Goal: Task Accomplishment & Management: Complete application form

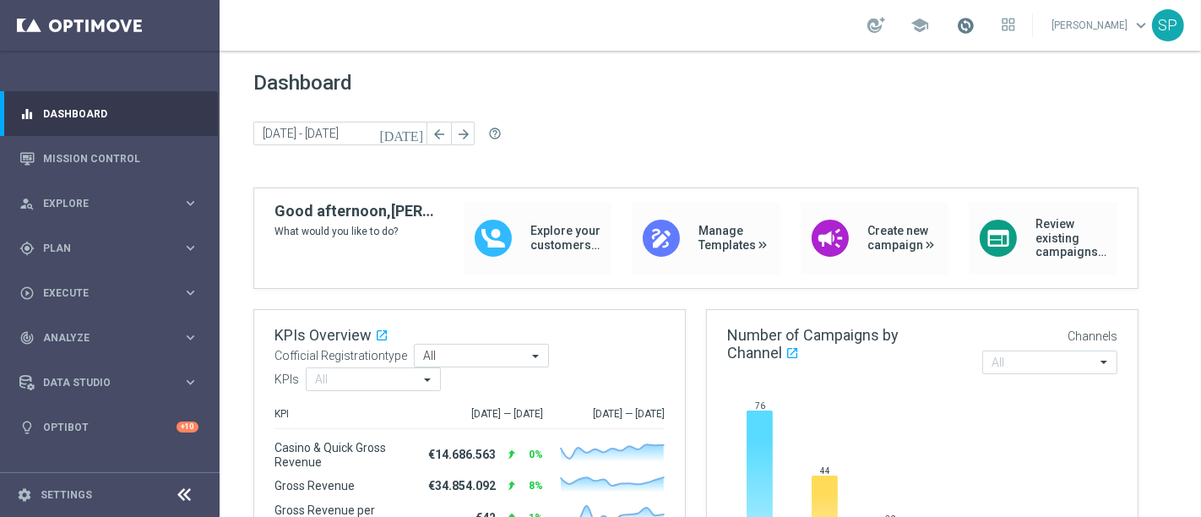
click at [968, 19] on span at bounding box center [965, 25] width 19 height 19
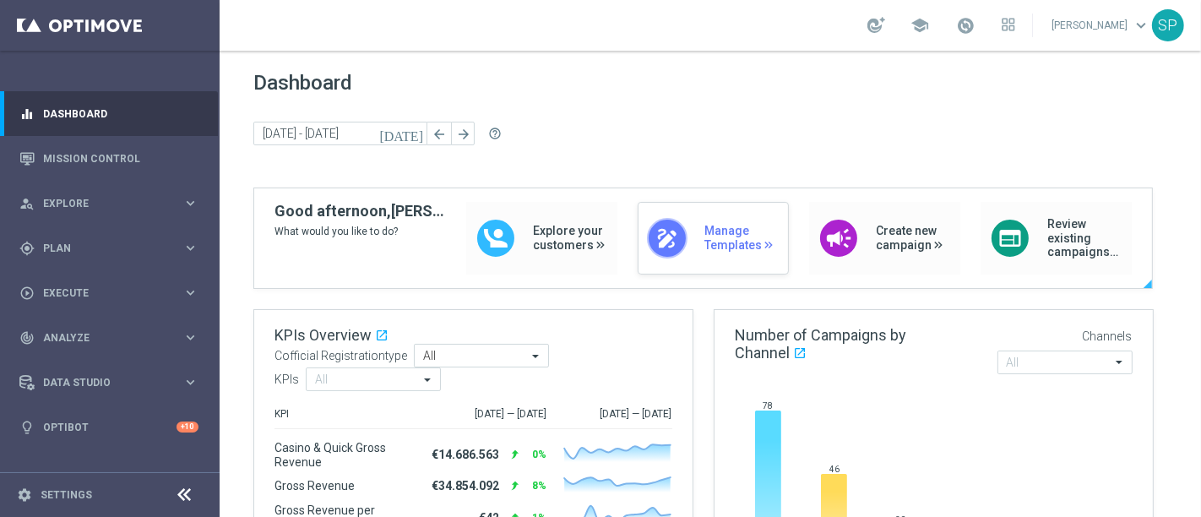
click at [688, 253] on div "draw Manage Templates" at bounding box center [713, 238] width 151 height 73
click at [143, 236] on div "gps_fixed Plan keyboard_arrow_right" at bounding box center [109, 248] width 218 height 45
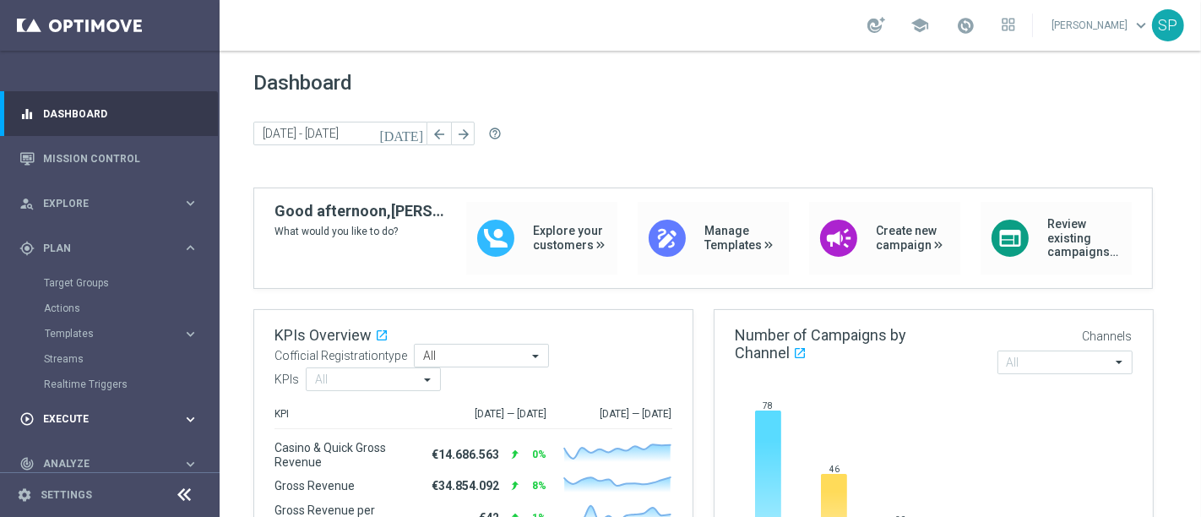
click at [125, 405] on div "play_circle_outline Execute keyboard_arrow_right" at bounding box center [109, 419] width 218 height 45
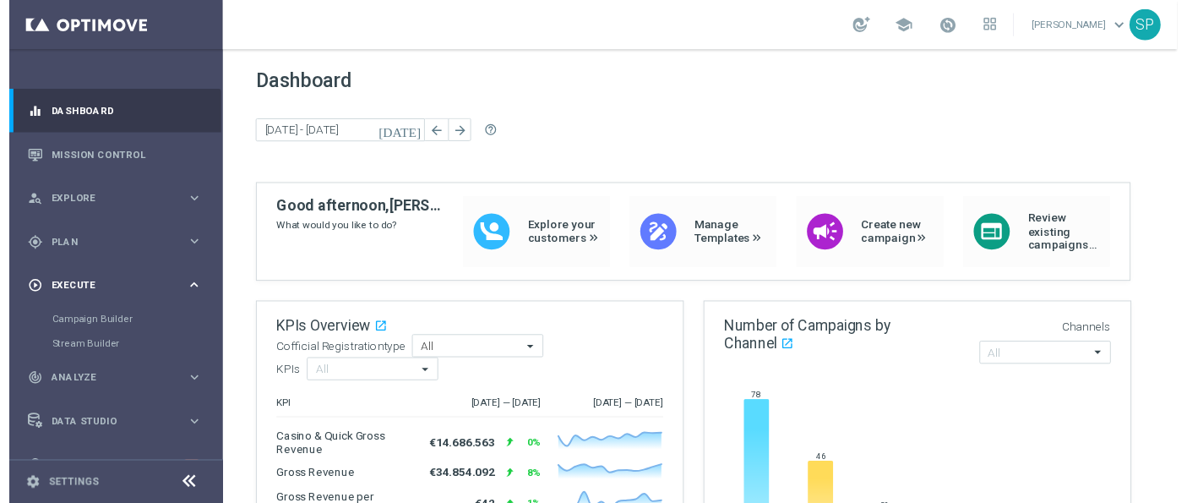
scroll to position [31, 0]
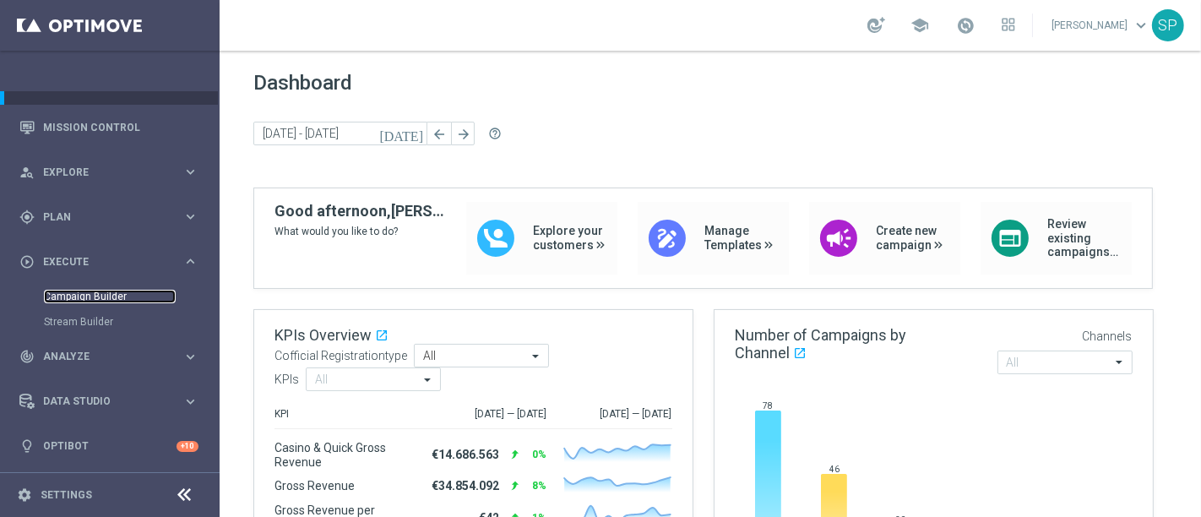
click at [95, 293] on link "Campaign Builder" at bounding box center [110, 297] width 132 height 14
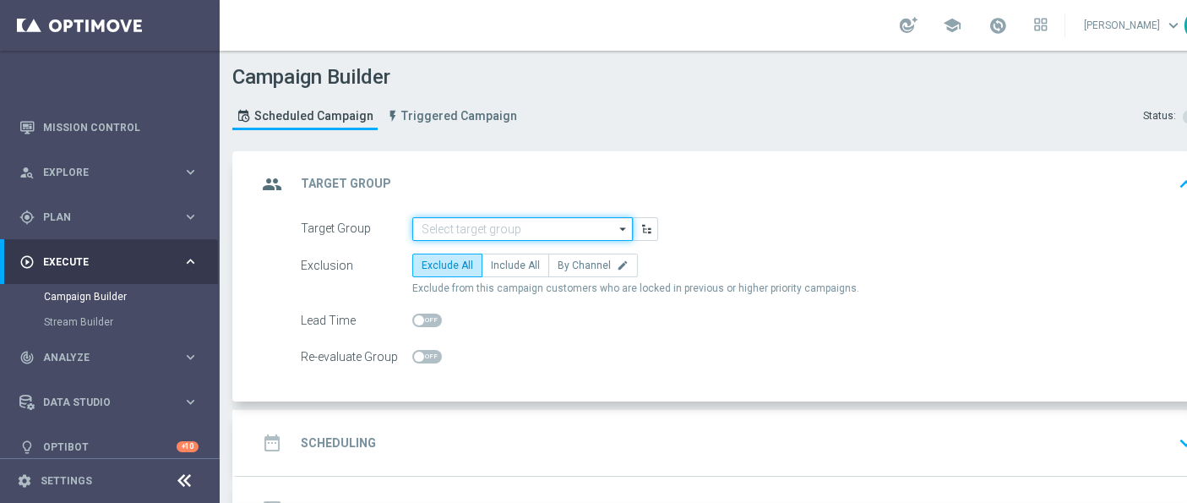
click at [538, 217] on input at bounding box center [522, 229] width 220 height 24
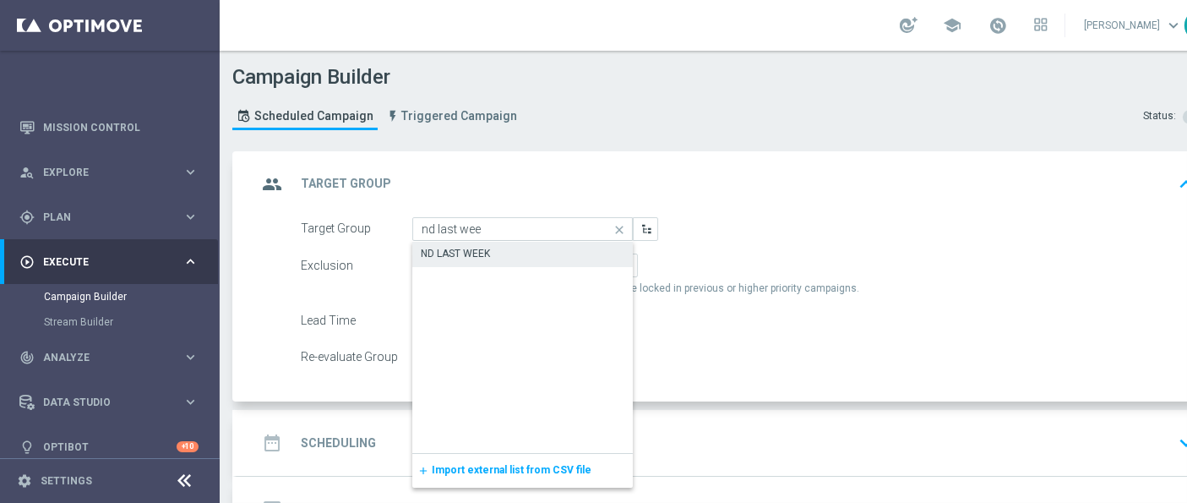
click at [545, 248] on div "ND LAST WEEK" at bounding box center [522, 254] width 221 height 24
type input "ND LAST WEEK"
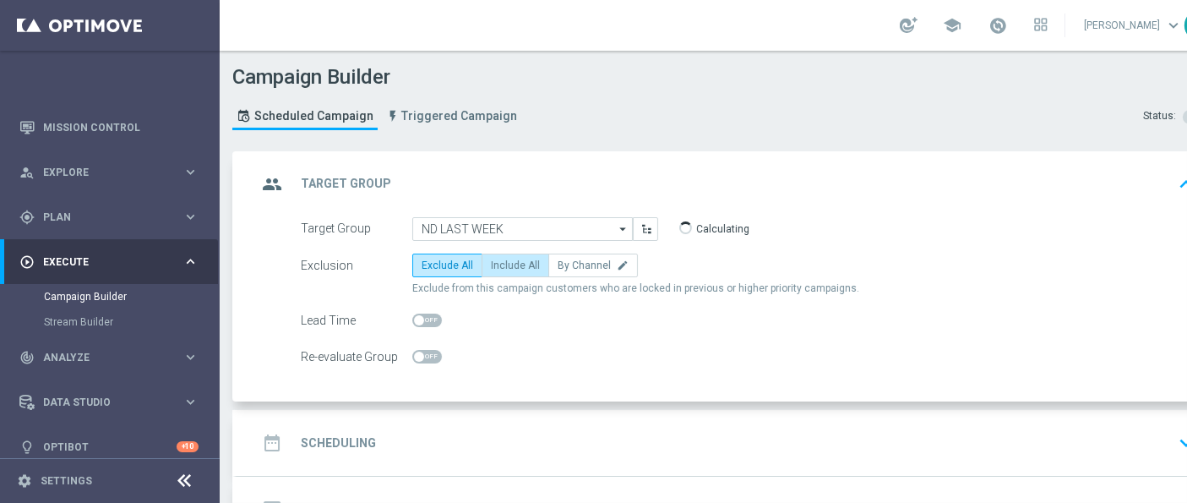
click at [518, 268] on span "Include All" at bounding box center [515, 265] width 49 height 12
click at [502, 268] on input "Include All" at bounding box center [496, 268] width 11 height 11
radio input "true"
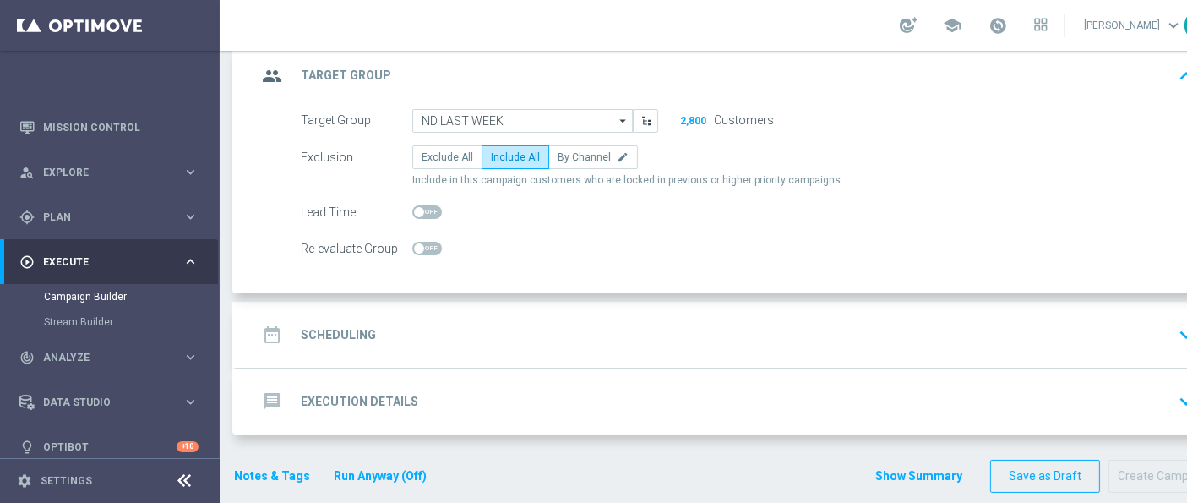
scroll to position [113, 0]
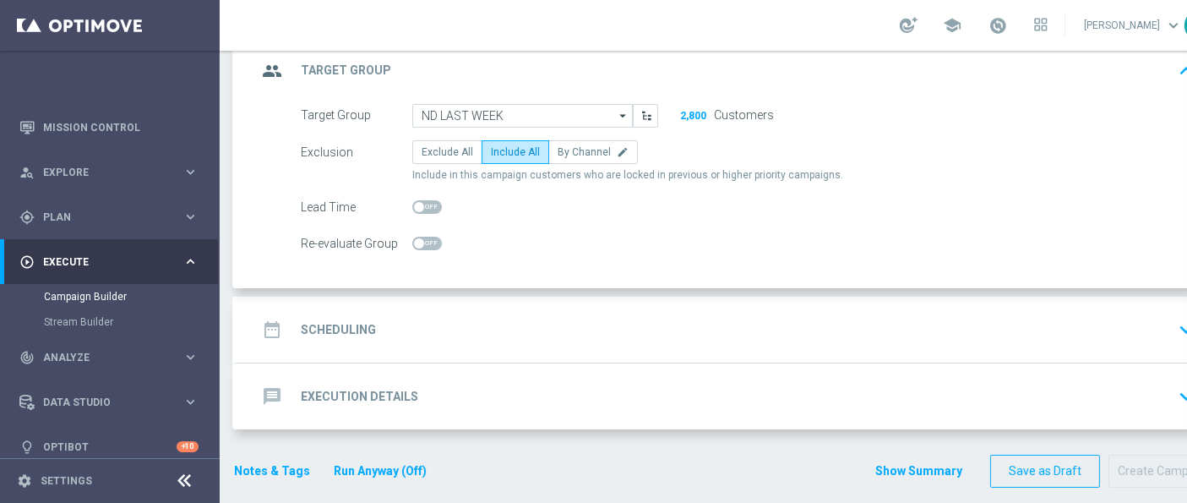
click at [527, 339] on div "date_range Scheduling keyboard_arrow_down" at bounding box center [729, 329] width 944 height 32
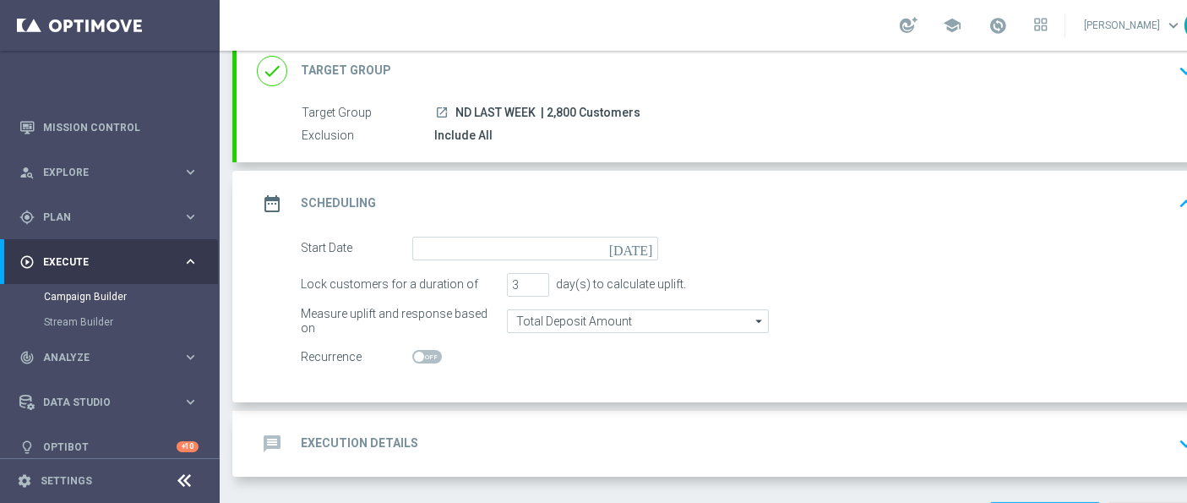
click at [603, 231] on div "date_range Scheduling keyboard_arrow_up" at bounding box center [729, 204] width 984 height 66
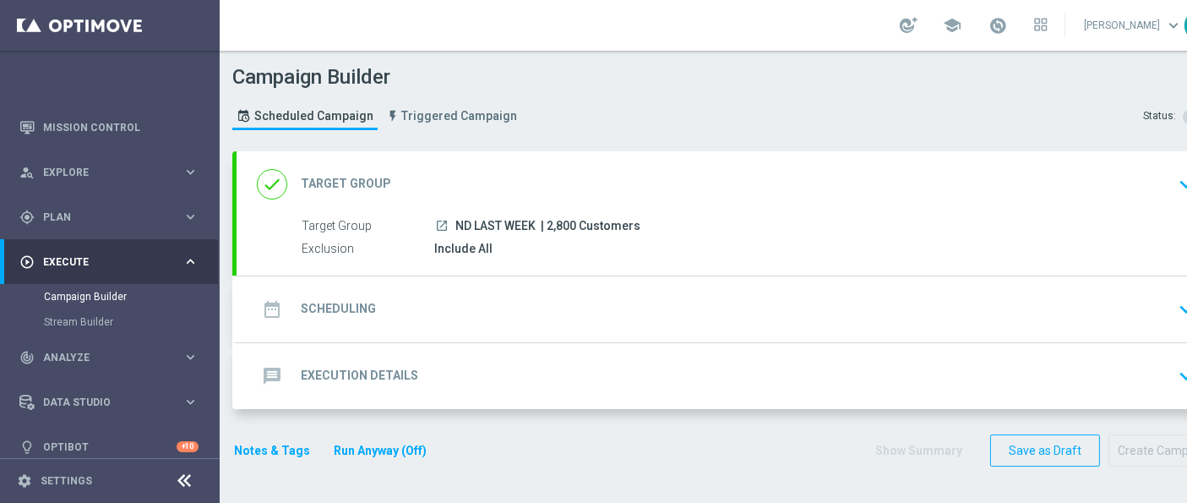
scroll to position [0, 0]
click at [564, 313] on div "date_range Scheduling keyboard_arrow_down" at bounding box center [729, 309] width 944 height 32
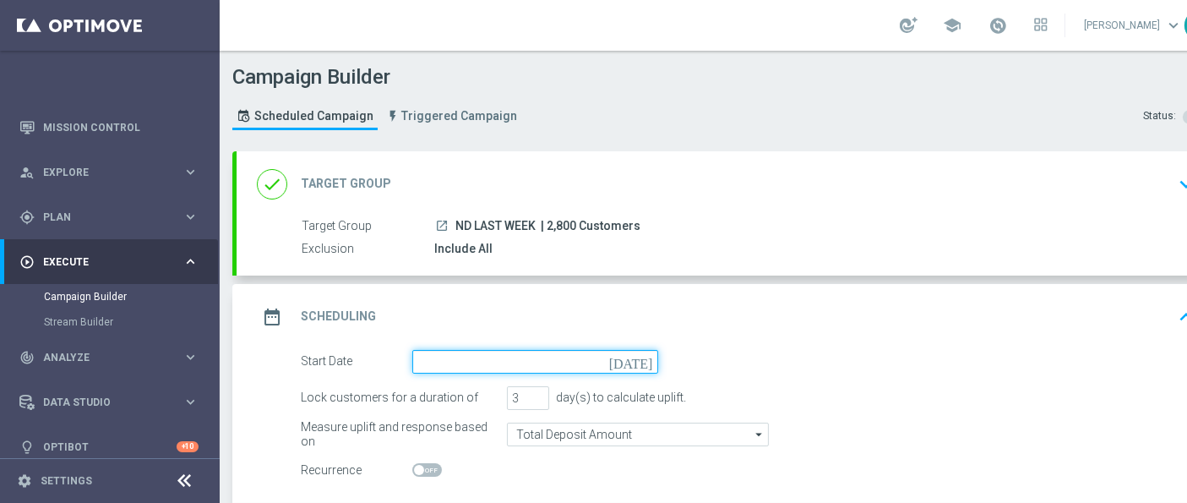
click at [550, 350] on input at bounding box center [535, 362] width 246 height 24
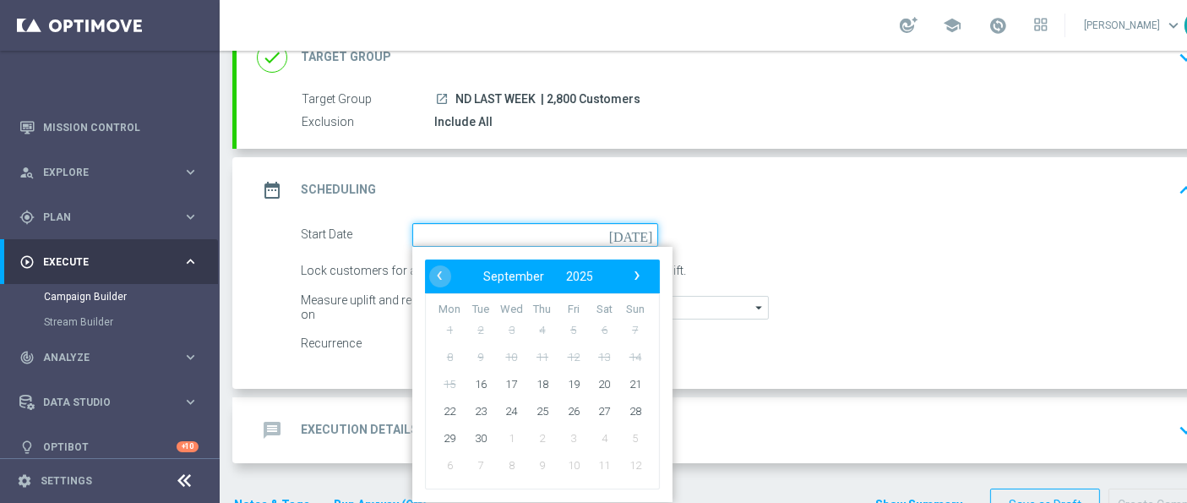
scroll to position [161, 0]
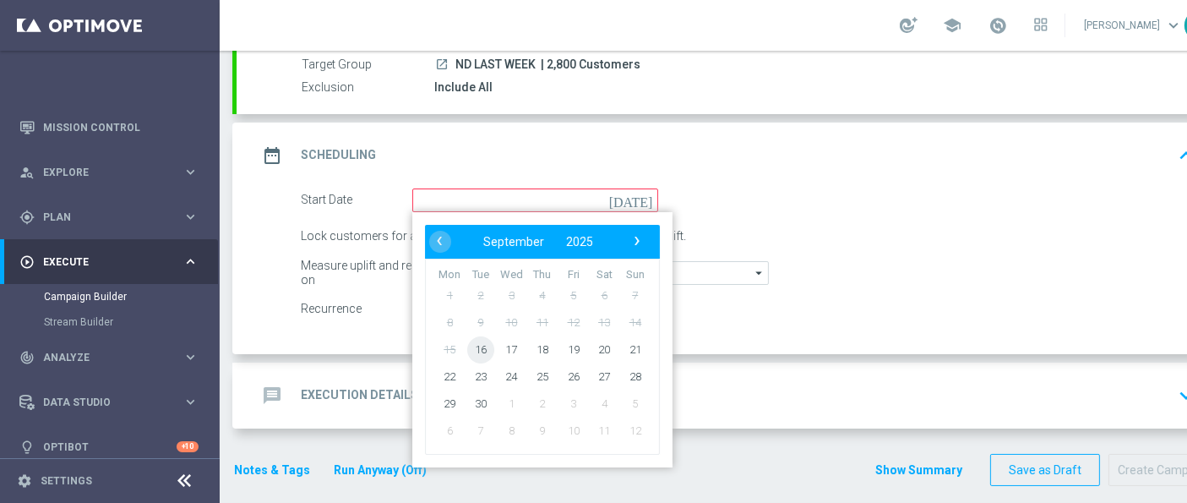
click at [487, 350] on span "16" at bounding box center [480, 348] width 27 height 27
type input "16 Sep 2025"
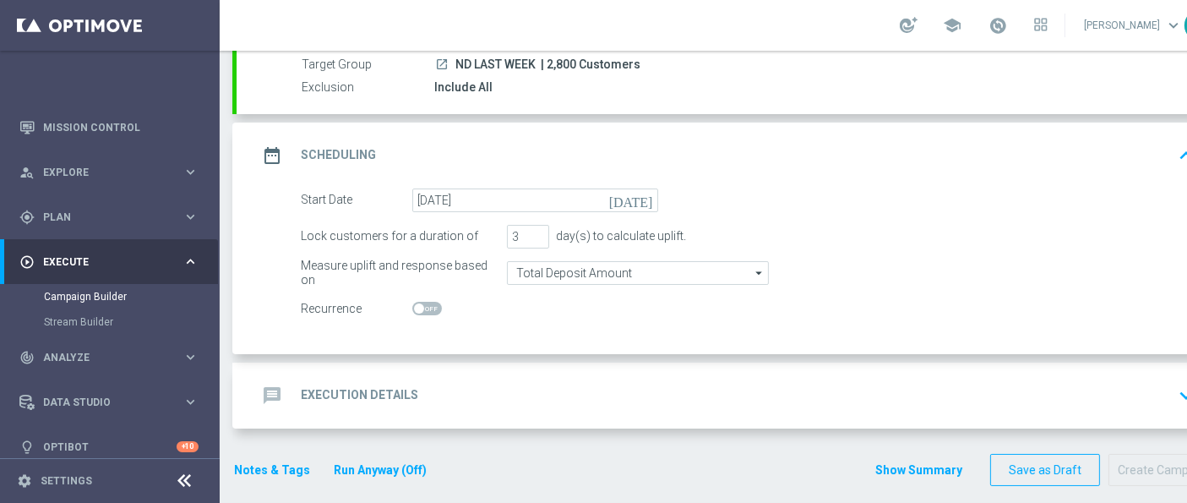
click at [513, 379] on div "message Execution Details keyboard_arrow_down" at bounding box center [729, 395] width 944 height 32
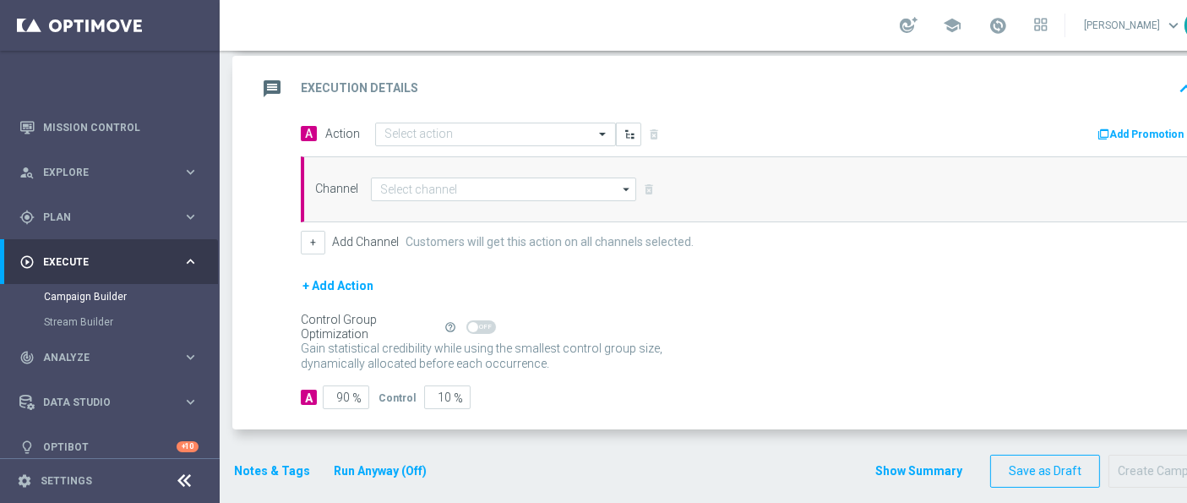
scroll to position [352, 0]
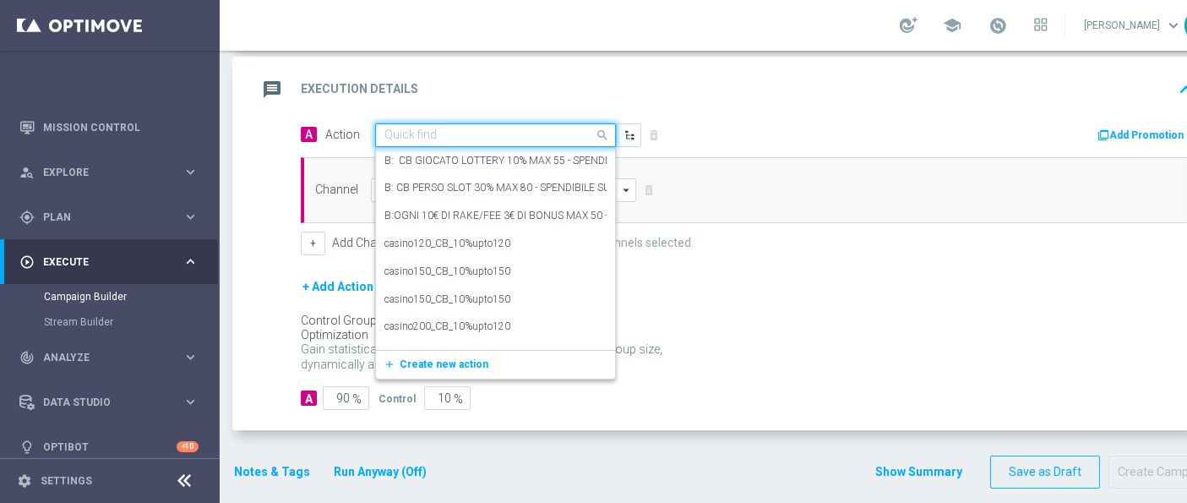
click at [551, 131] on input "text" at bounding box center [478, 135] width 188 height 14
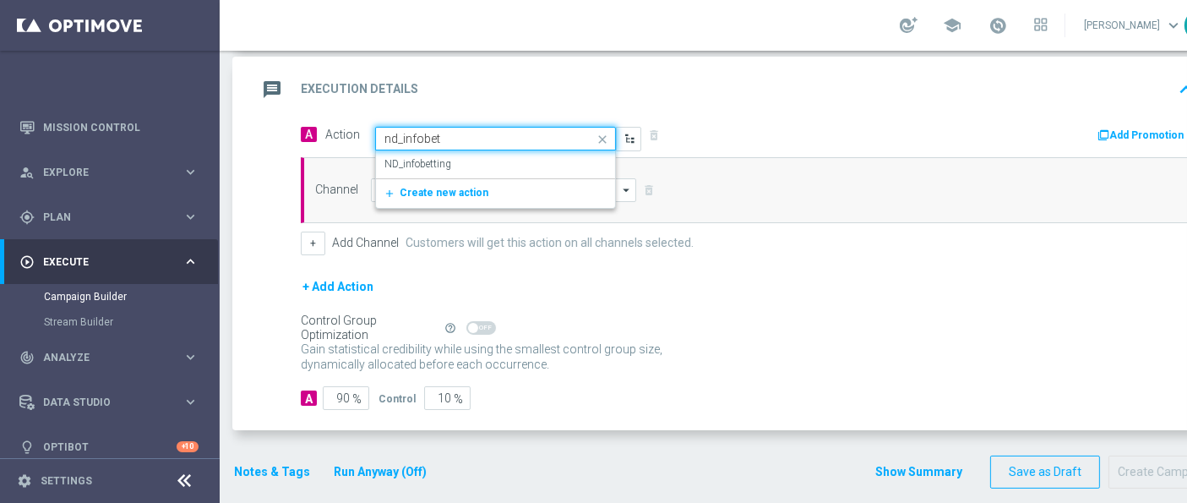
type input "nd_infobett"
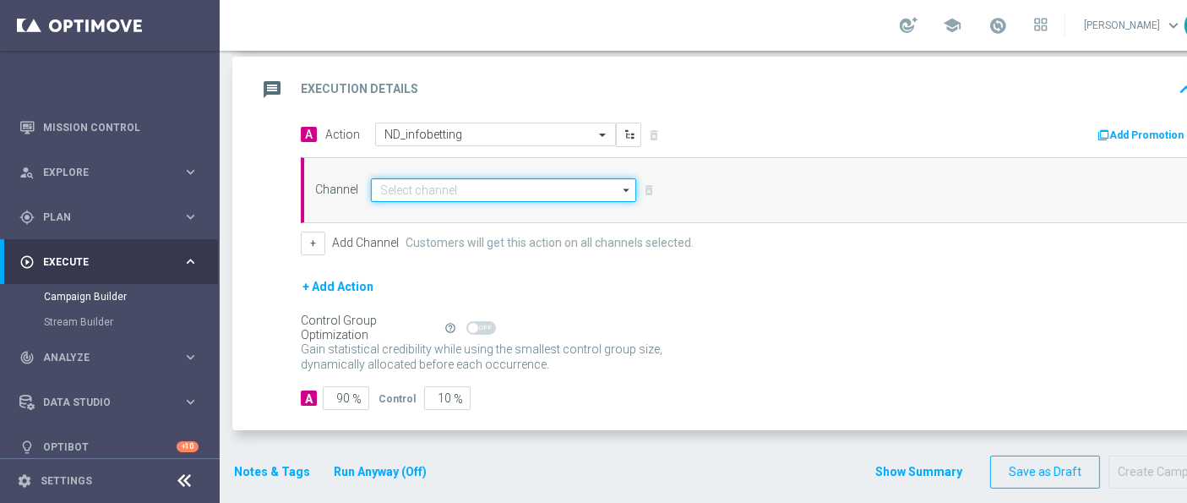
click at [530, 192] on input at bounding box center [503, 190] width 265 height 24
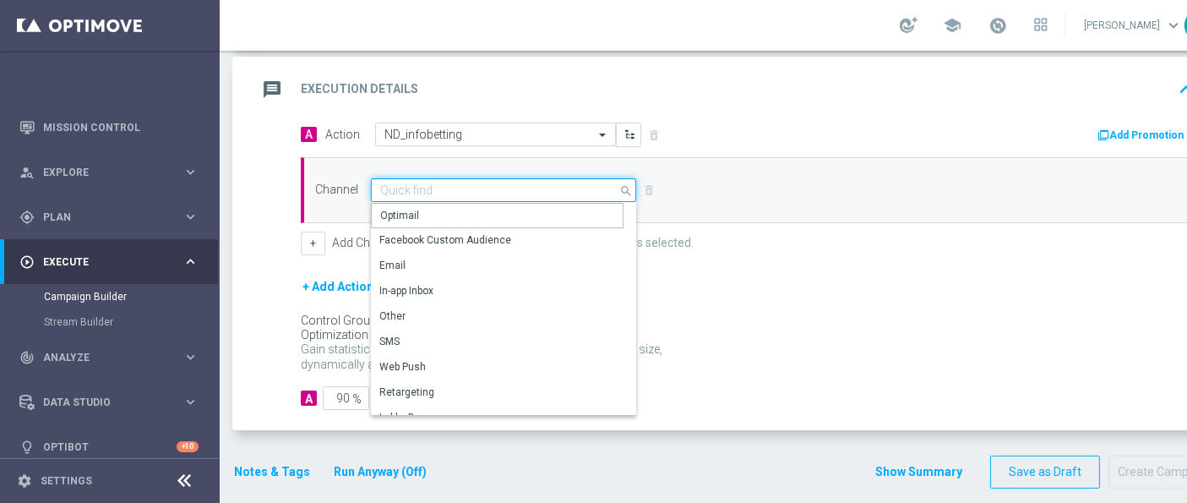
type input "Optimail"
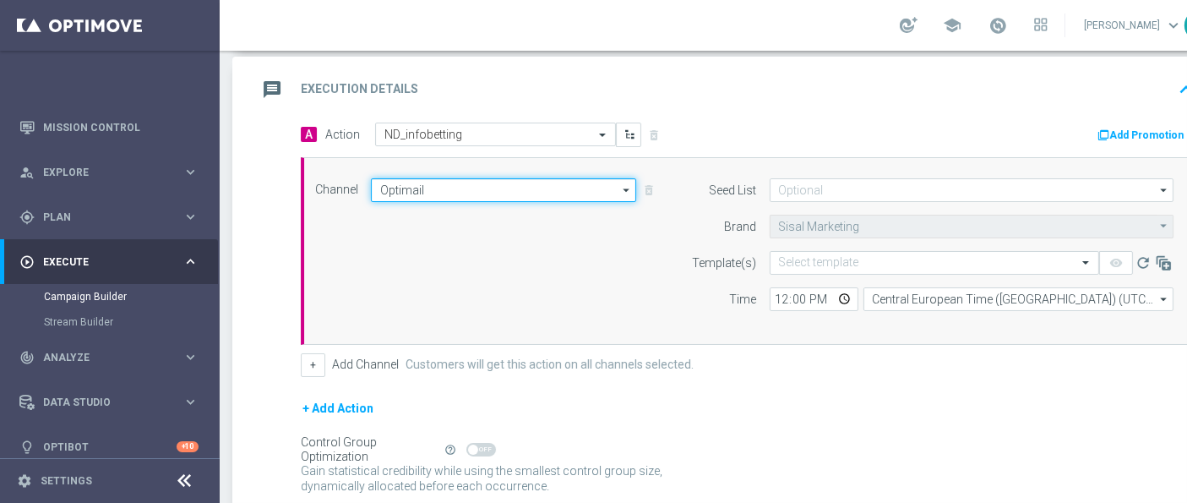
scroll to position [0, 60]
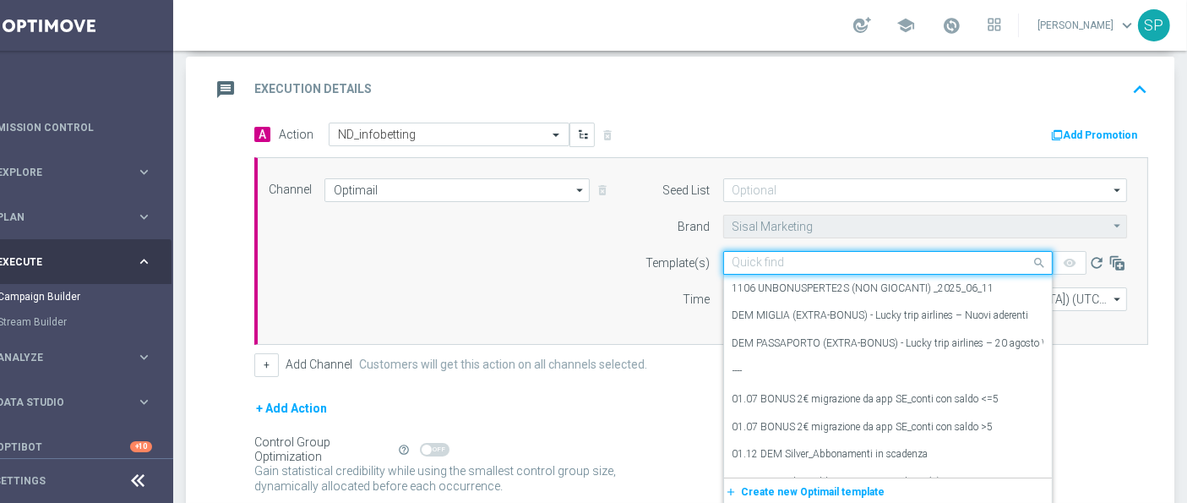
click at [826, 257] on input "text" at bounding box center [870, 263] width 277 height 14
paste input "MYCOMBO__INFOND_1609"
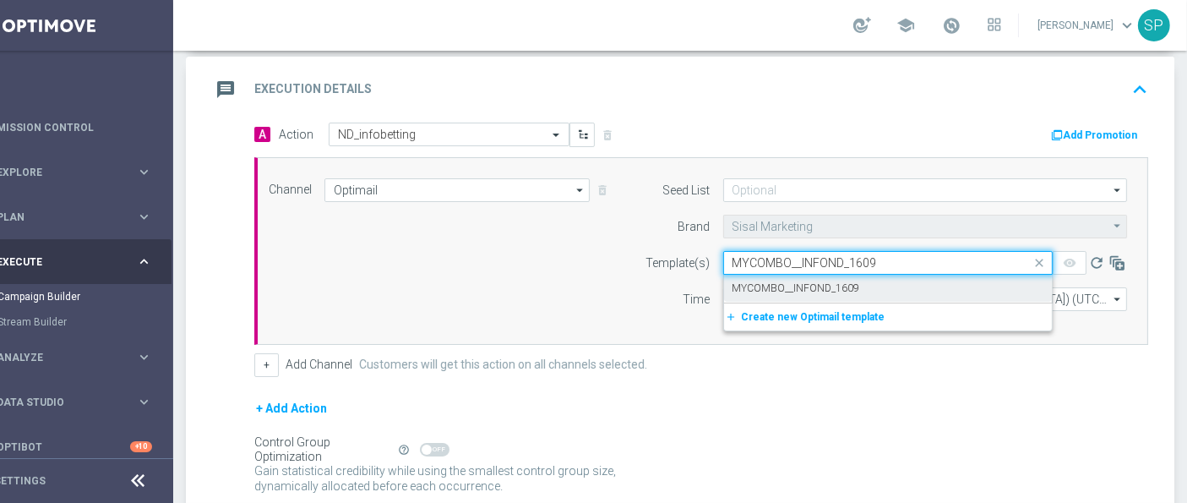
click at [823, 275] on div "MYCOMBO__INFOND_1609" at bounding box center [887, 289] width 311 height 28
type input "MYCOMBO__INFOND_1609"
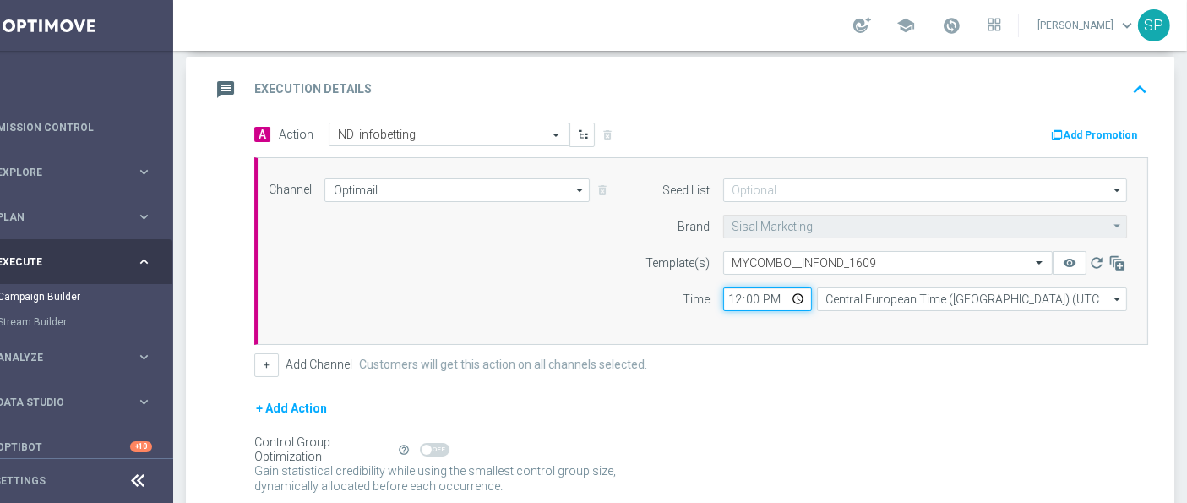
click at [723, 296] on input "12:00" at bounding box center [767, 299] width 89 height 24
type input "15:30"
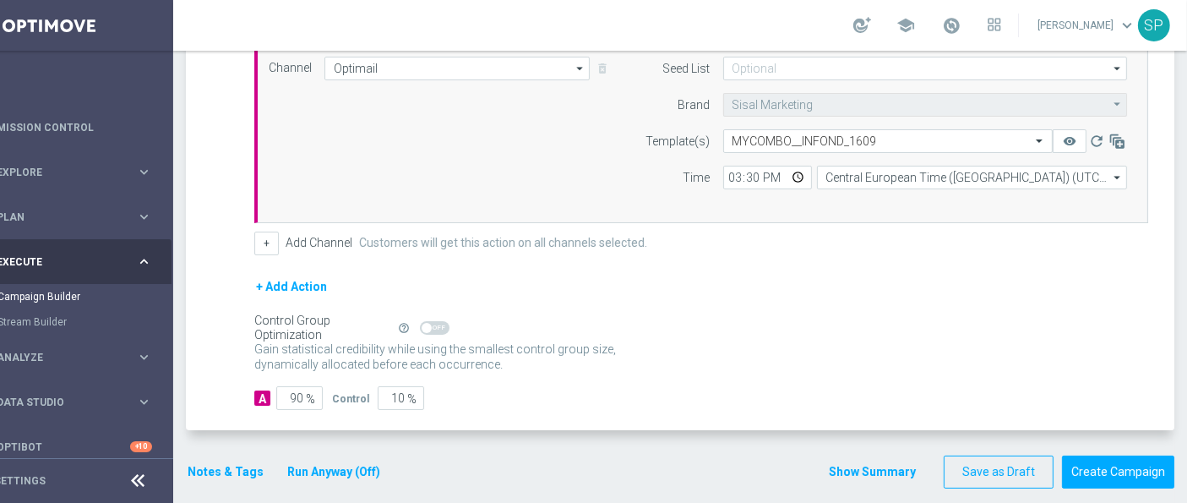
click at [232, 465] on button "Notes & Tags" at bounding box center [225, 471] width 79 height 21
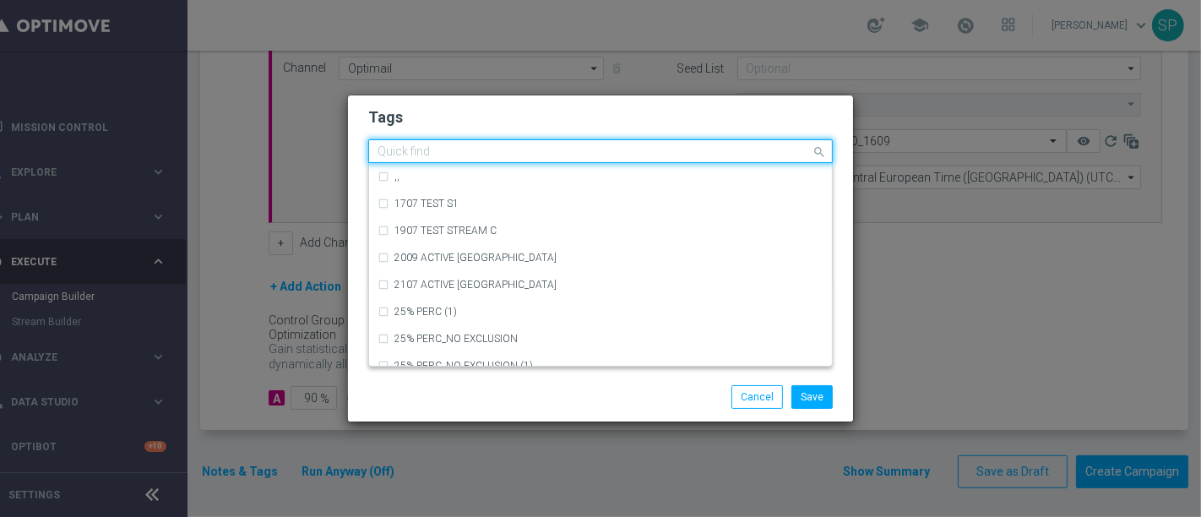
click at [561, 158] on input "text" at bounding box center [594, 152] width 433 height 14
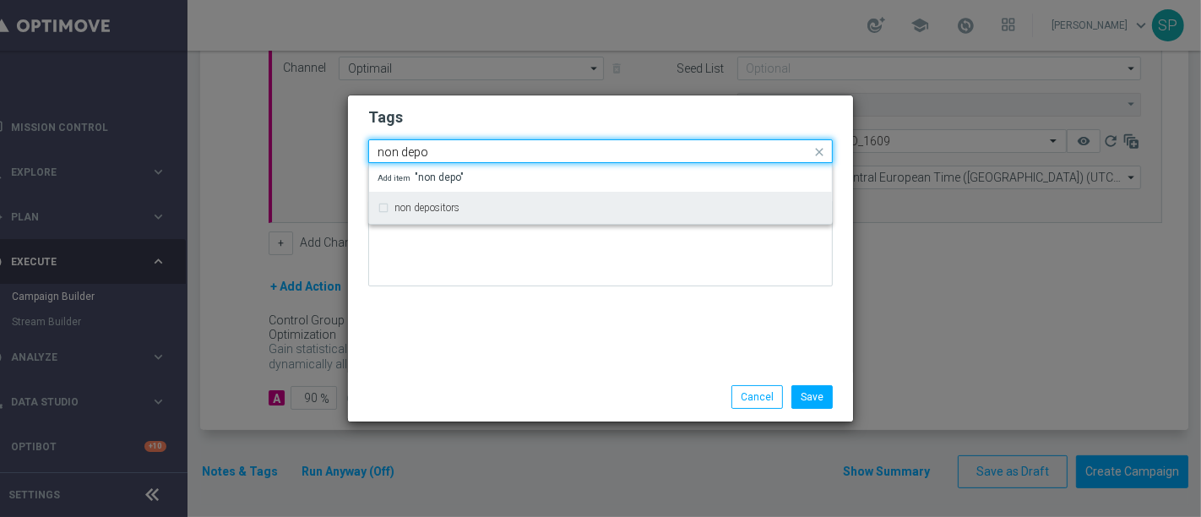
type input "non depo"
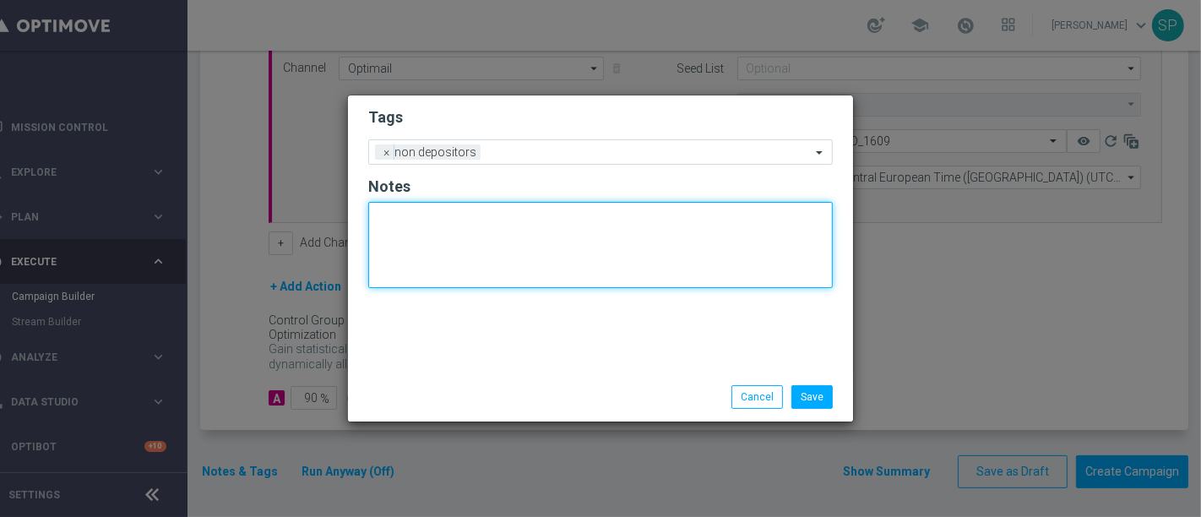
click at [534, 277] on textarea at bounding box center [600, 245] width 465 height 86
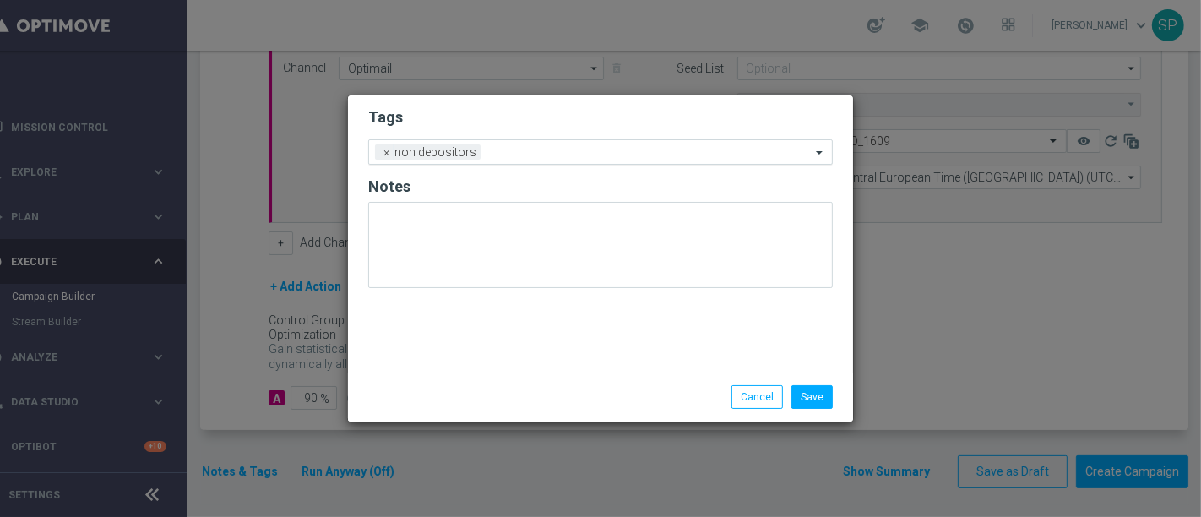
click at [610, 150] on input "text" at bounding box center [649, 153] width 324 height 14
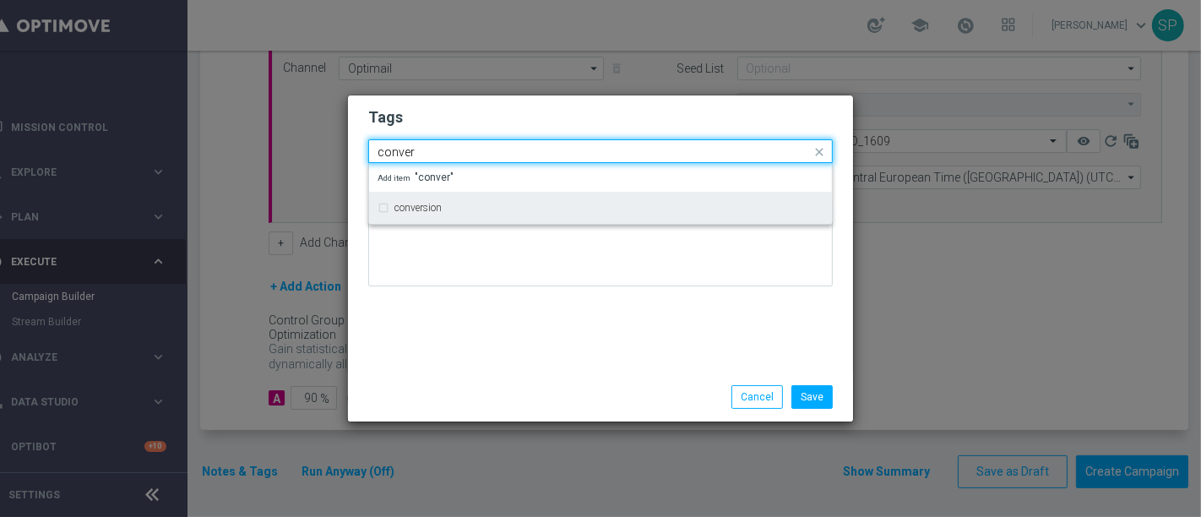
type input "conver"
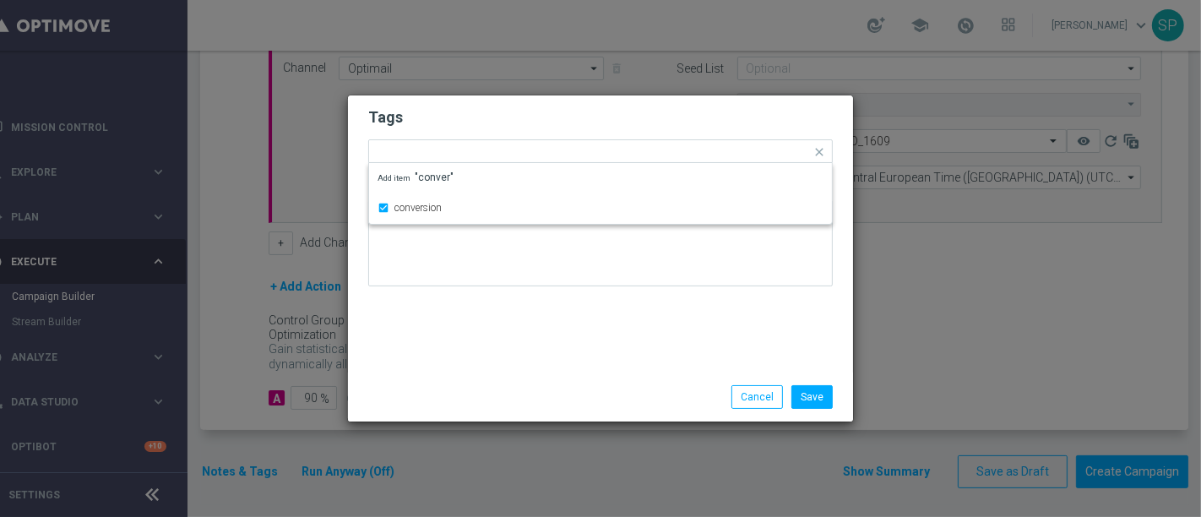
click at [645, 124] on h2 "Tags" at bounding box center [600, 117] width 465 height 20
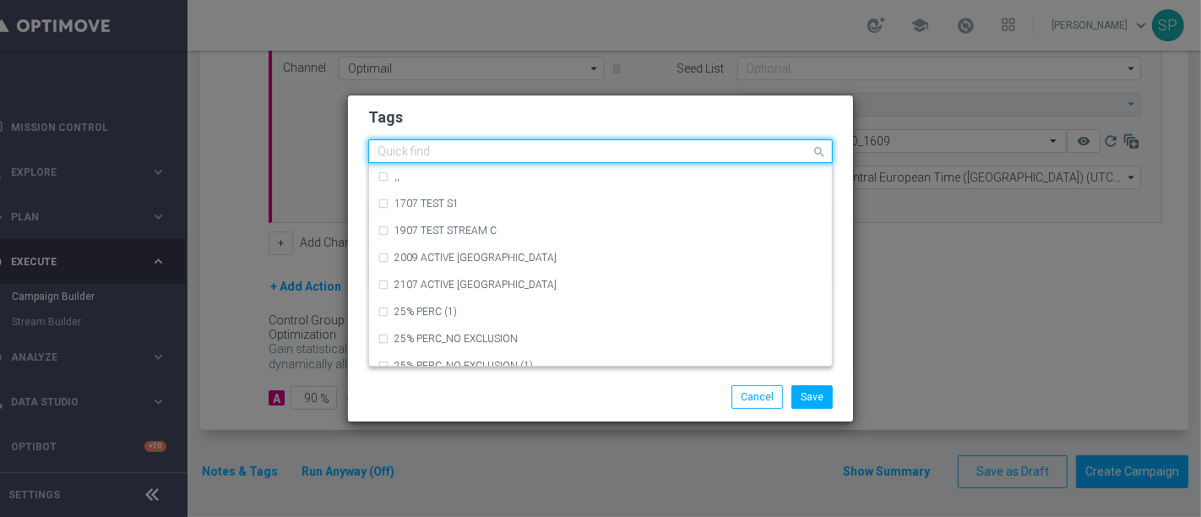
click at [650, 153] on input "text" at bounding box center [594, 152] width 433 height 14
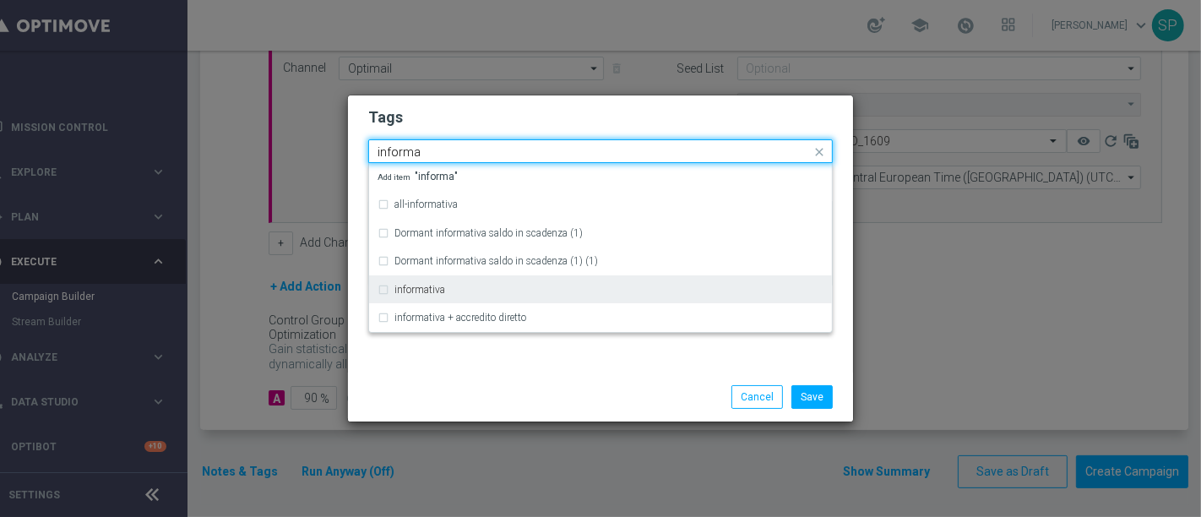
type input "informa"
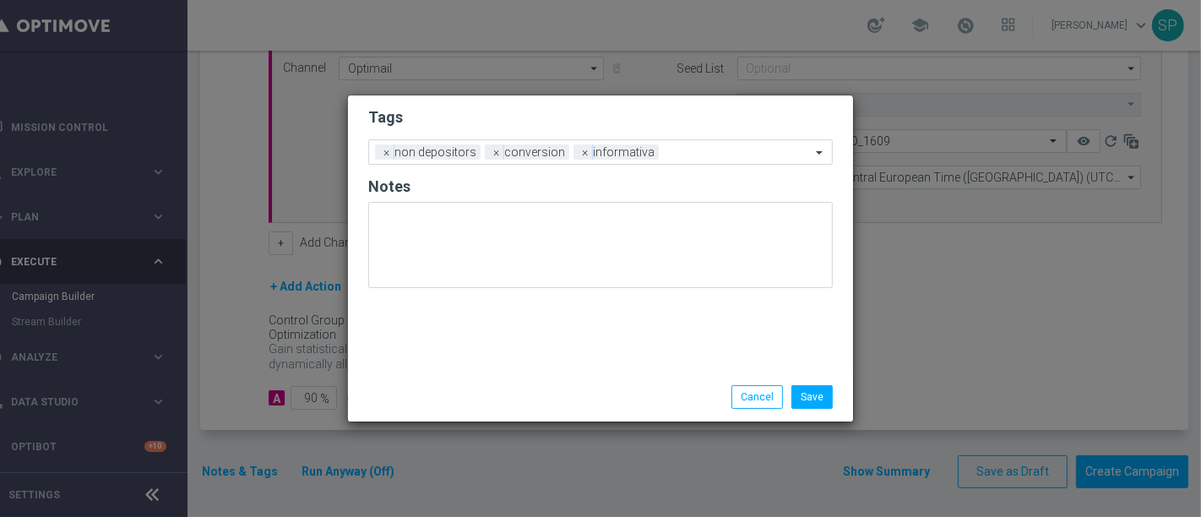
click at [716, 110] on h2 "Tags" at bounding box center [600, 117] width 465 height 20
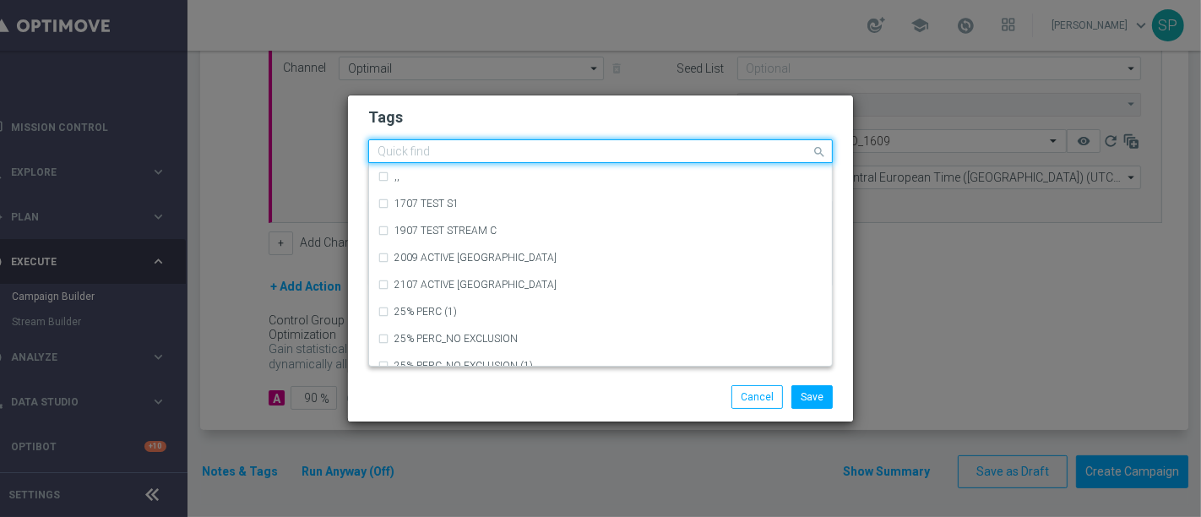
click at [711, 152] on input "text" at bounding box center [594, 152] width 433 height 14
type input "betting"
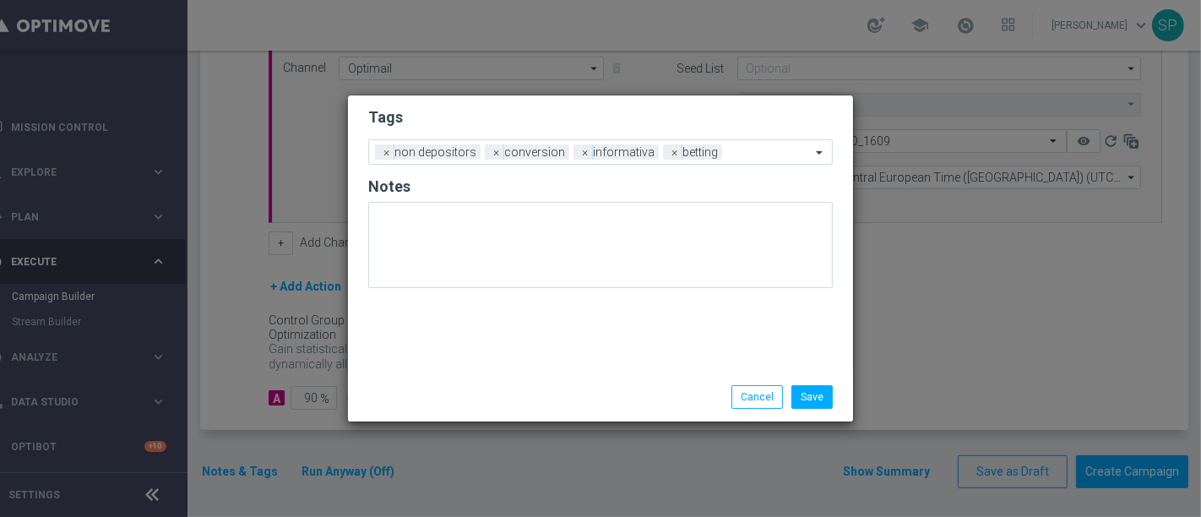
click at [743, 119] on h2 "Tags" at bounding box center [600, 117] width 465 height 20
click at [754, 151] on input "text" at bounding box center [770, 153] width 82 height 14
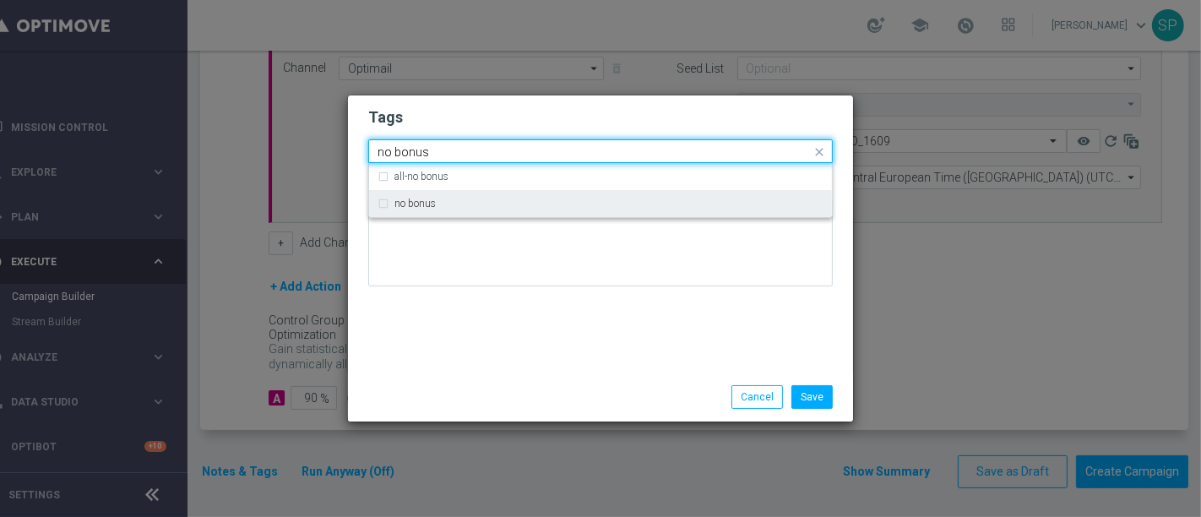
click at [736, 194] on div "no bonus" at bounding box center [601, 203] width 446 height 27
type input "no bonus"
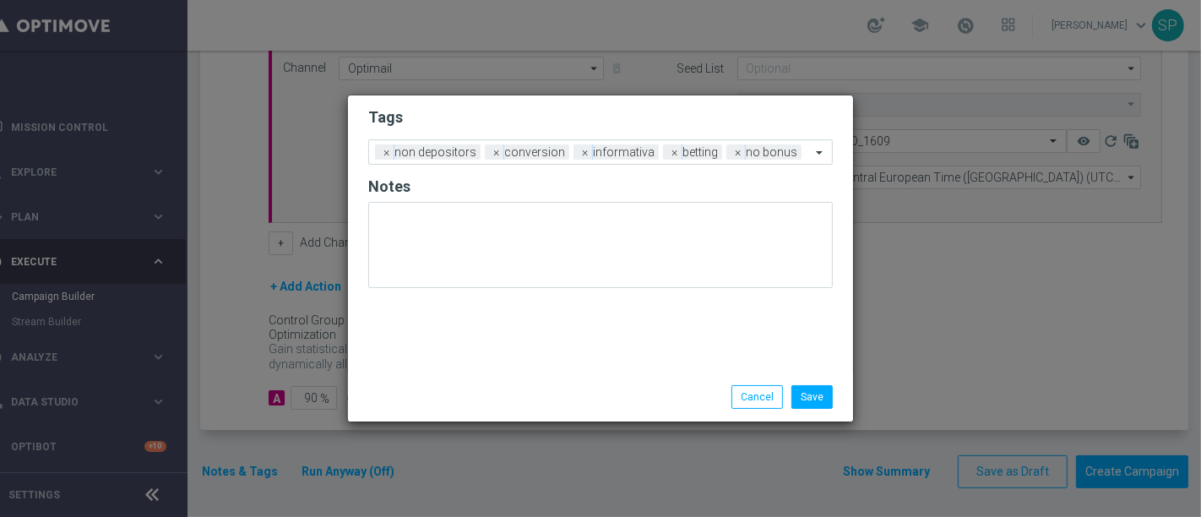
click at [736, 304] on div "Tags Add a new tag × non depositors × conversion × informativa × betting × no b…" at bounding box center [600, 233] width 505 height 277
click at [808, 402] on button "Save" at bounding box center [812, 397] width 41 height 24
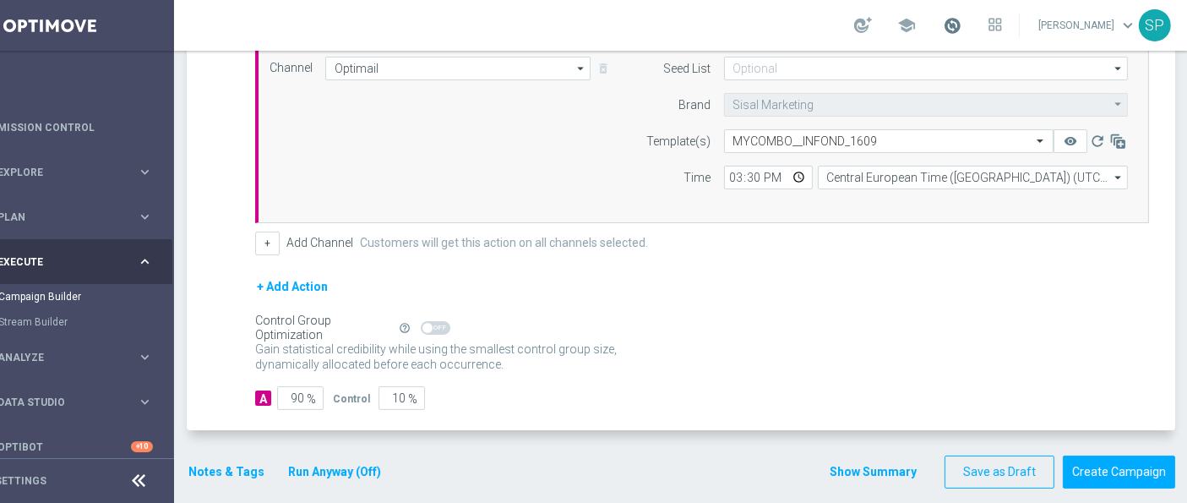
click at [961, 23] on span at bounding box center [952, 25] width 19 height 19
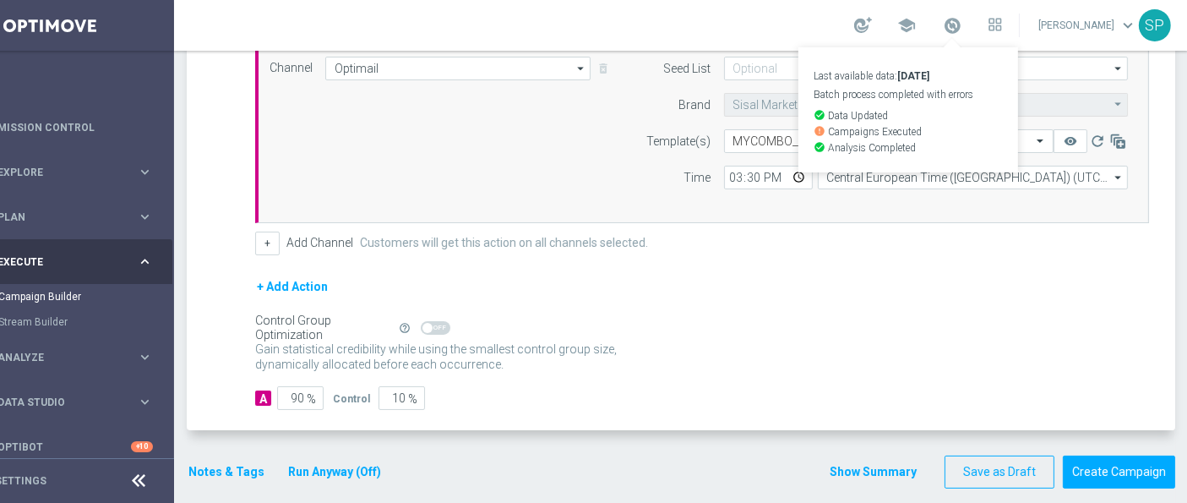
click at [651, 306] on div "+ Add Action" at bounding box center [702, 297] width 894 height 42
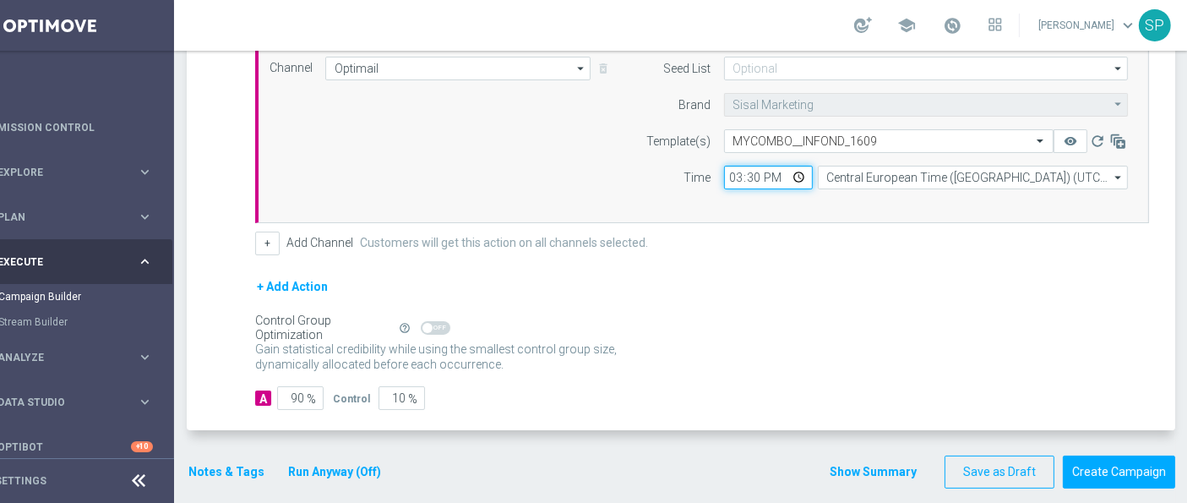
click at [739, 174] on input "15:30" at bounding box center [768, 178] width 89 height 24
type input "17:00"
click at [345, 461] on button "Run Anyway (Off)" at bounding box center [334, 471] width 96 height 21
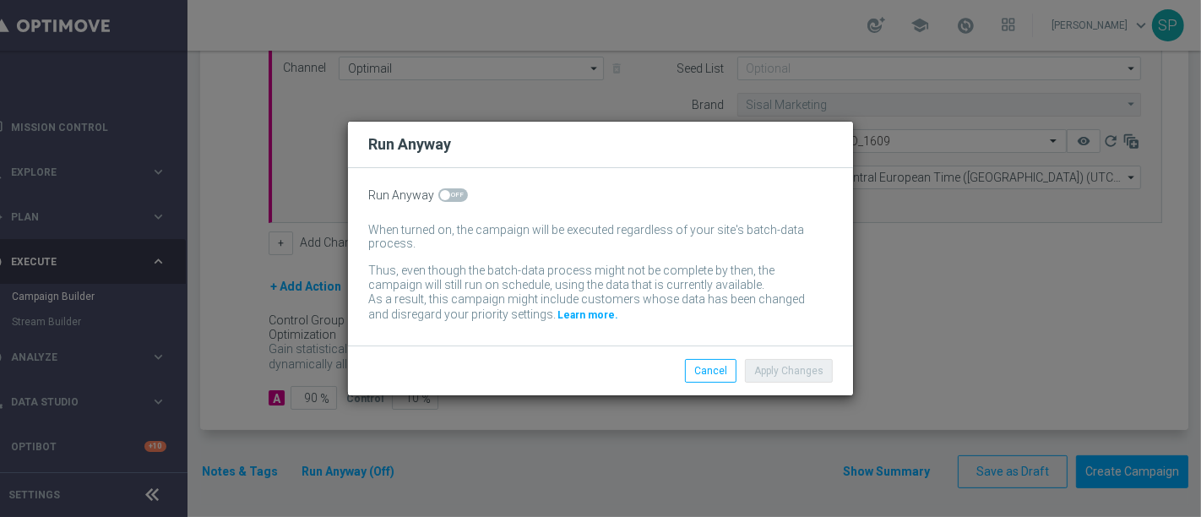
click at [458, 188] on div "Run Anyway When turned on, the campaign will be executed regardless of your sit…" at bounding box center [600, 256] width 505 height 177
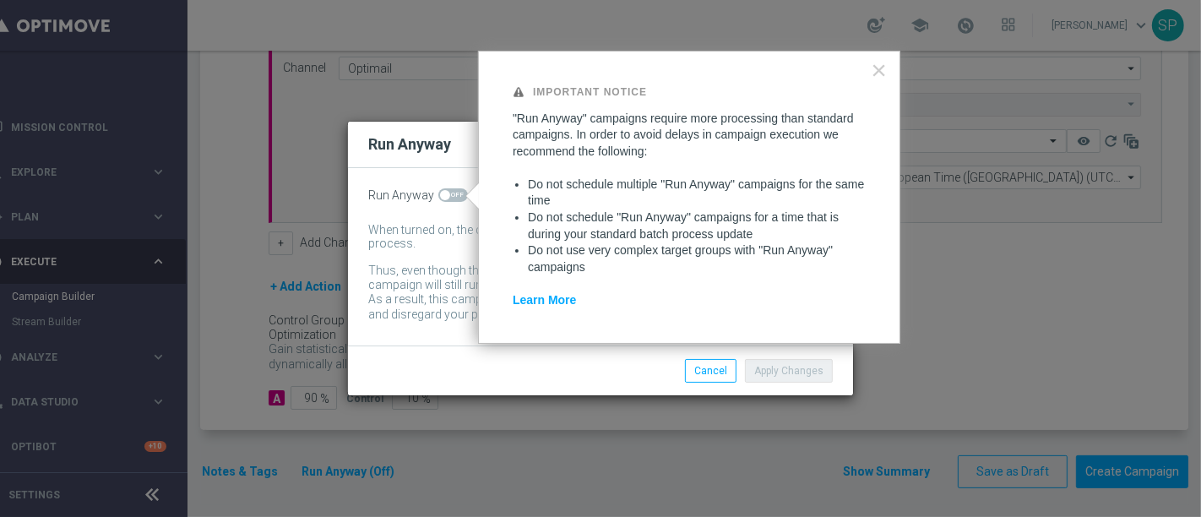
click at [458, 193] on span at bounding box center [453, 195] width 30 height 14
click at [458, 193] on input "checkbox" at bounding box center [453, 195] width 30 height 14
checkbox input "true"
click at [803, 373] on button "Apply Changes" at bounding box center [789, 371] width 88 height 24
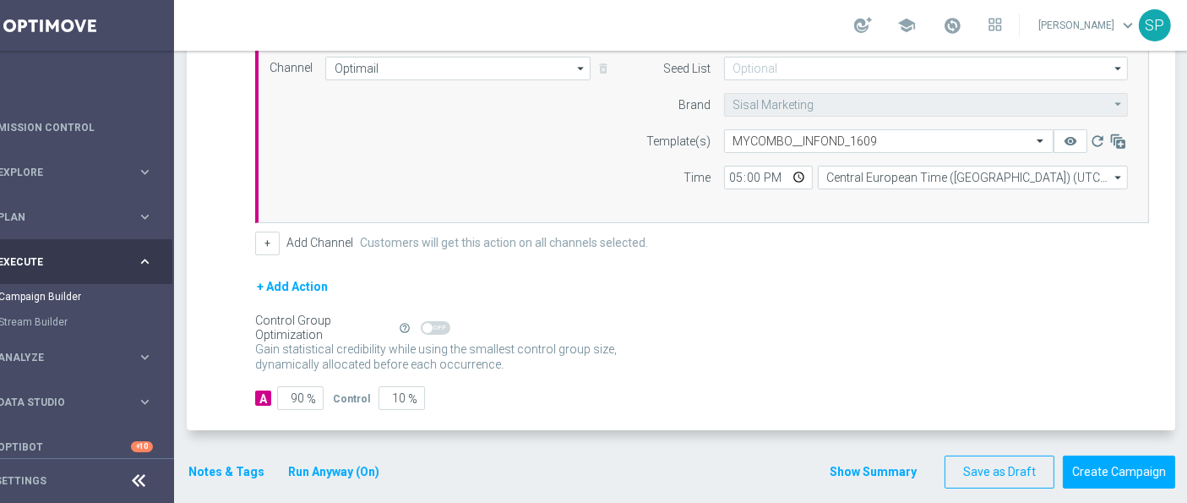
click at [880, 465] on button "Show Summary" at bounding box center [873, 471] width 89 height 19
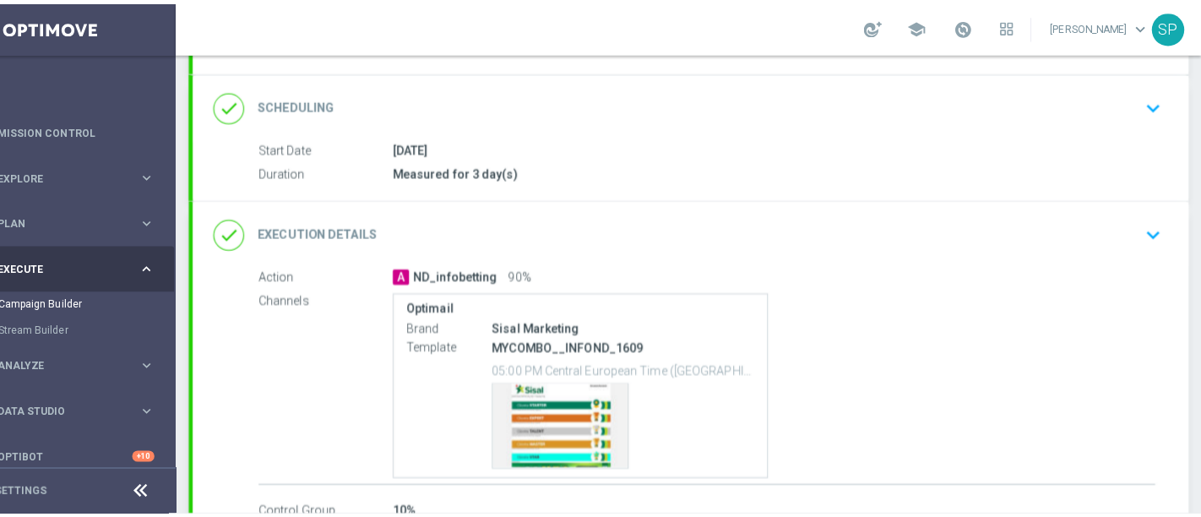
scroll to position [303, 0]
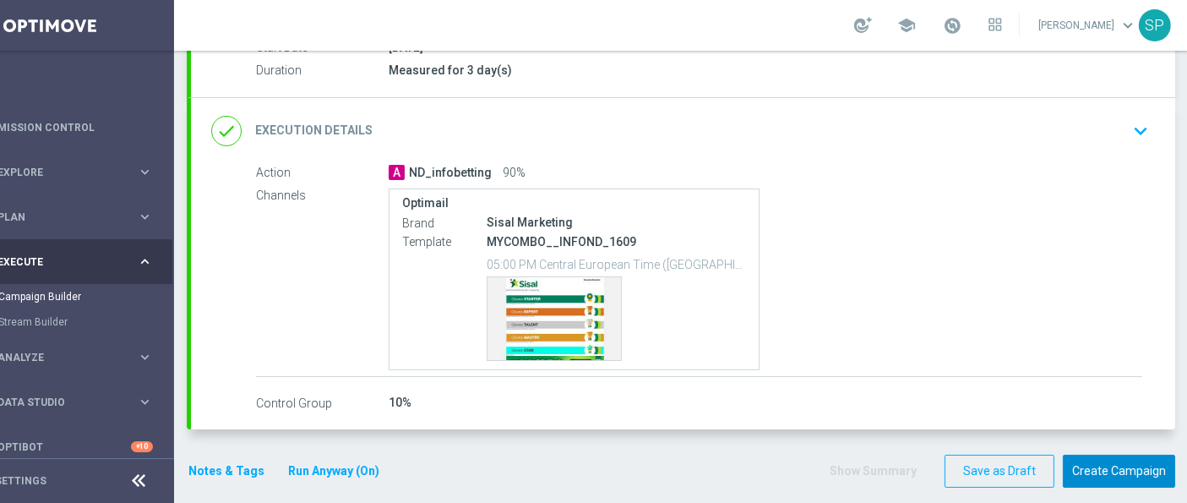
click at [1108, 466] on button "Create Campaign" at bounding box center [1119, 470] width 112 height 33
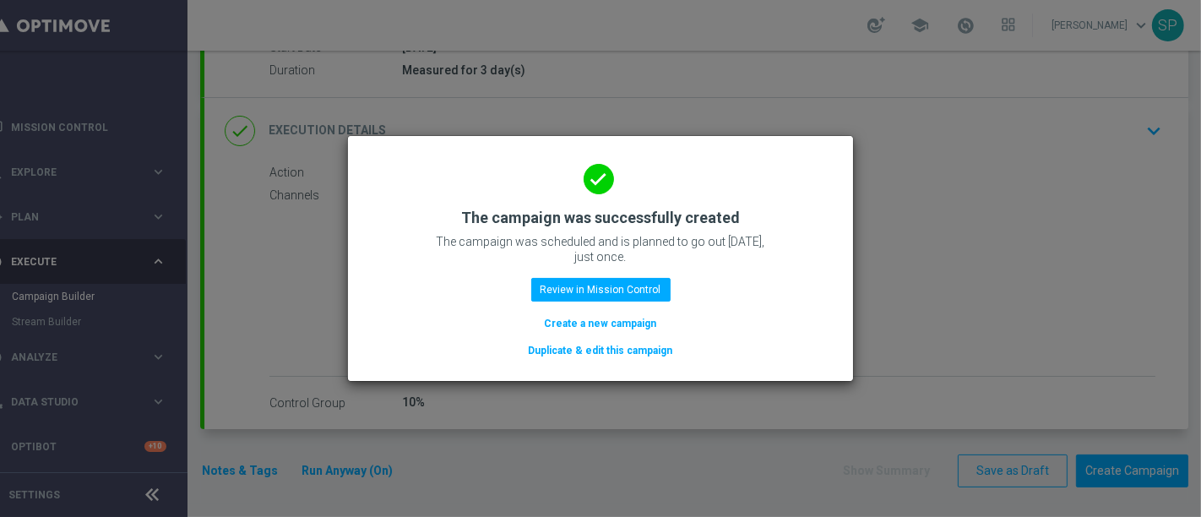
click at [633, 317] on button "Create a new campaign" at bounding box center [601, 323] width 116 height 19
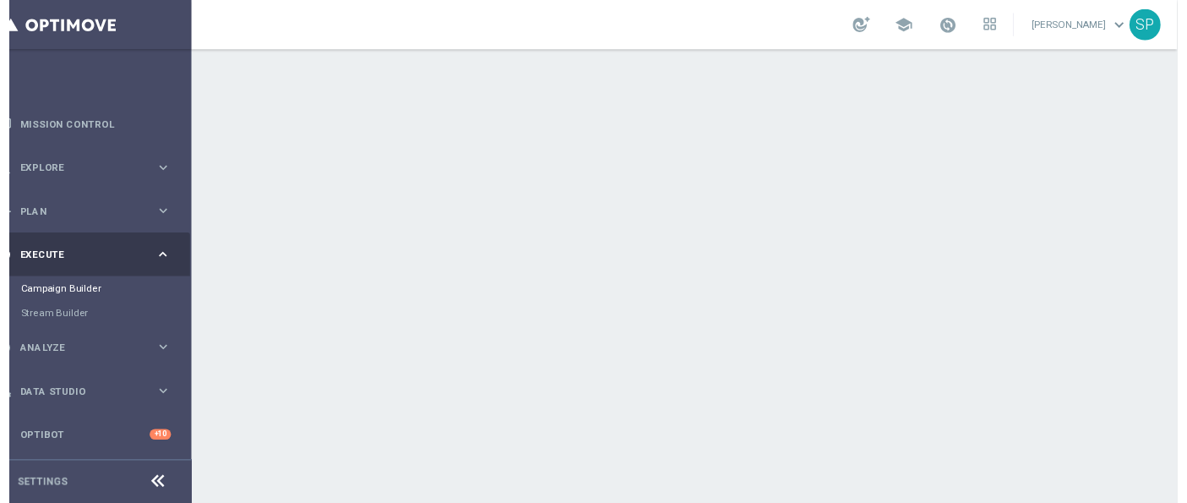
scroll to position [0, 0]
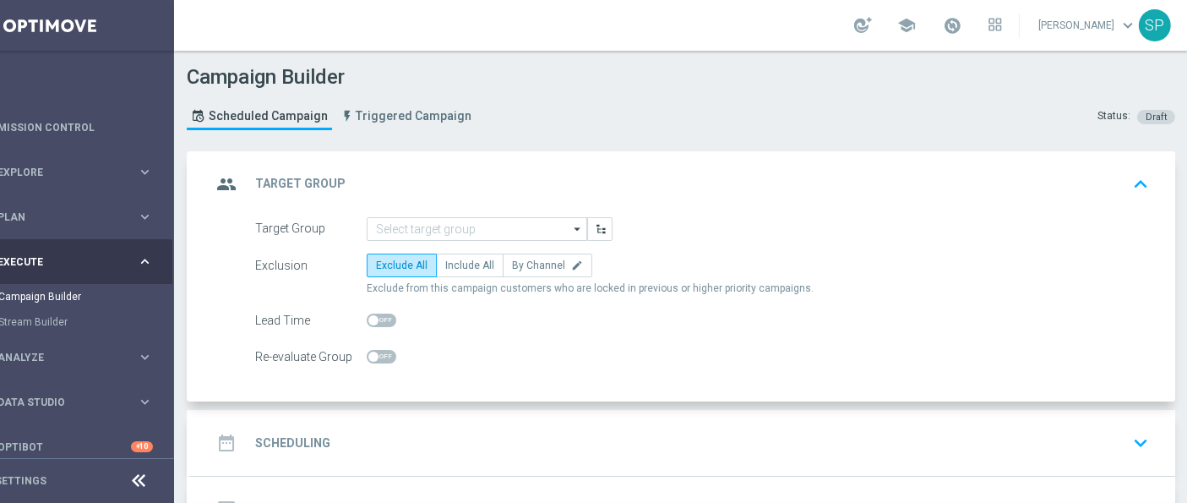
click at [516, 199] on div "group Target Group keyboard_arrow_up" at bounding box center [683, 184] width 984 height 66
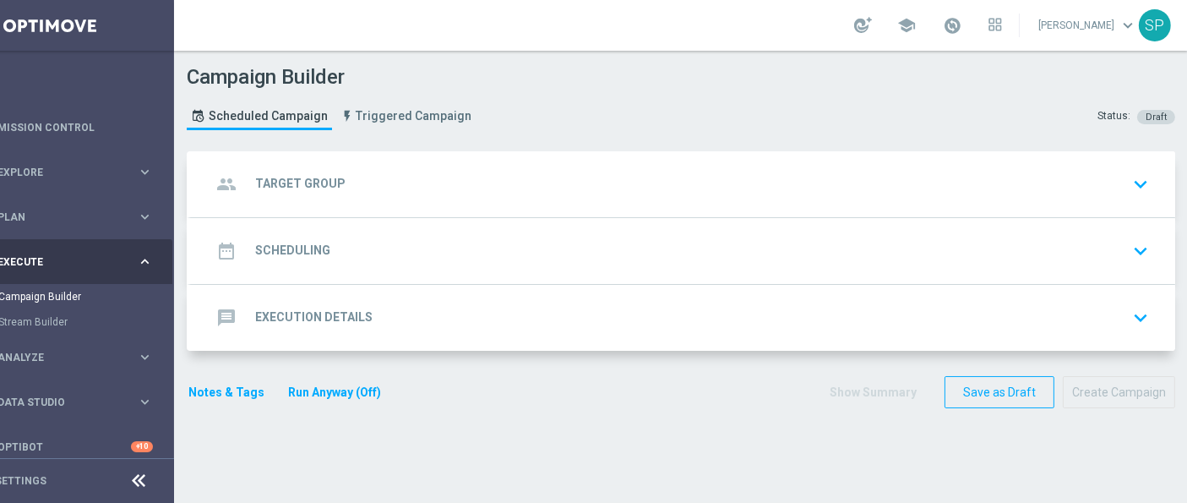
click at [554, 195] on div "group Target Group keyboard_arrow_down" at bounding box center [683, 184] width 944 height 32
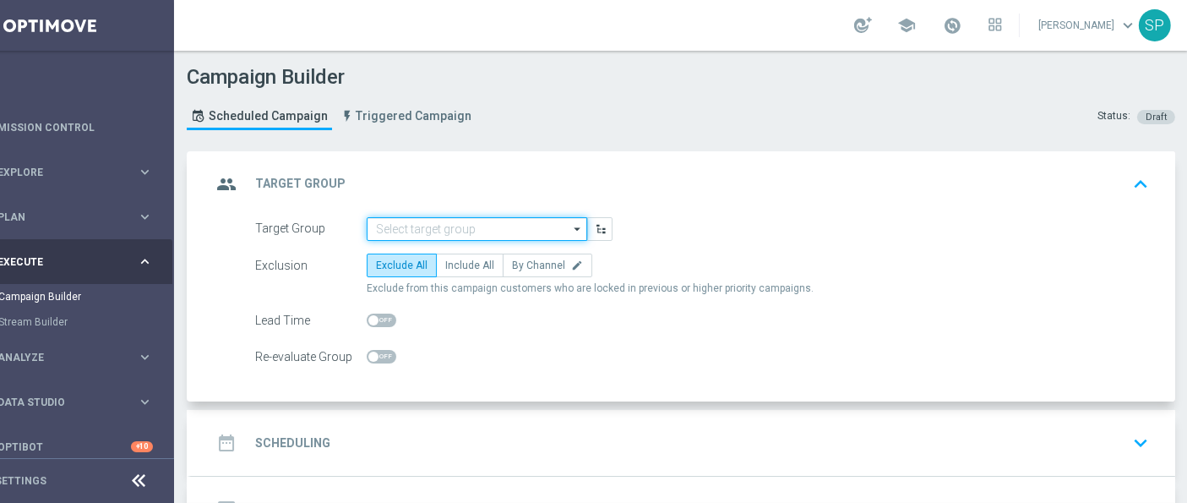
click at [516, 234] on input at bounding box center [477, 229] width 220 height 24
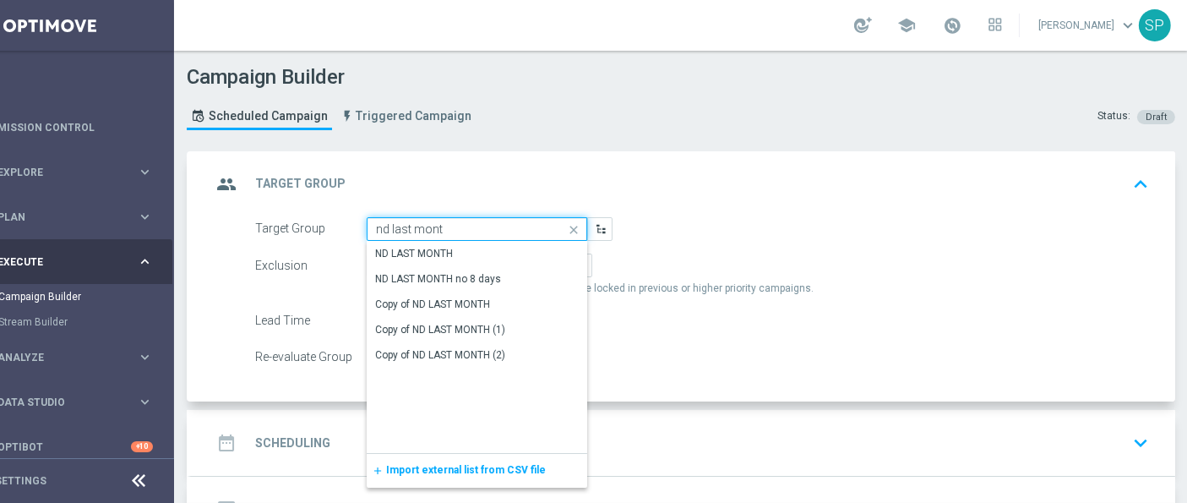
type input "ND LAST MONTH"
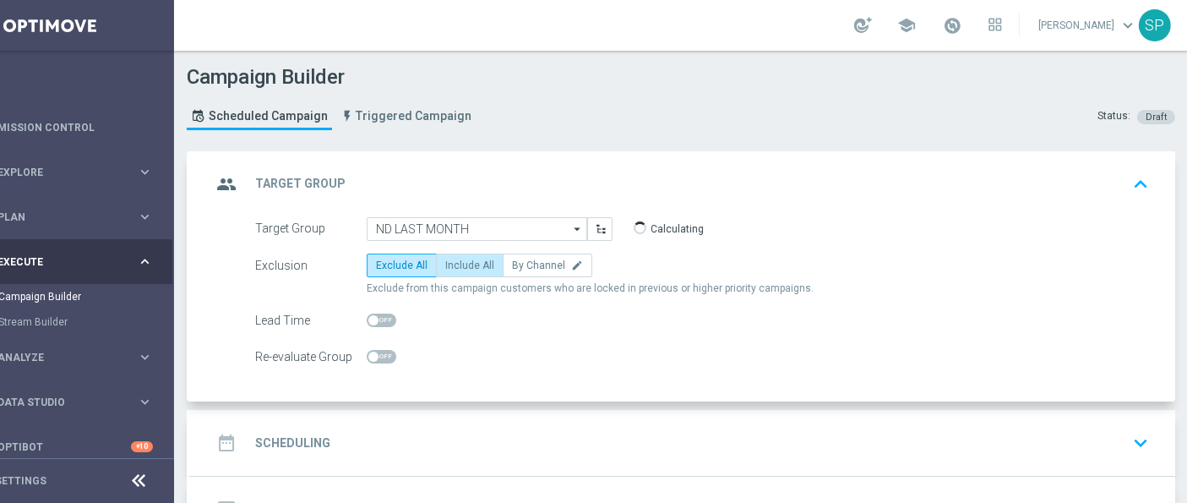
click at [492, 258] on label "Include All" at bounding box center [470, 265] width 68 height 24
click at [456, 263] on input "Include All" at bounding box center [450, 268] width 11 height 11
radio input "true"
click at [492, 258] on label "Include All" at bounding box center [470, 265] width 68 height 24
click at [456, 263] on input "Include All" at bounding box center [450, 268] width 11 height 11
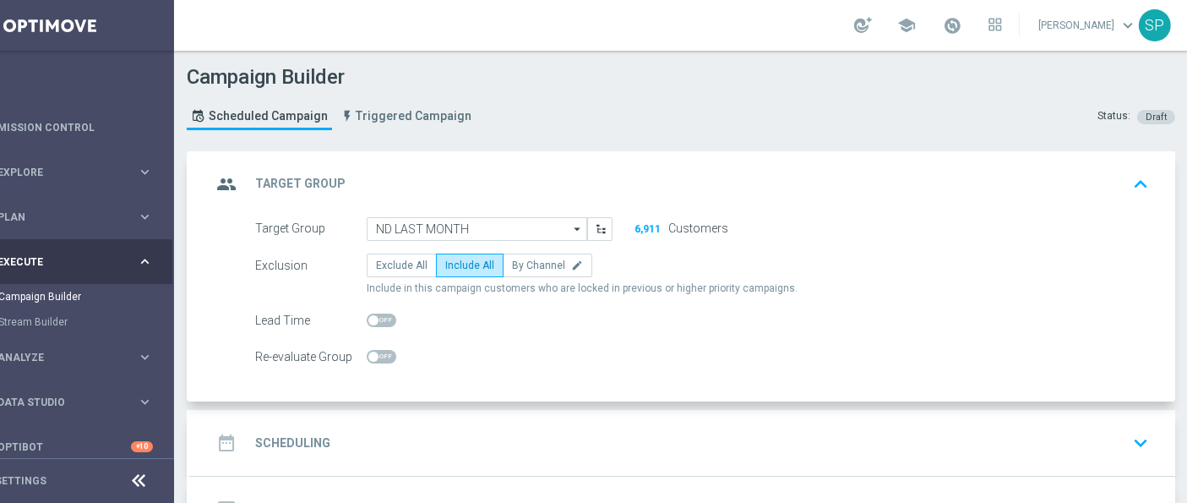
click at [499, 433] on div "date_range Scheduling keyboard_arrow_down" at bounding box center [683, 443] width 944 height 32
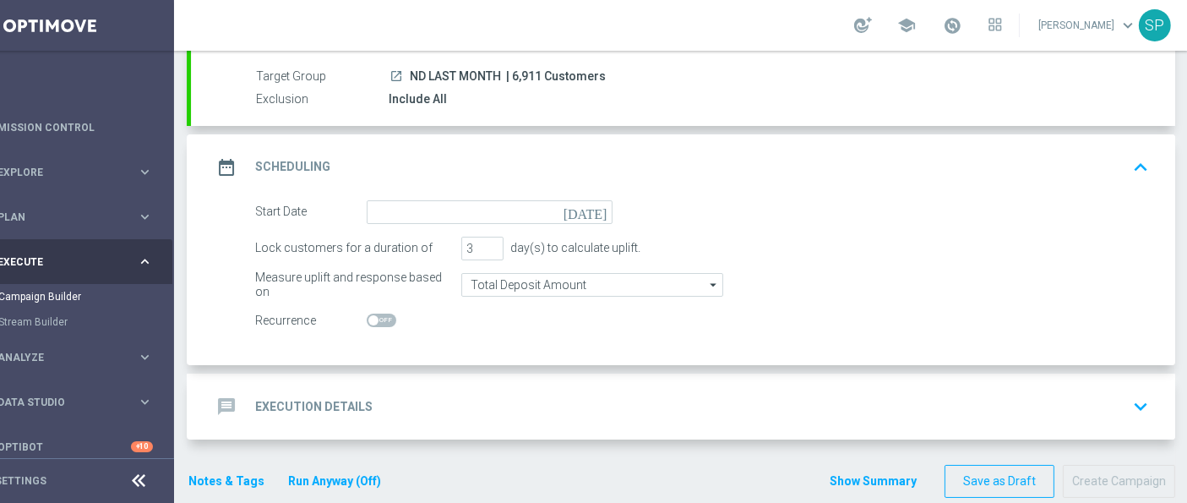
scroll to position [150, 0]
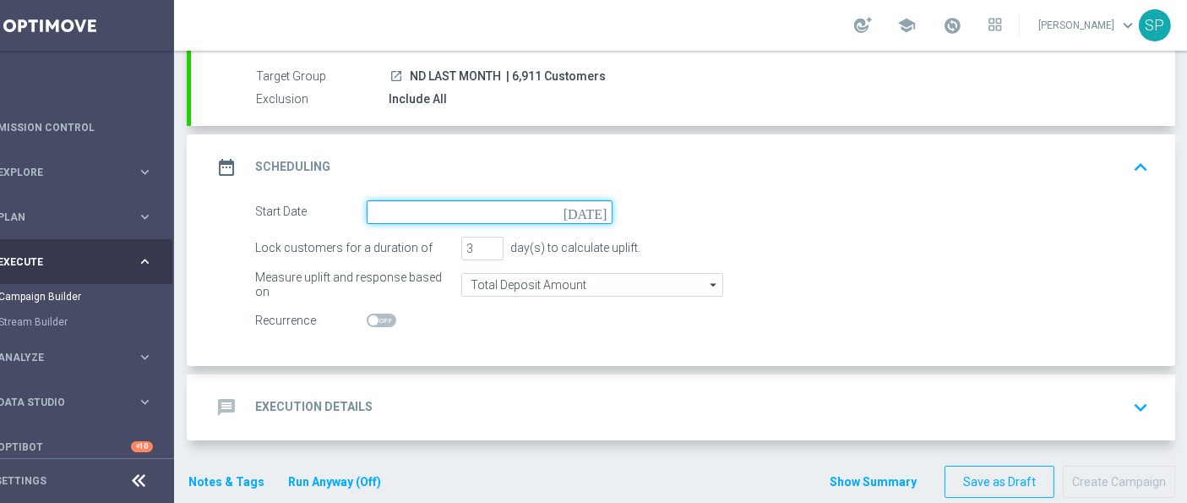
click at [532, 209] on input at bounding box center [490, 212] width 246 height 24
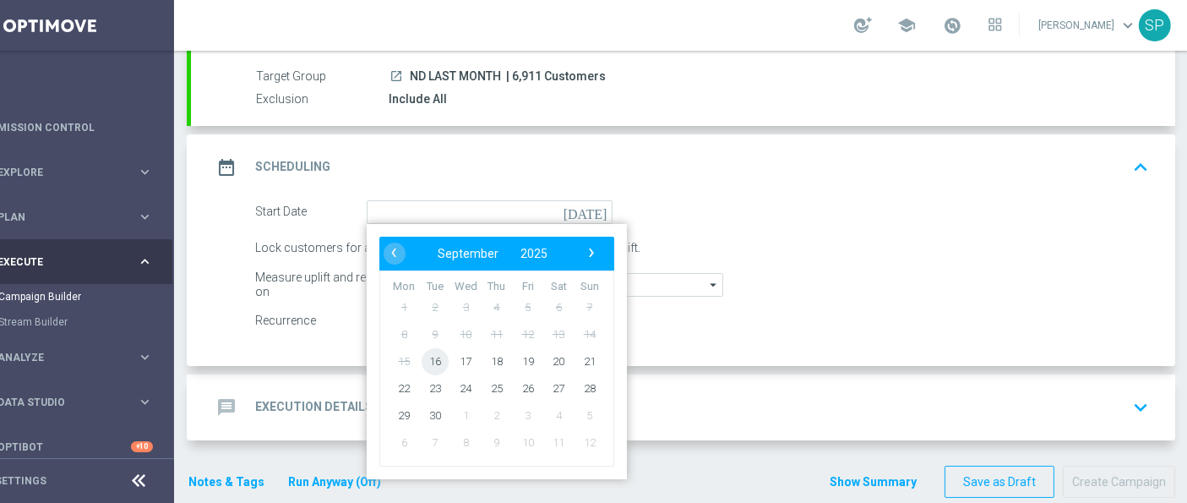
click at [440, 358] on span "16" at bounding box center [435, 360] width 27 height 27
type input "16 Sep 2025"
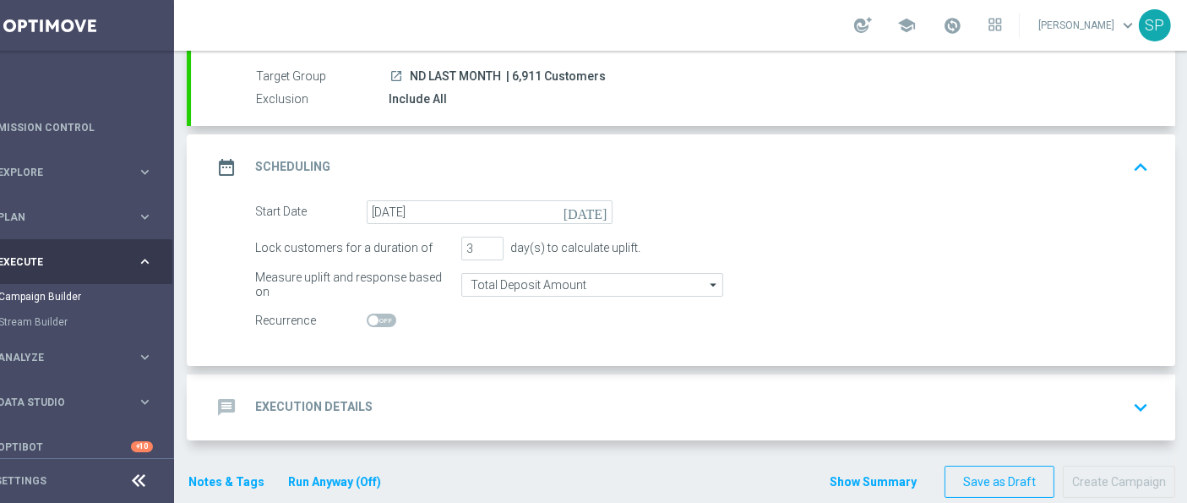
click at [596, 394] on div "message Execution Details keyboard_arrow_down" at bounding box center [683, 407] width 944 height 32
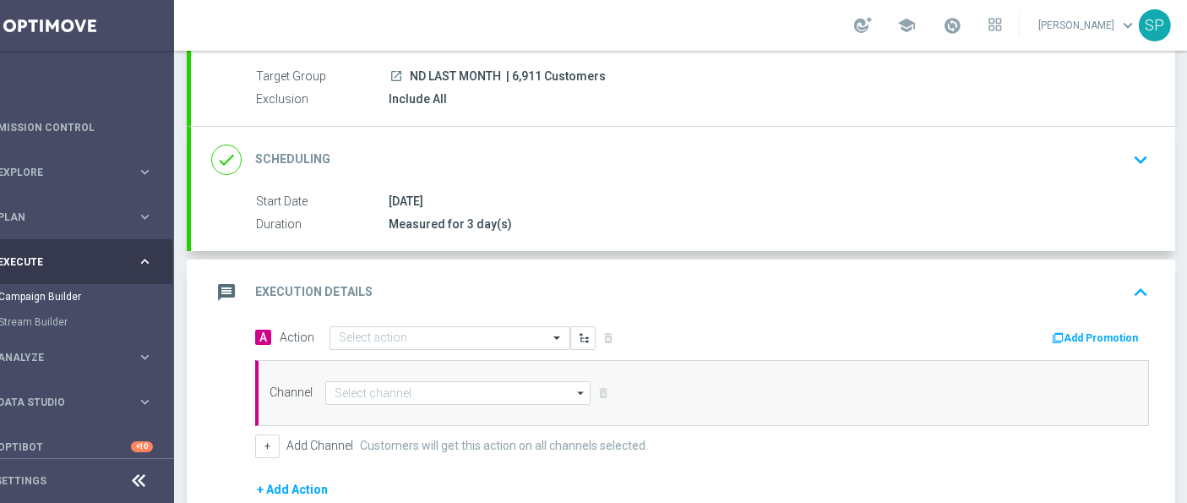
scroll to position [274, 0]
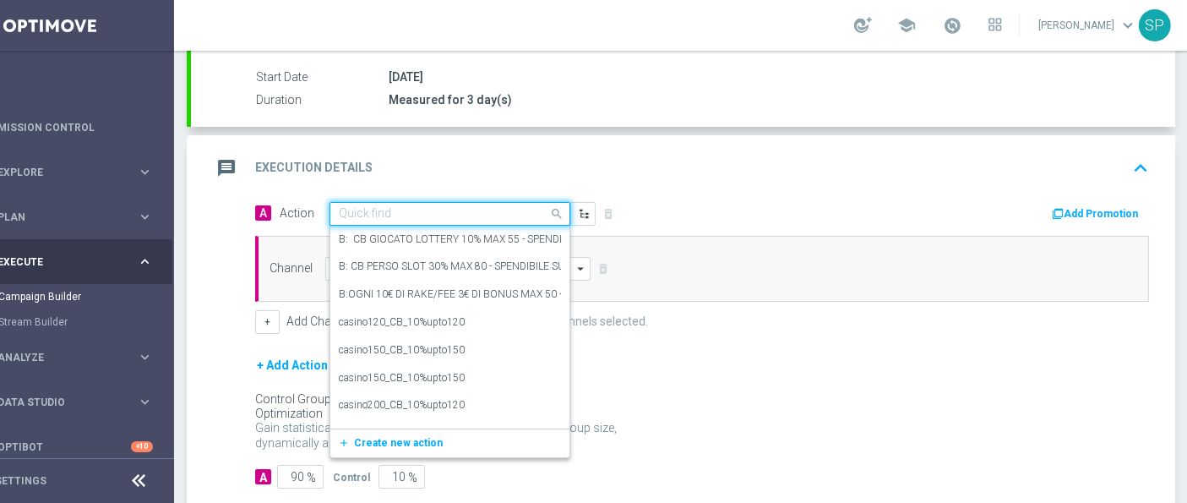
click at [522, 212] on input "text" at bounding box center [433, 214] width 188 height 14
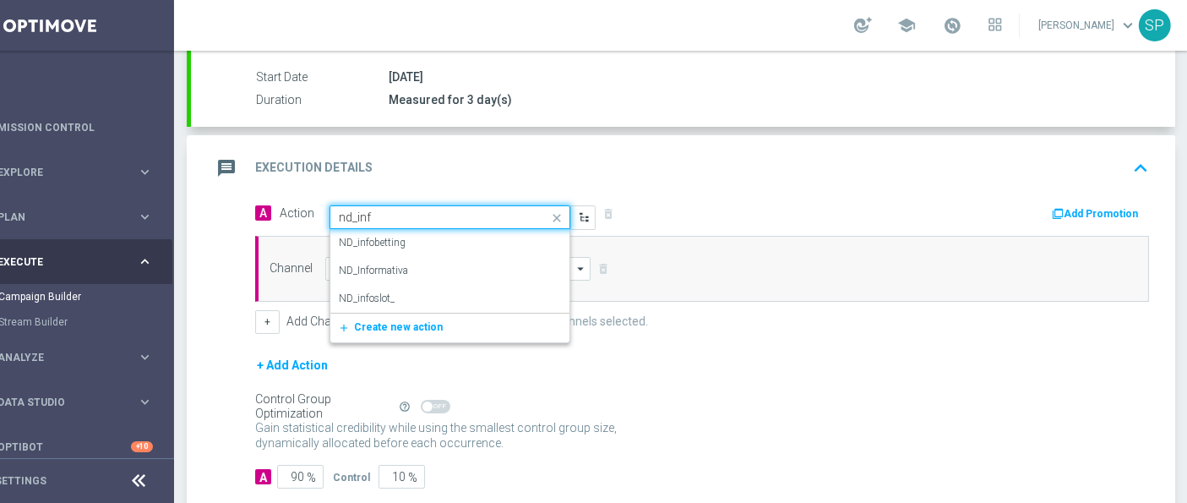
type input "nd_info"
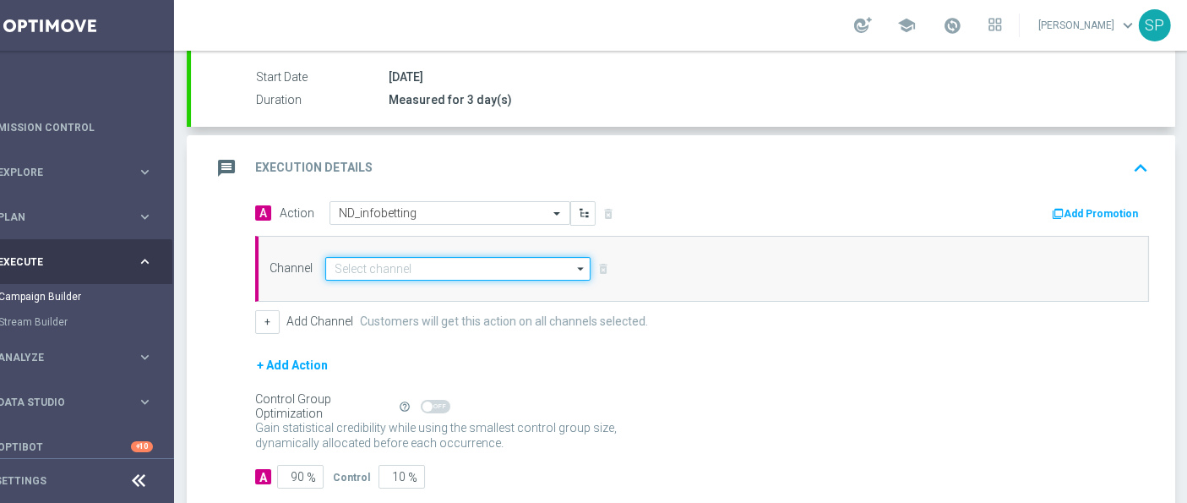
click at [515, 269] on input at bounding box center [457, 269] width 265 height 24
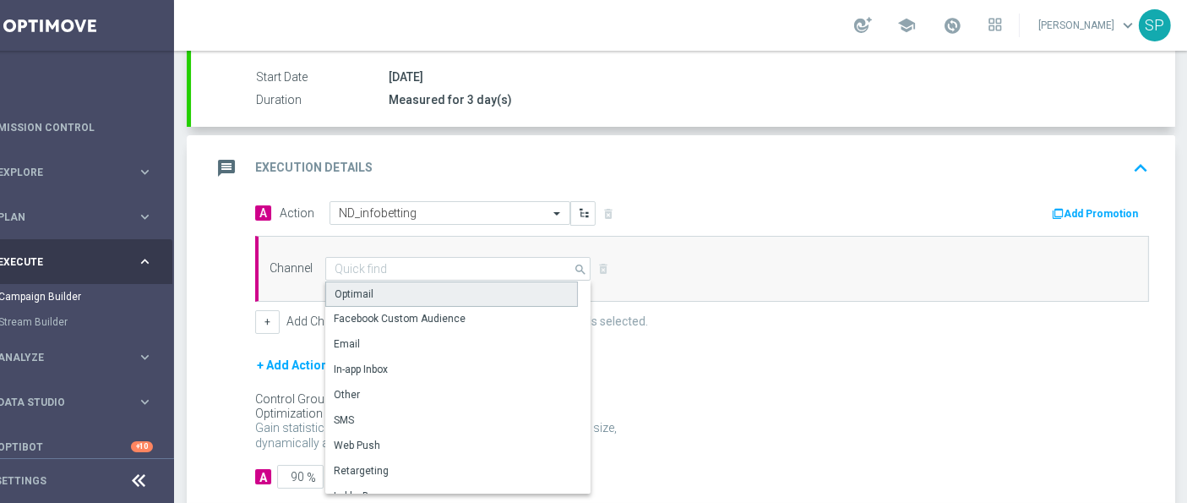
click at [517, 293] on div "Optimail" at bounding box center [451, 293] width 253 height 25
type input "Optimail"
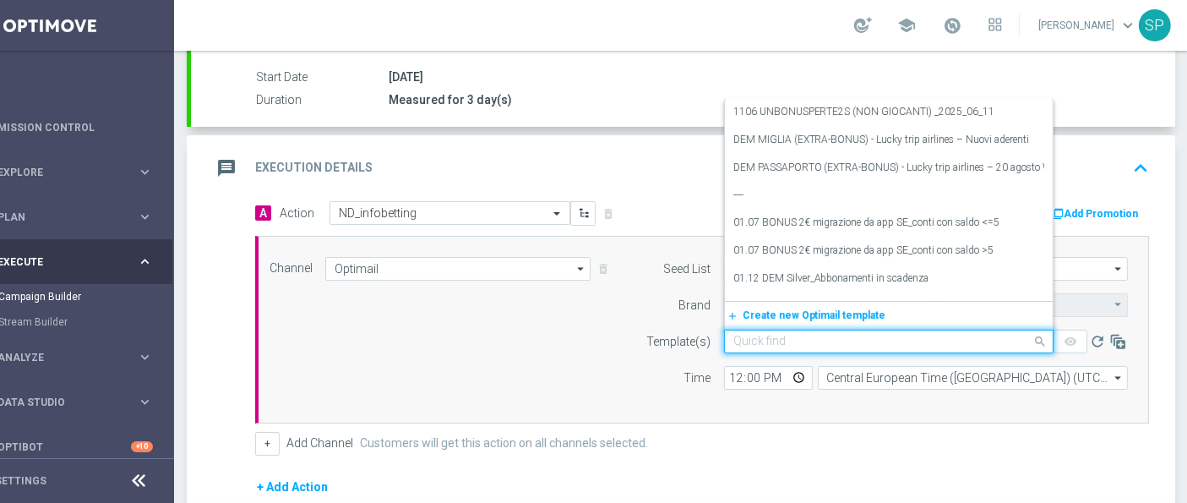
click at [798, 335] on input "text" at bounding box center [871, 342] width 277 height 14
paste input "MYCOMBO__INFOND_1609"
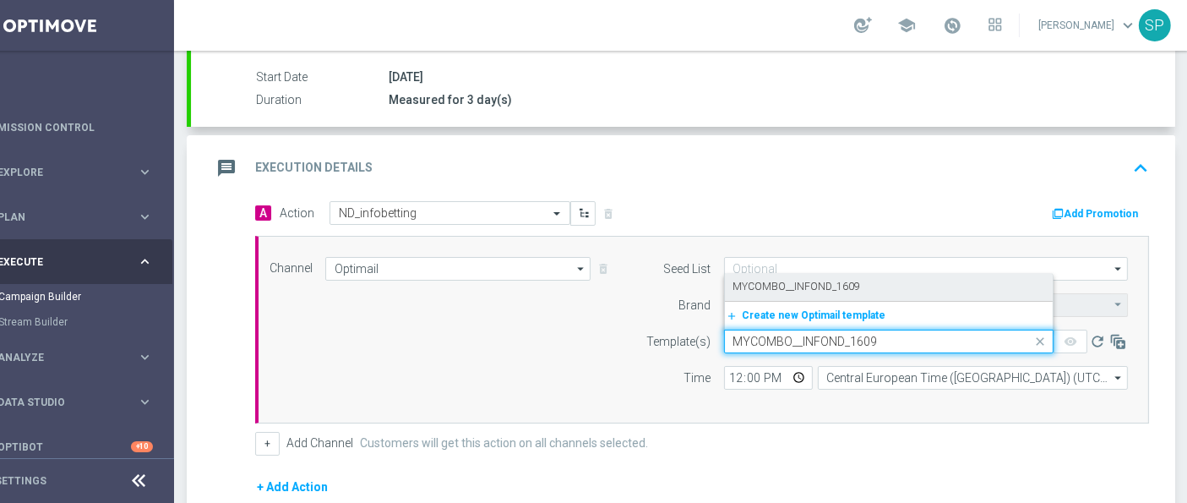
click at [755, 280] on label "MYCOMBO__INFOND_1609" at bounding box center [797, 287] width 128 height 14
type input "MYCOMBO__INFOND_1609"
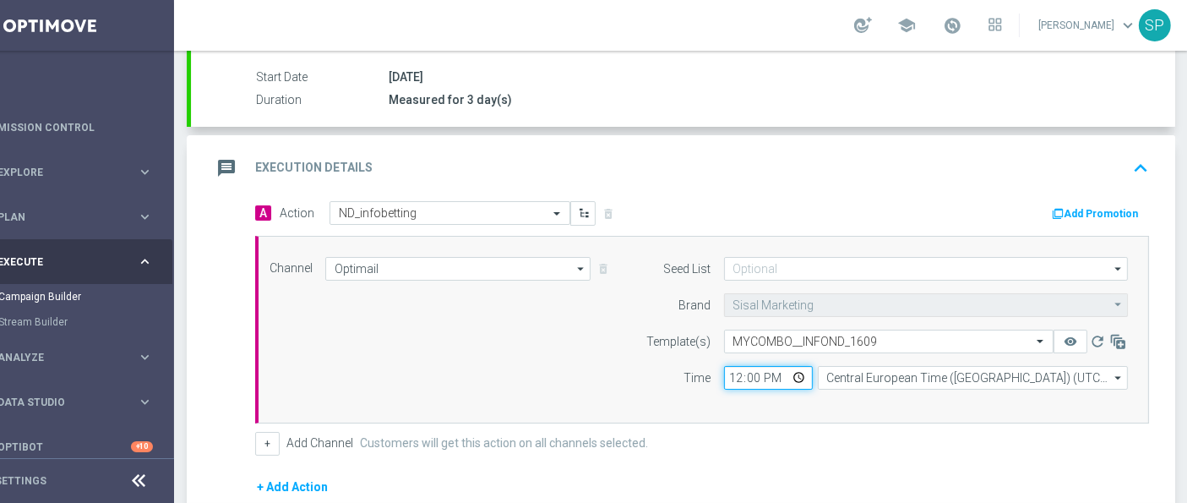
click at [732, 372] on input "12:00" at bounding box center [768, 378] width 89 height 24
type input "17:00"
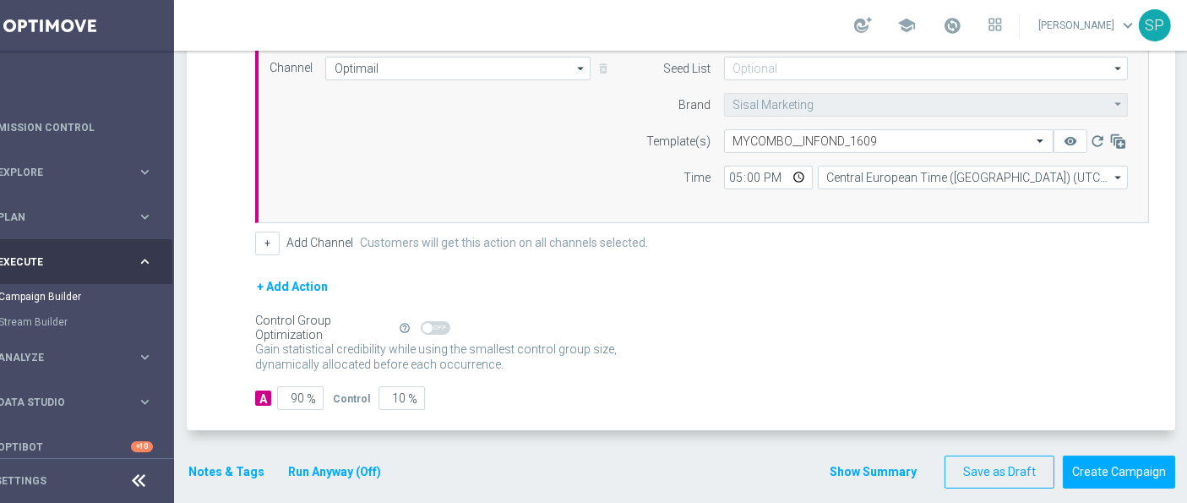
click at [234, 461] on button "Notes & Tags" at bounding box center [226, 471] width 79 height 21
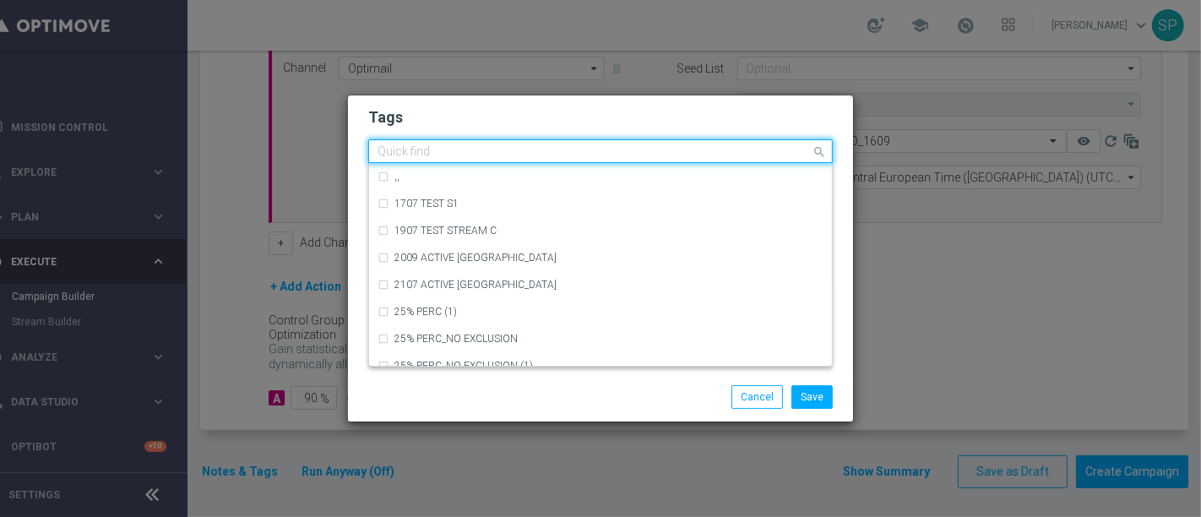
click at [502, 147] on input "text" at bounding box center [594, 152] width 433 height 14
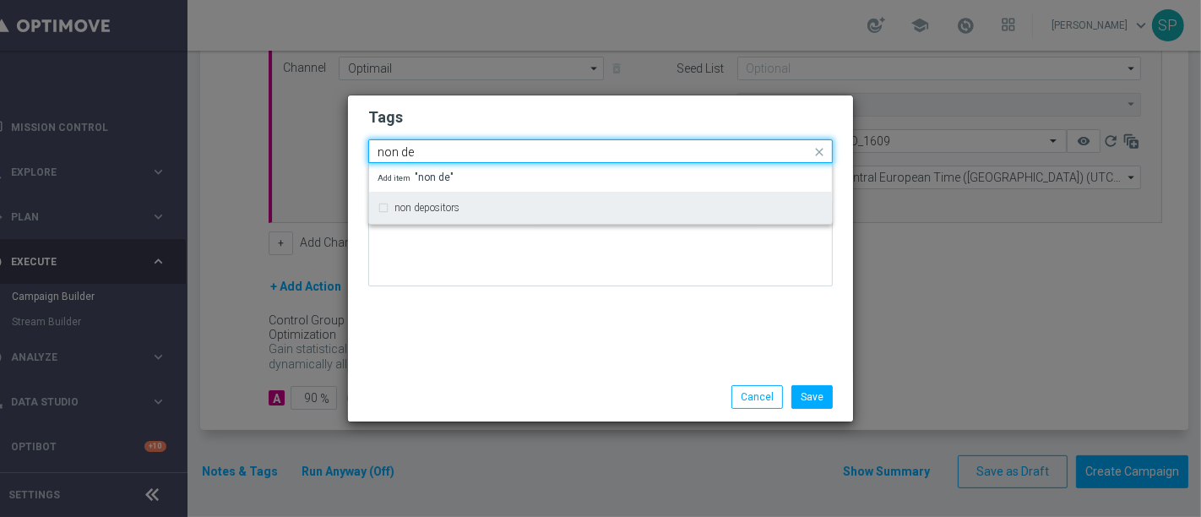
type input "non de"
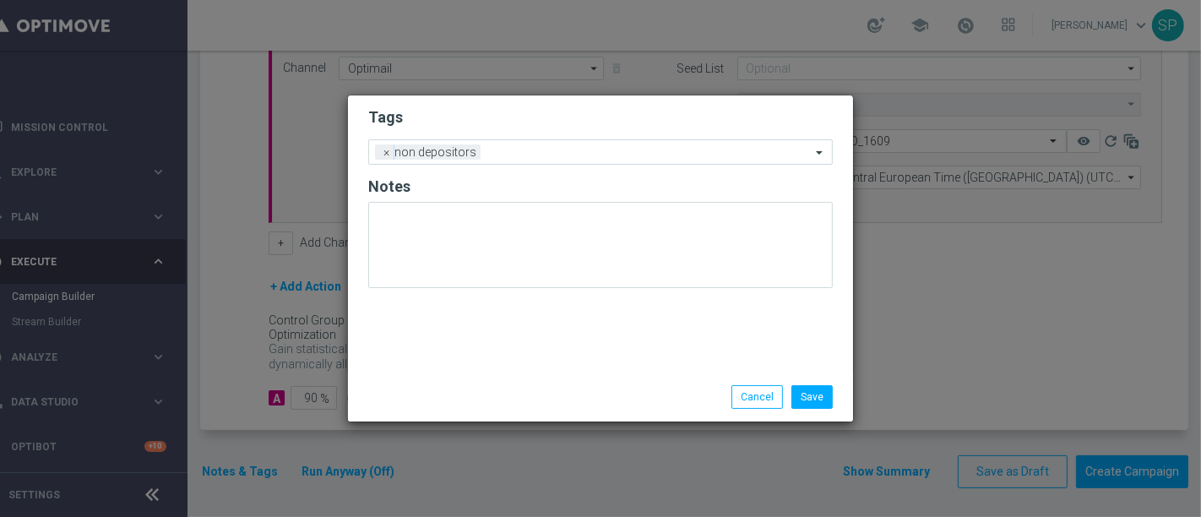
click at [525, 128] on form "Tags Add a new tag × non depositors Notes" at bounding box center [600, 202] width 465 height 198
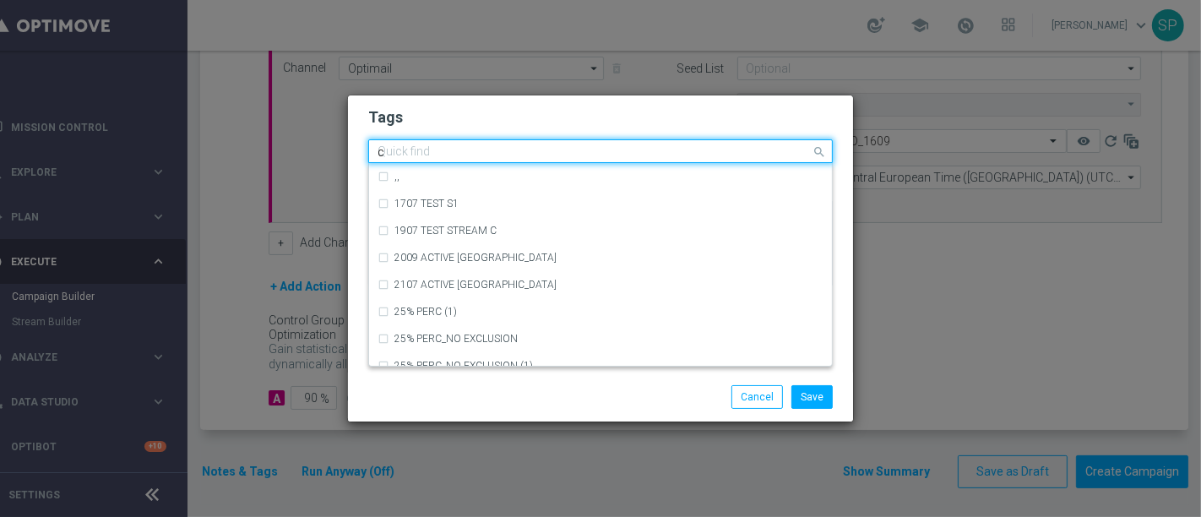
click at [528, 144] on div "Quick find × non depositors c" at bounding box center [590, 151] width 442 height 21
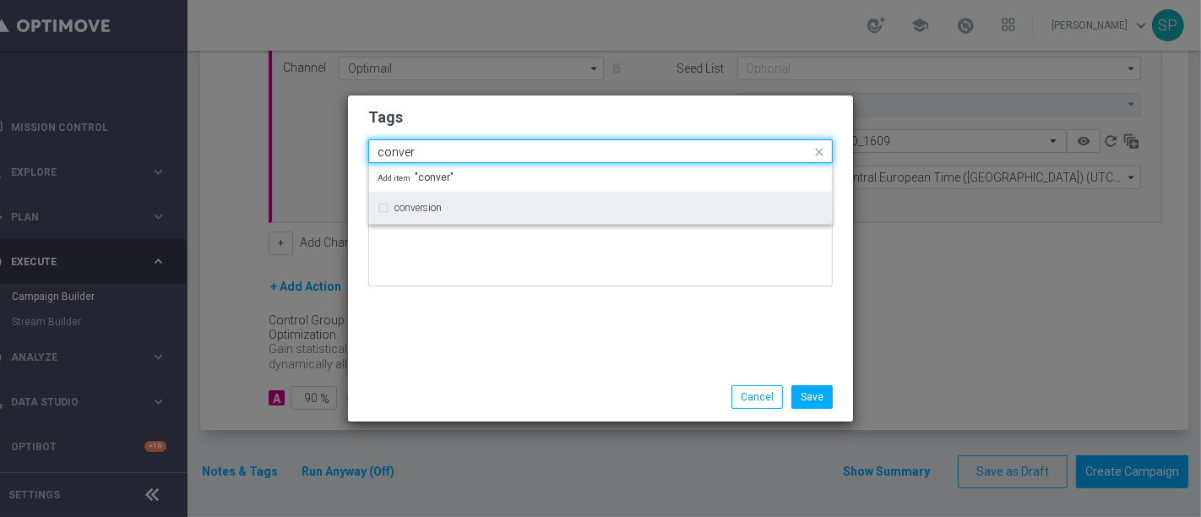
type input "conver"
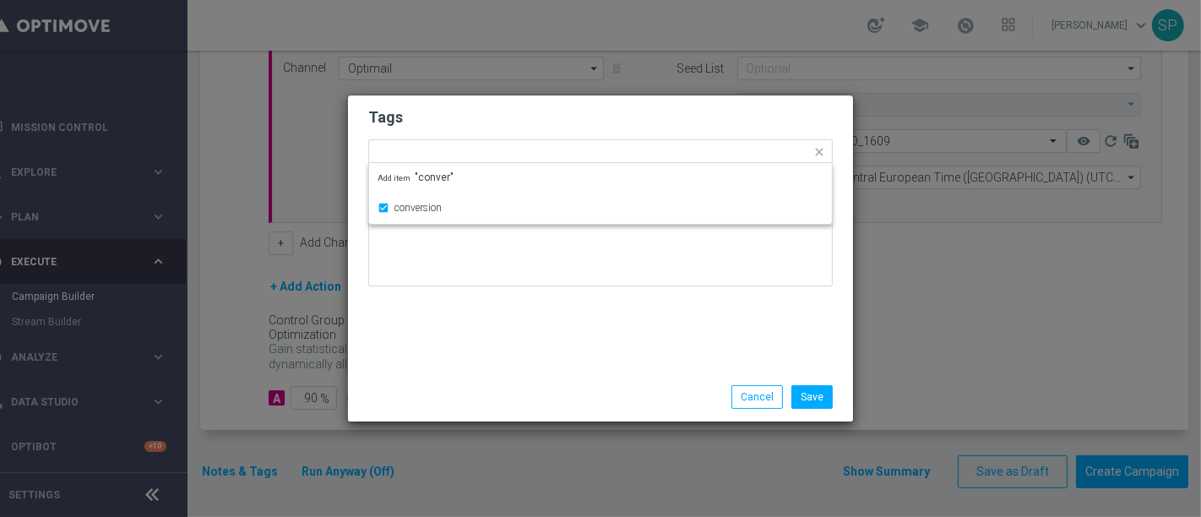
click at [567, 112] on h2 "Tags" at bounding box center [600, 117] width 465 height 20
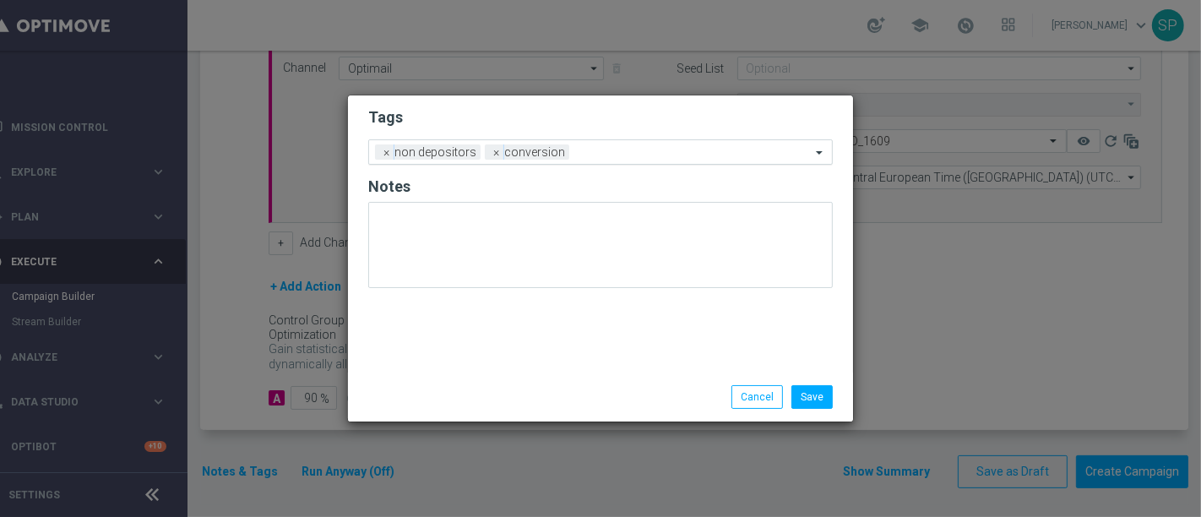
click at [581, 150] on input "text" at bounding box center [693, 153] width 235 height 14
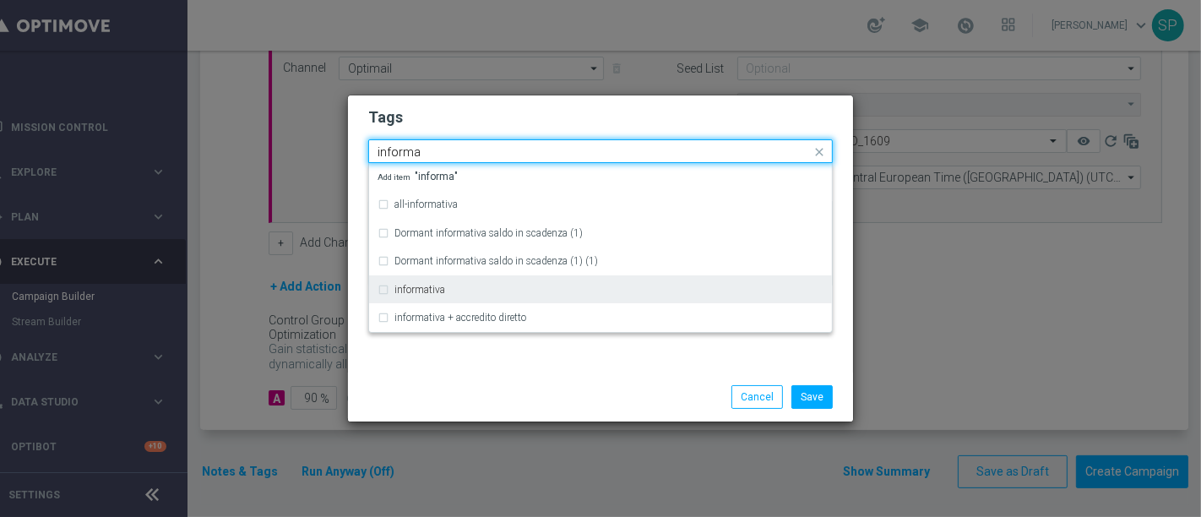
type input "informa"
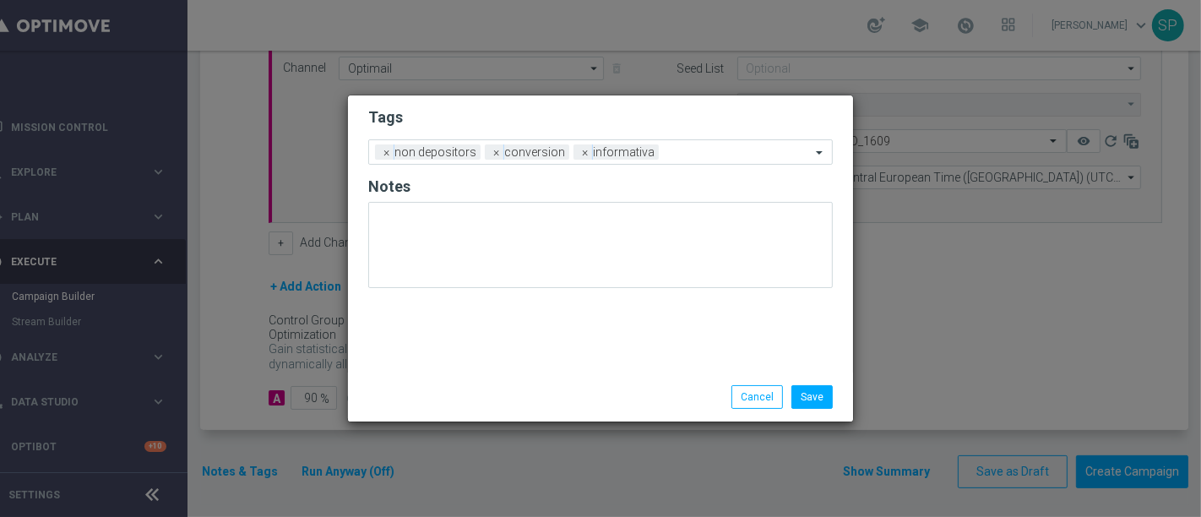
click at [617, 115] on h2 "Tags" at bounding box center [600, 117] width 465 height 20
click at [676, 166] on form "Tags Add a new tag × non depositors × conversion × informativa Notes" at bounding box center [600, 202] width 465 height 198
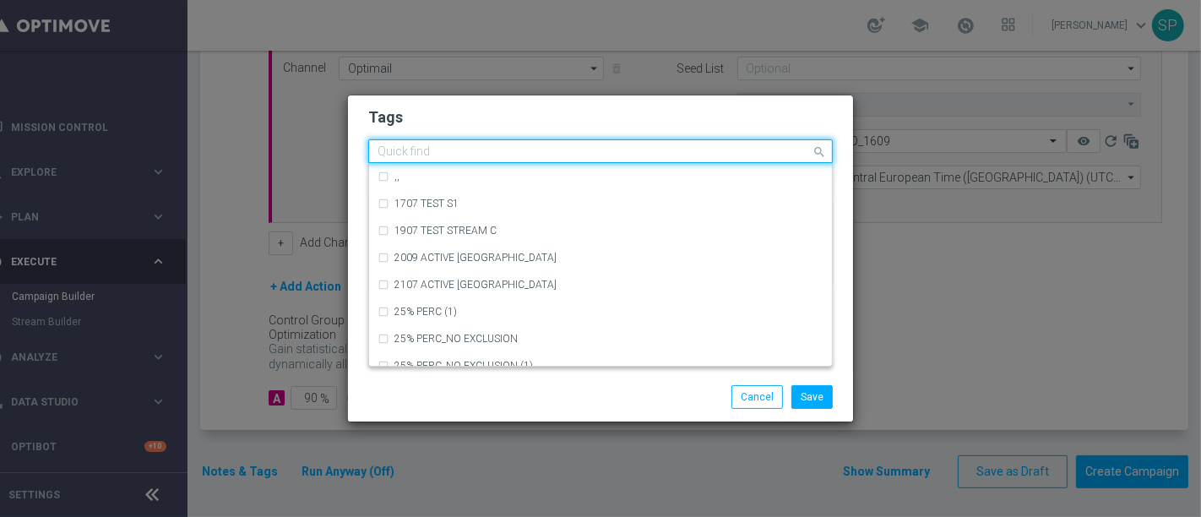
click at [683, 162] on div "Quick find × non depositors × conversion × informativa" at bounding box center [600, 151] width 465 height 24
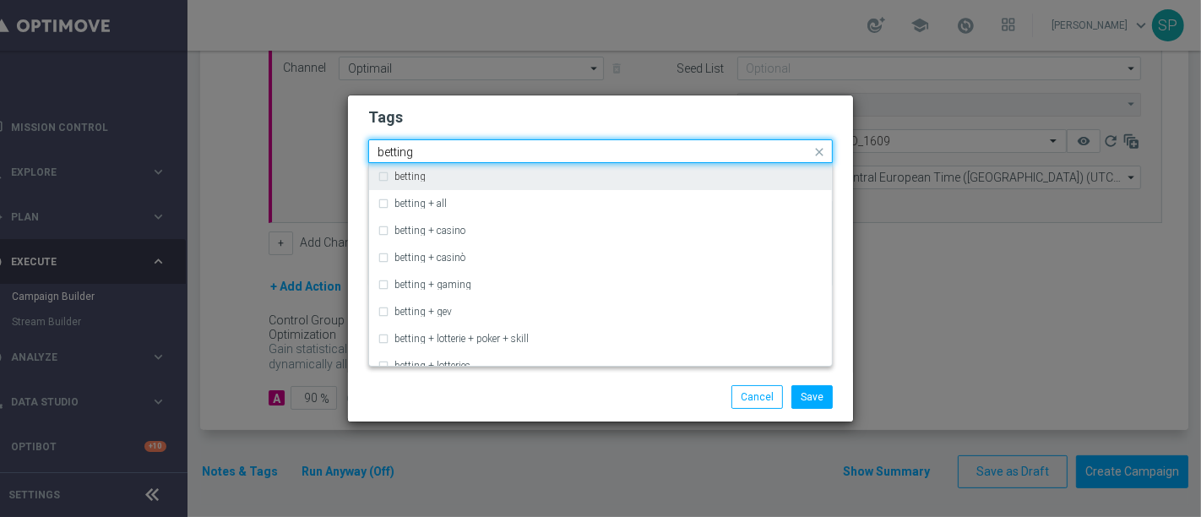
type input "betting"
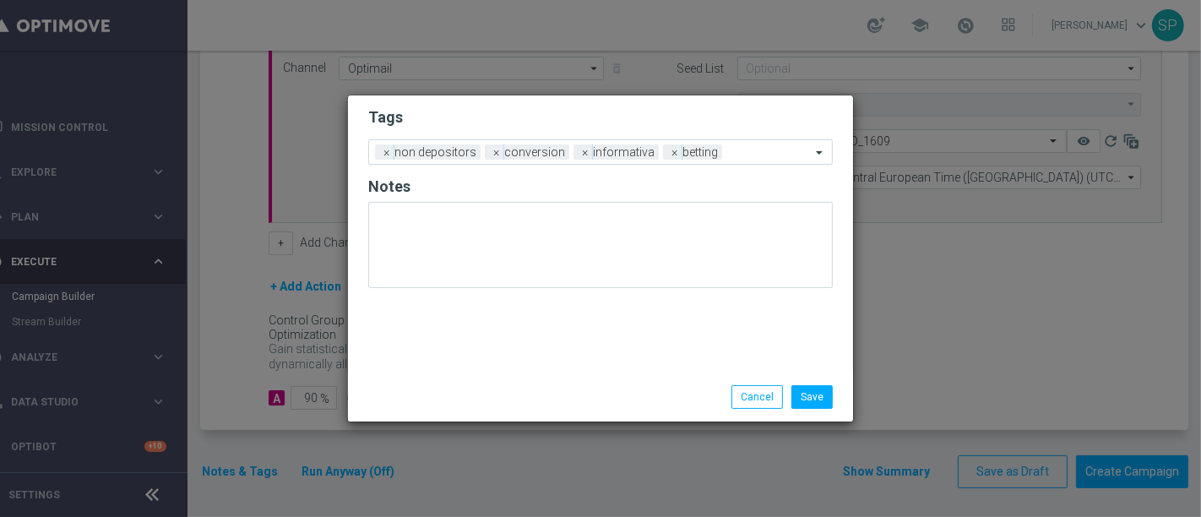
click at [754, 114] on h2 "Tags" at bounding box center [600, 117] width 465 height 20
click at [757, 162] on div "Add a new tag × non depositors × conversion × informativa × betting" at bounding box center [600, 151] width 465 height 25
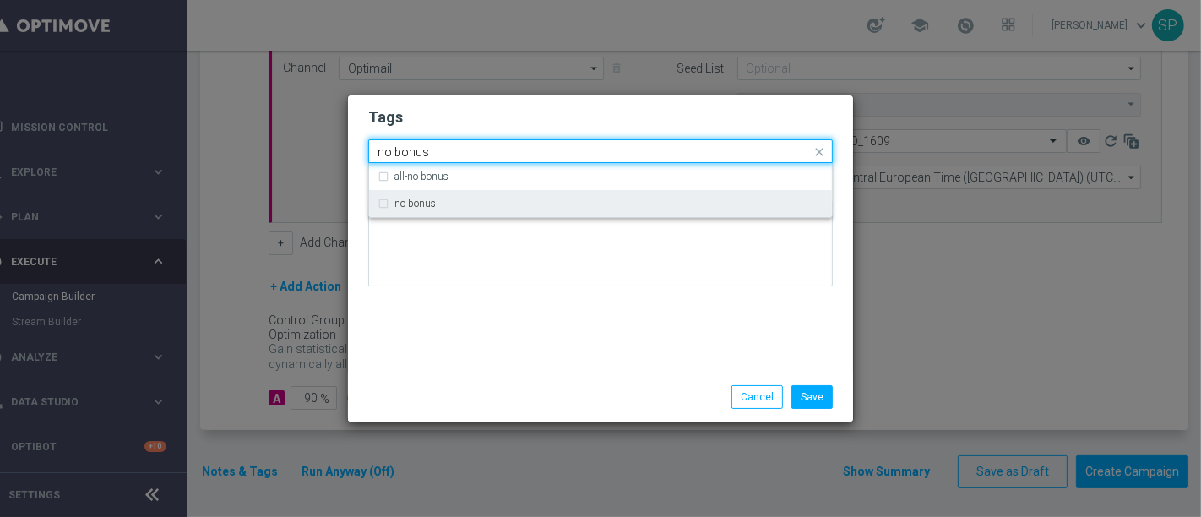
click at [735, 201] on div "no bonus" at bounding box center [608, 204] width 429 height 10
type input "no bonus"
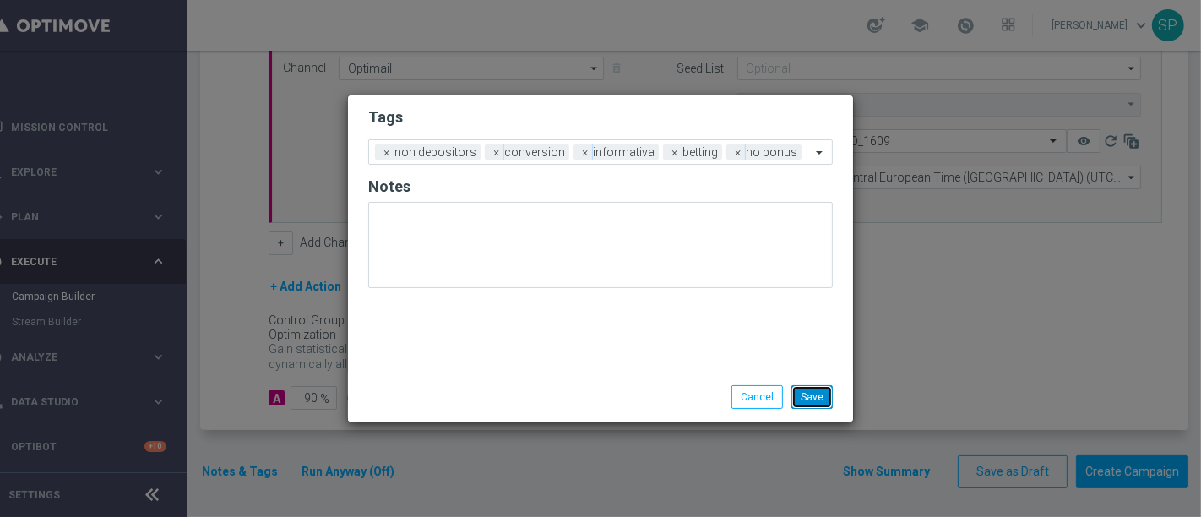
click at [825, 389] on button "Save" at bounding box center [812, 397] width 41 height 24
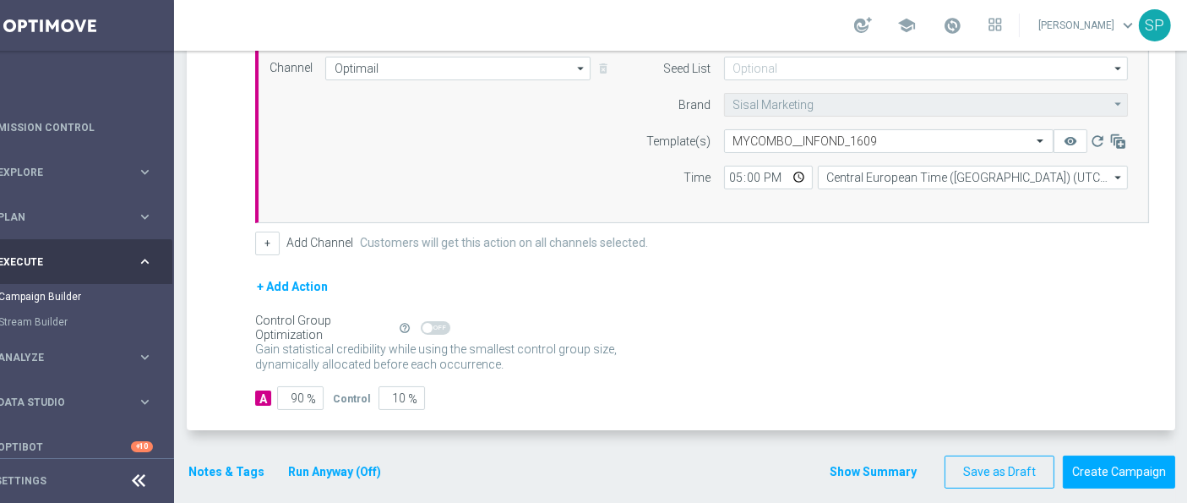
click at [344, 476] on button "Run Anyway (Off)" at bounding box center [334, 471] width 96 height 21
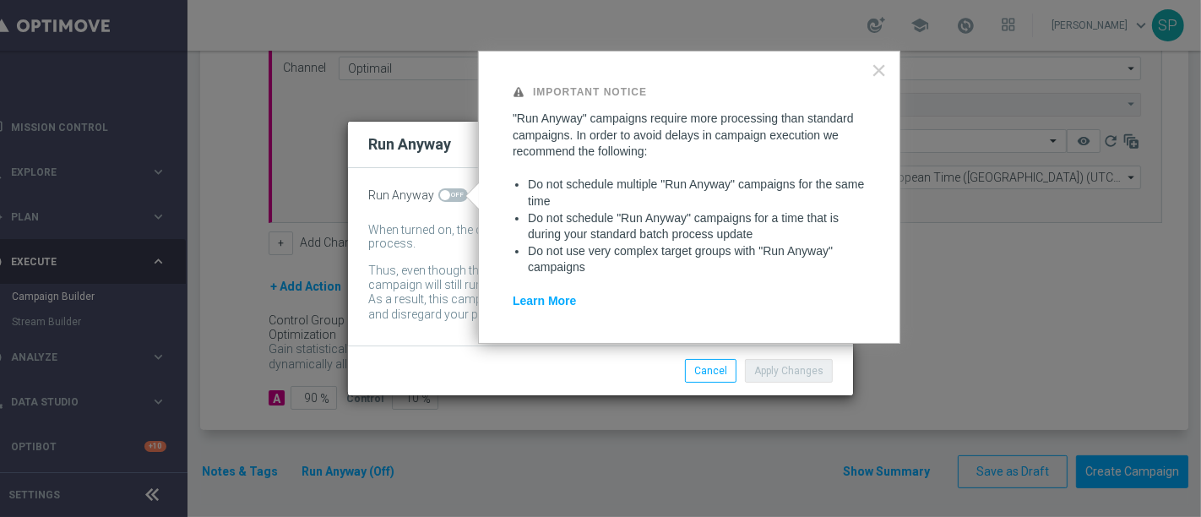
click at [452, 181] on div "Run Anyway When turned on, the campaign will be executed regardless of your sit…" at bounding box center [600, 256] width 505 height 177
click at [448, 196] on span at bounding box center [453, 195] width 30 height 14
click at [448, 196] on input "checkbox" at bounding box center [453, 195] width 30 height 14
checkbox input "true"
click at [759, 384] on div "Apply Changes Cancel" at bounding box center [600, 370] width 505 height 50
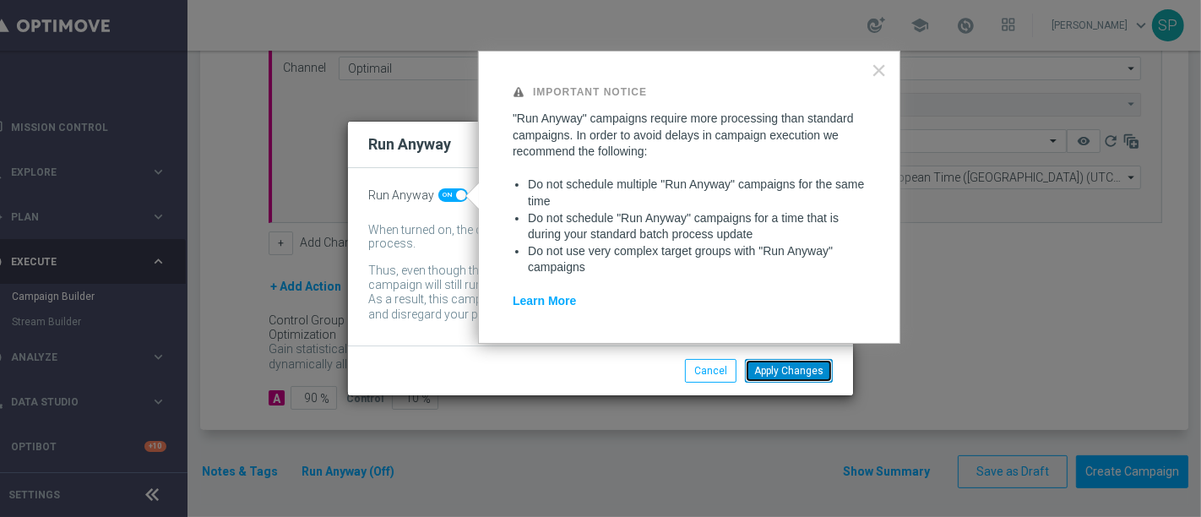
click at [787, 369] on button "Apply Changes" at bounding box center [789, 371] width 88 height 24
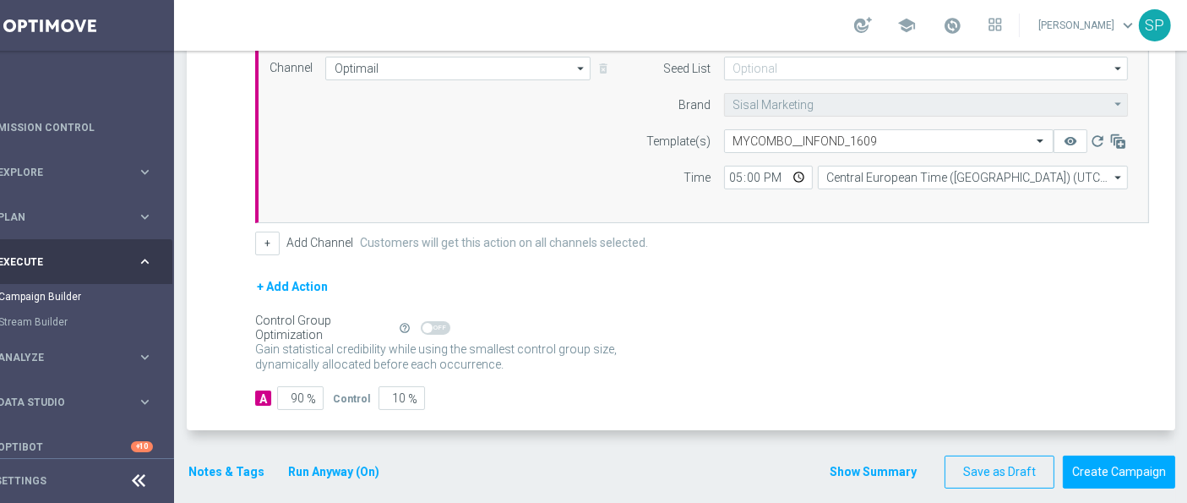
click at [884, 474] on button "Show Summary" at bounding box center [873, 471] width 89 height 19
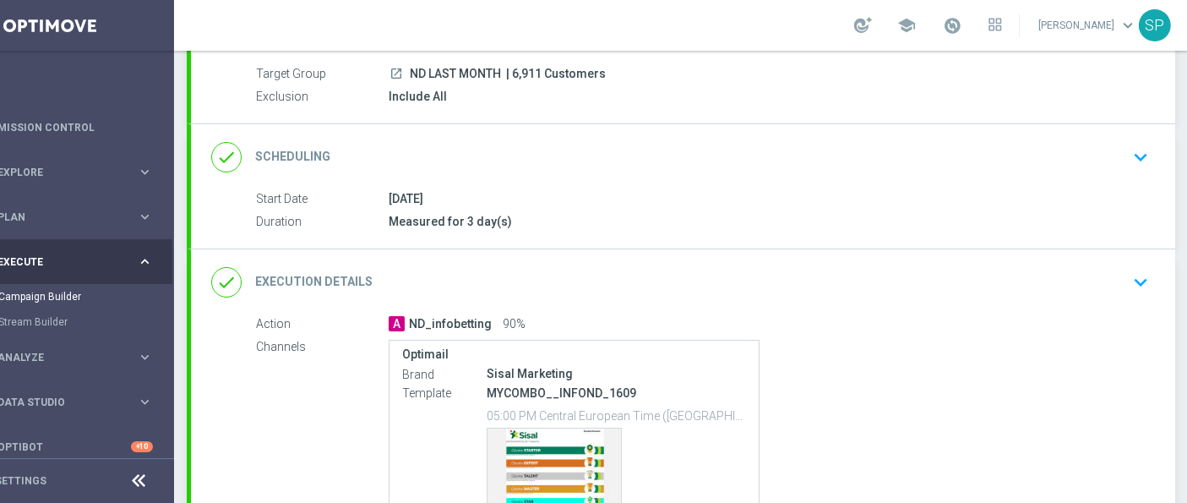
scroll to position [303, 0]
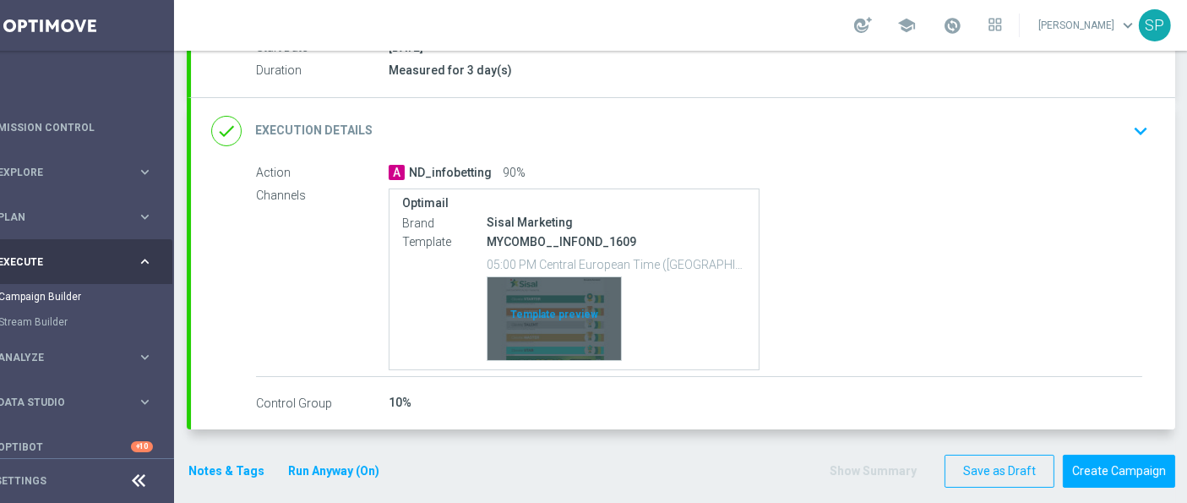
click at [562, 294] on div "Template preview" at bounding box center [553, 318] width 133 height 83
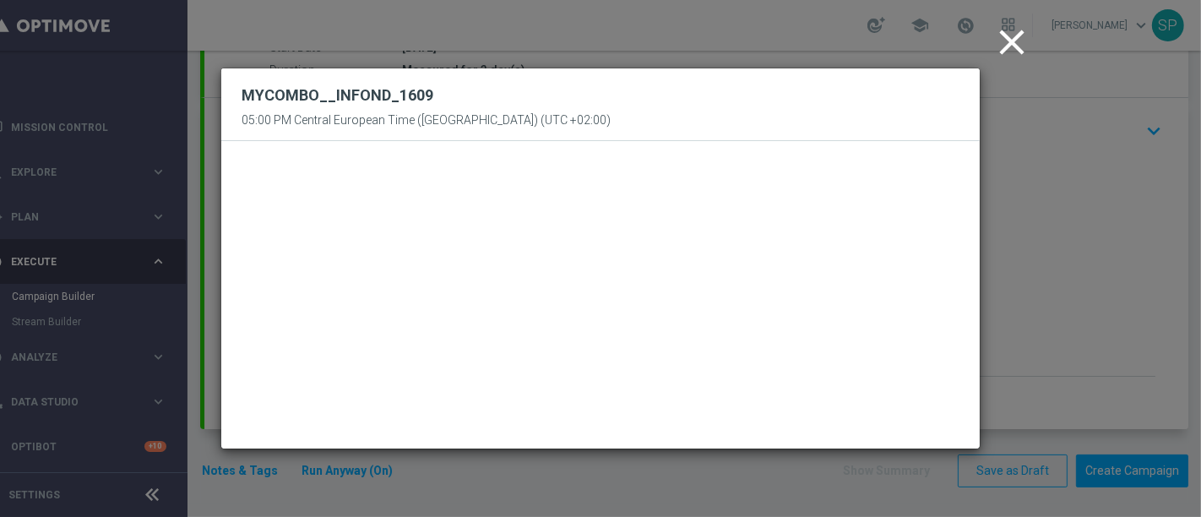
click at [1011, 37] on icon "close" at bounding box center [1012, 42] width 42 height 42
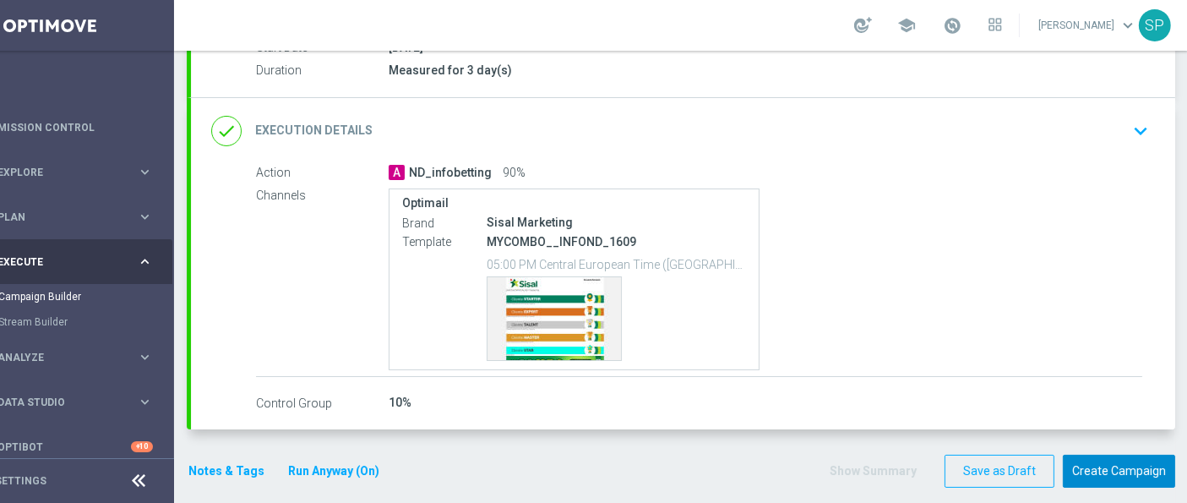
click at [1099, 454] on button "Create Campaign" at bounding box center [1119, 470] width 112 height 33
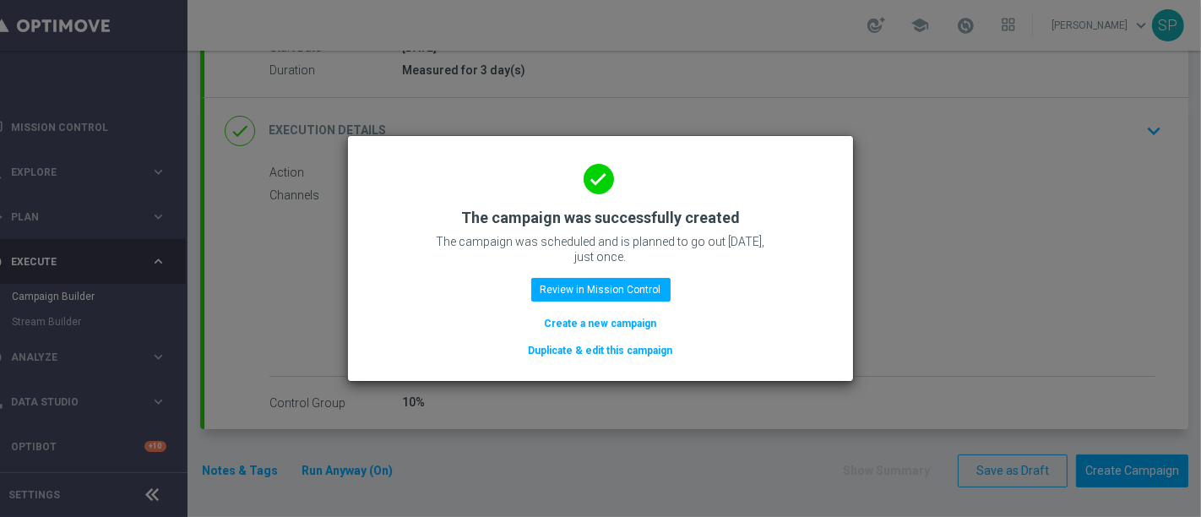
click at [575, 329] on button "Create a new campaign" at bounding box center [601, 323] width 116 height 19
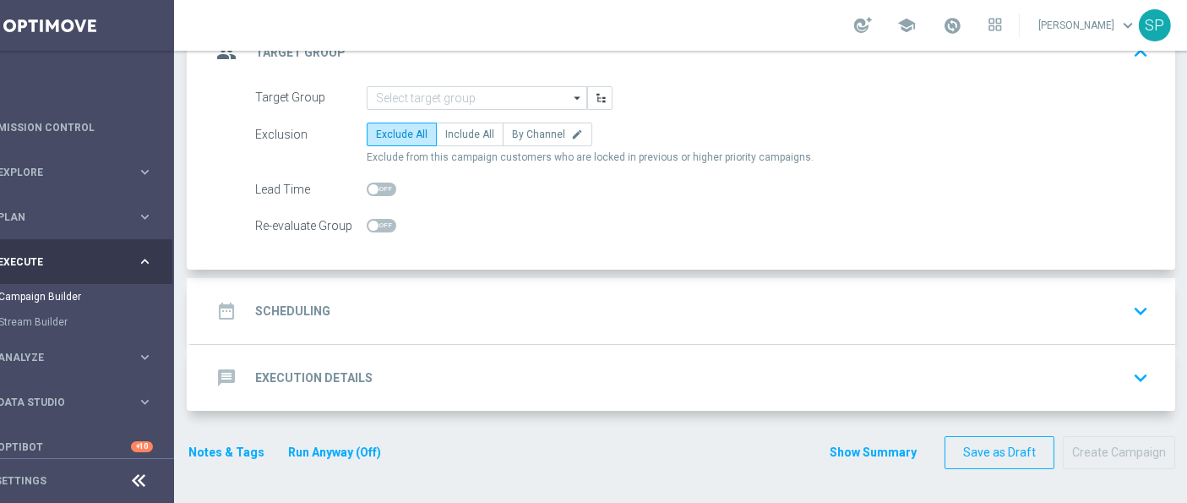
scroll to position [0, 0]
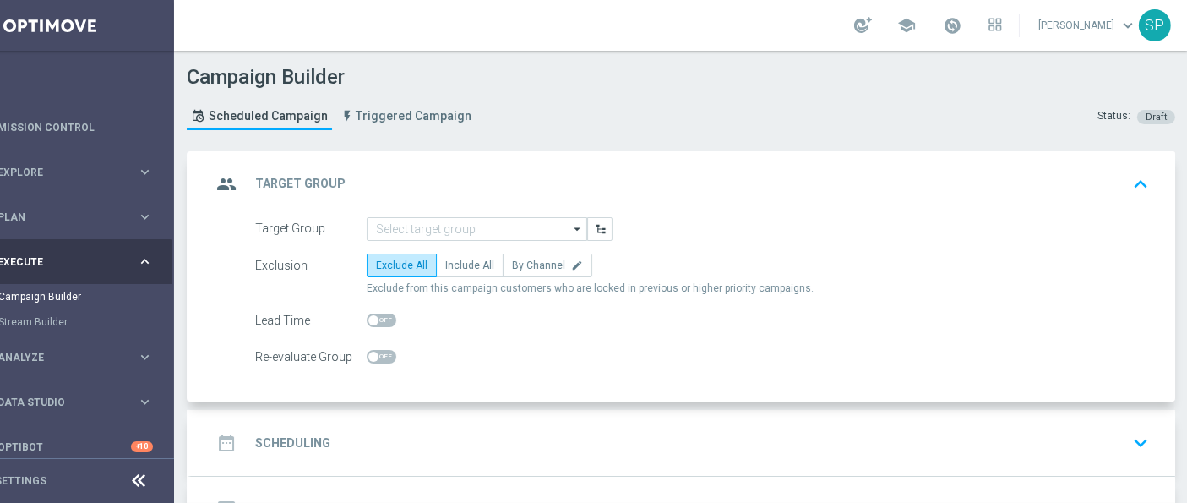
click at [514, 215] on div "group Target Group keyboard_arrow_up" at bounding box center [683, 184] width 984 height 66
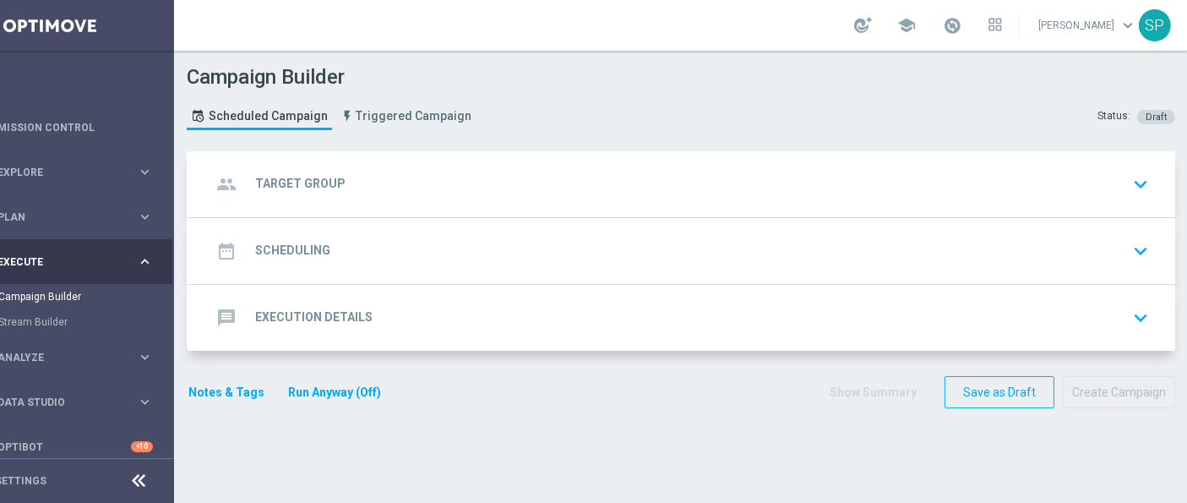
click at [540, 177] on div "group Target Group keyboard_arrow_down" at bounding box center [683, 184] width 944 height 32
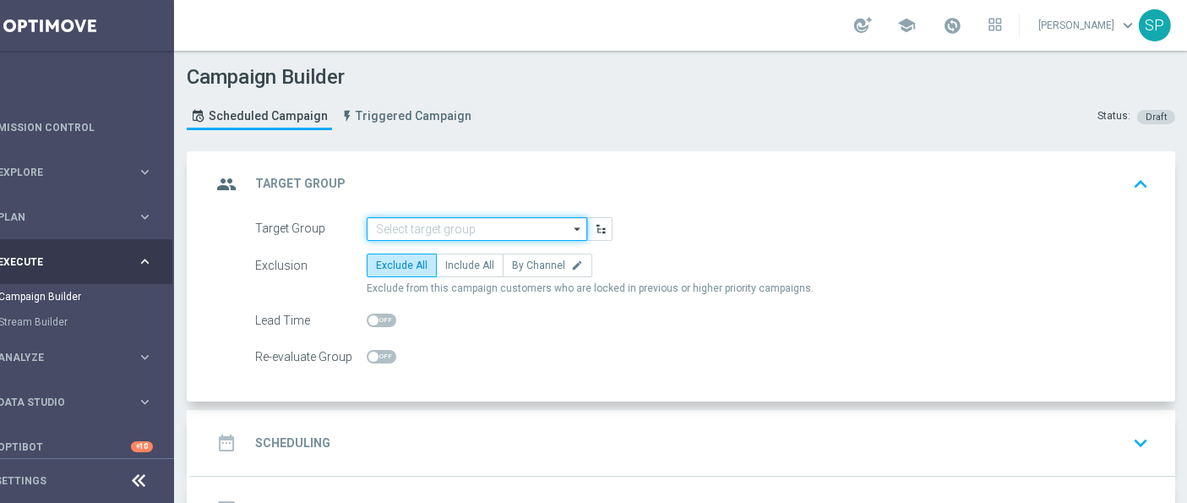
click at [520, 217] on input at bounding box center [477, 229] width 220 height 24
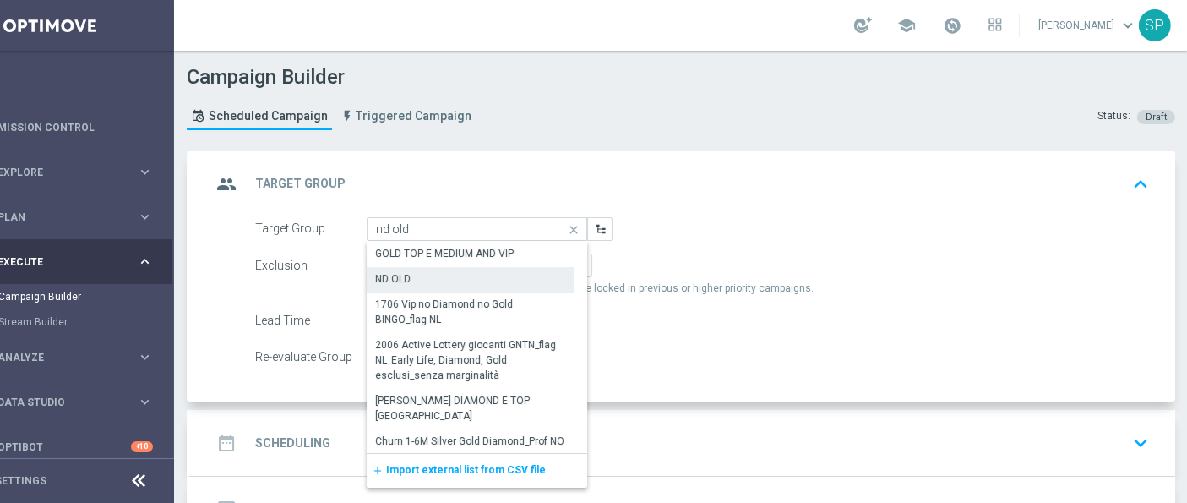
click at [517, 275] on div "ND OLD" at bounding box center [470, 279] width 207 height 24
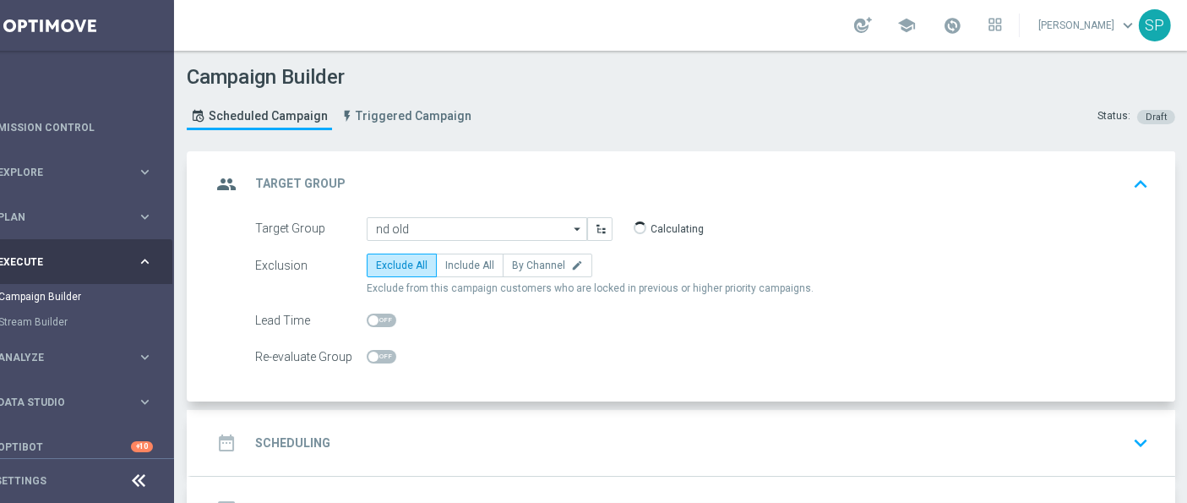
type input "ND OLD"
click at [460, 263] on span "Include All" at bounding box center [469, 265] width 49 height 12
click at [456, 263] on input "Include All" at bounding box center [450, 268] width 11 height 11
radio input "true"
click at [509, 438] on div "date_range Scheduling keyboard_arrow_down" at bounding box center [683, 443] width 944 height 32
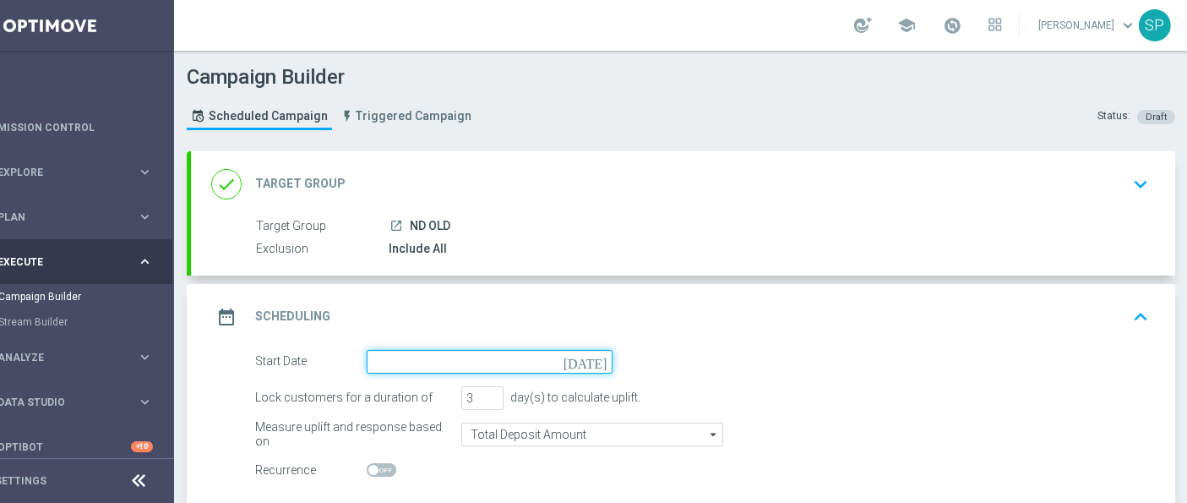
click at [461, 365] on input at bounding box center [490, 362] width 246 height 24
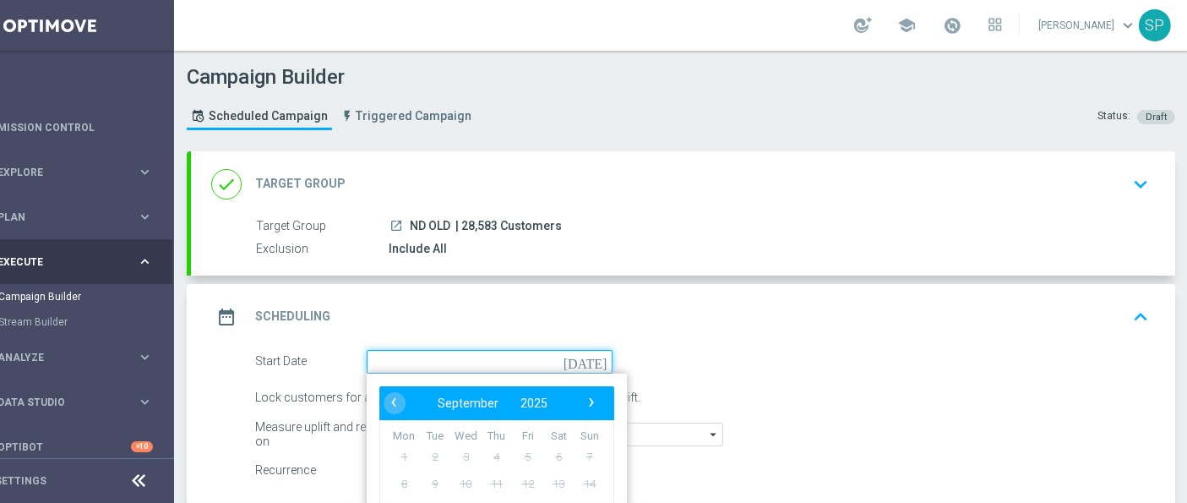
scroll to position [161, 0]
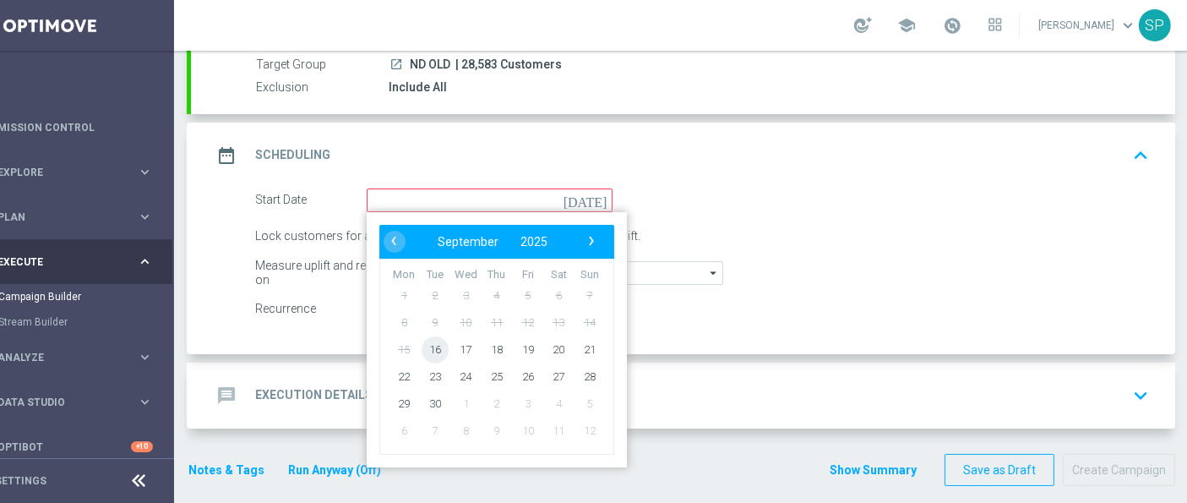
click at [443, 356] on span "16" at bounding box center [435, 348] width 27 height 27
type input "16 Sep 2025"
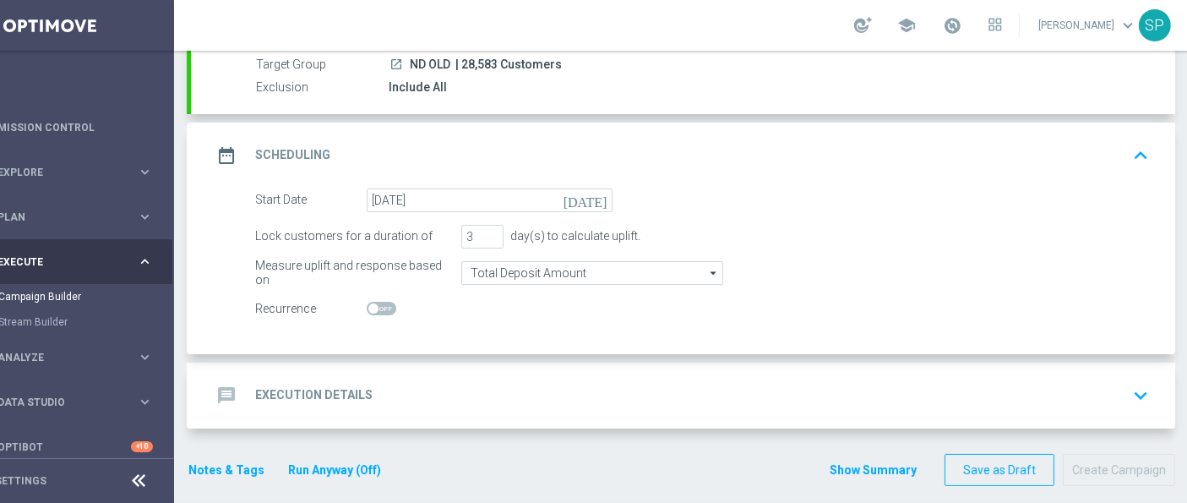
click at [416, 381] on div "message Execution Details keyboard_arrow_down" at bounding box center [683, 395] width 944 height 32
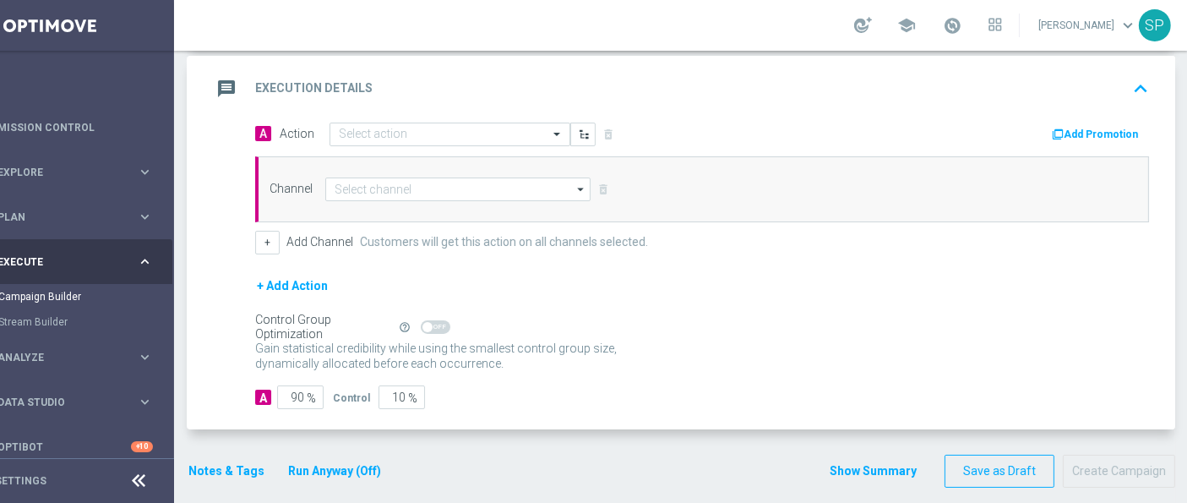
scroll to position [352, 0]
click at [473, 128] on input "text" at bounding box center [433, 135] width 188 height 14
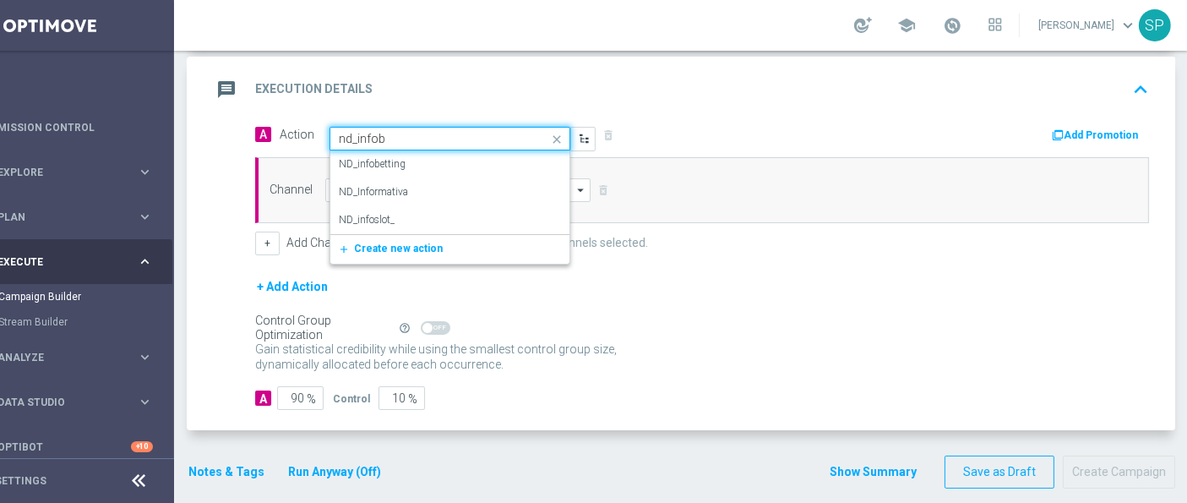
type input "nd_infobe"
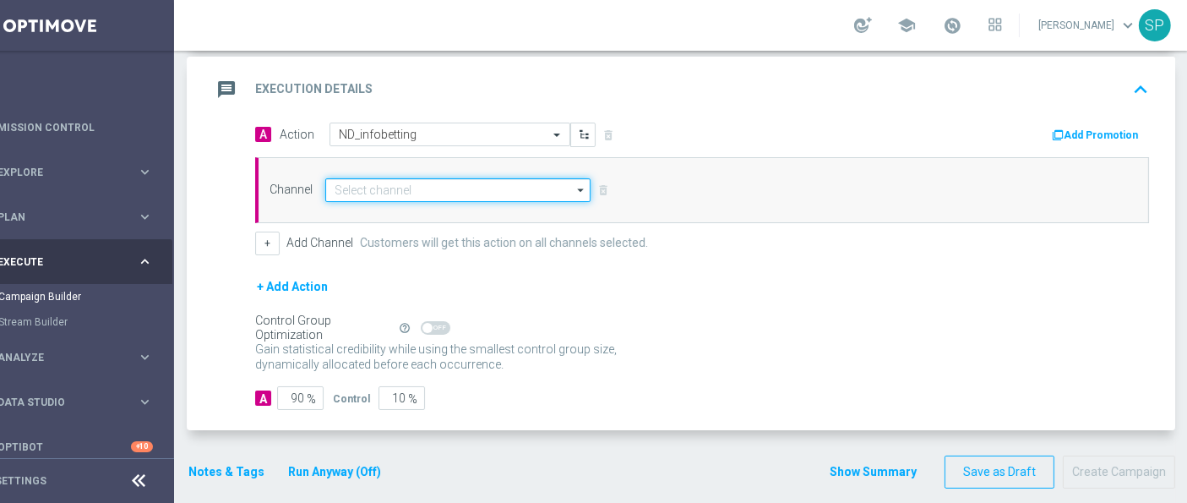
click at [460, 193] on input at bounding box center [457, 190] width 265 height 24
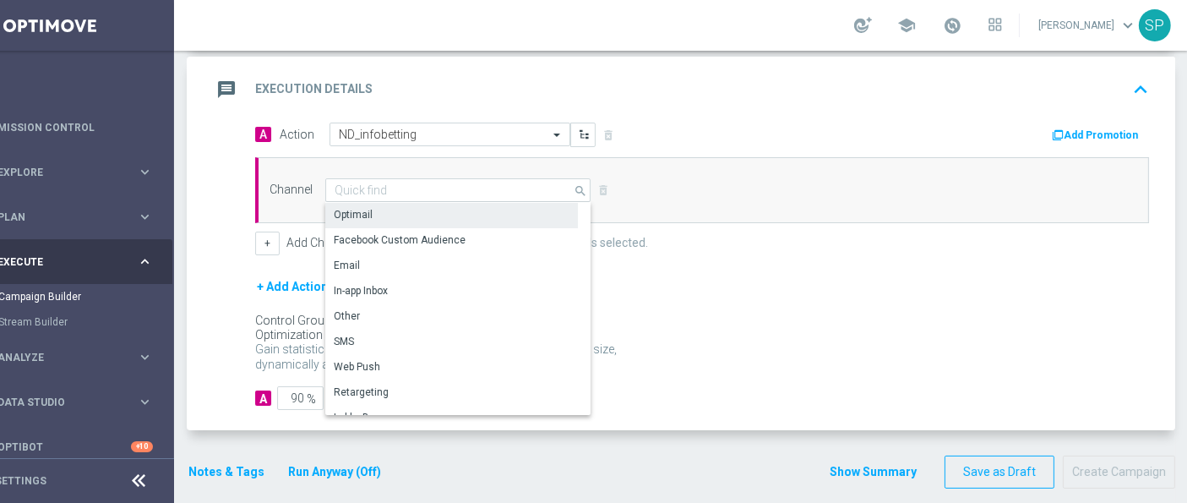
click at [459, 205] on div "Optimail" at bounding box center [451, 215] width 253 height 24
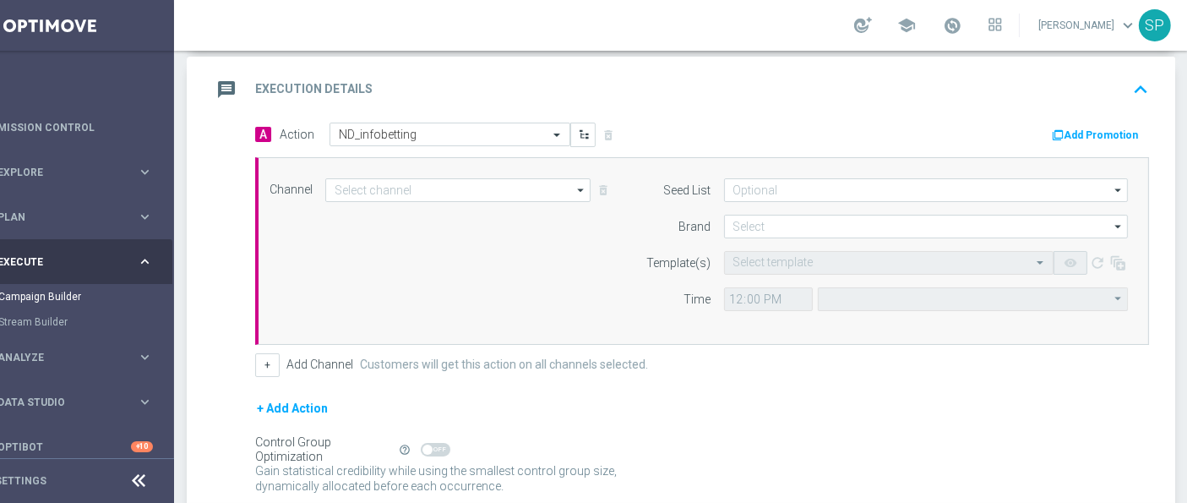
type input "Optimail"
type input "Central European Time (Berlin) (UTC +02:00)"
type input "Sisal Marketing"
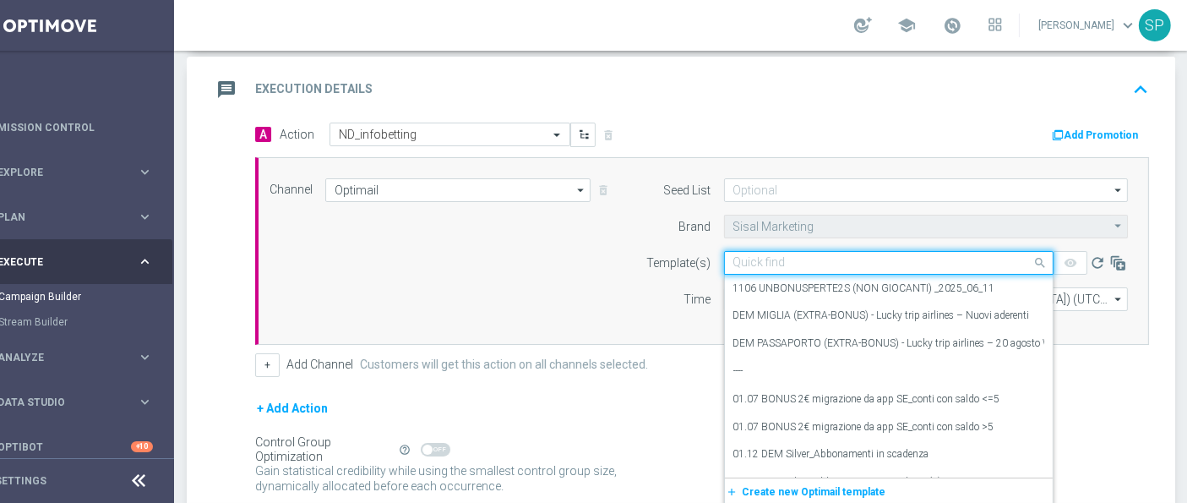
click at [805, 251] on div "Quick find" at bounding box center [888, 263] width 329 height 24
paste input "MYCOMBO__INFOND_1609"
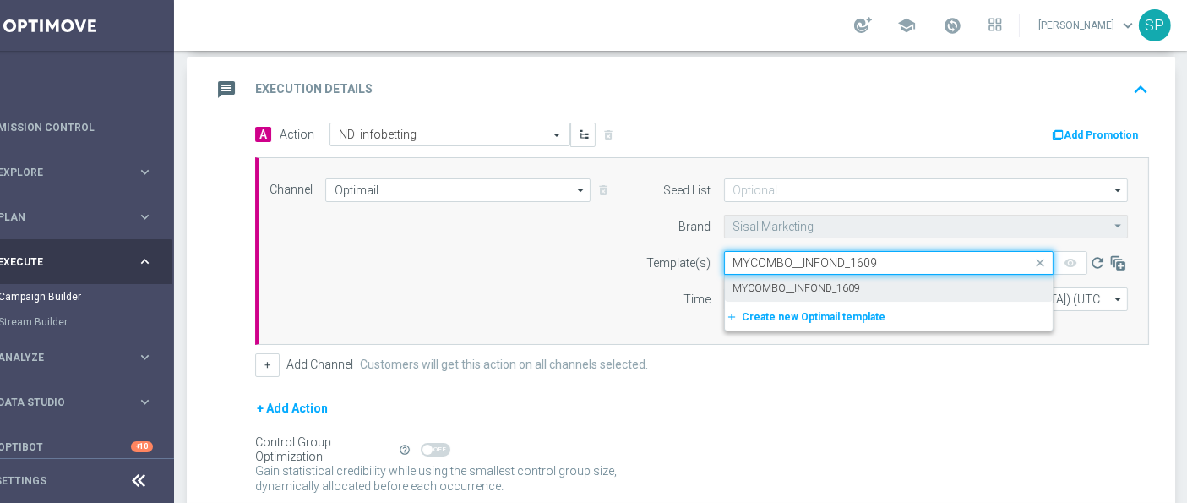
click at [802, 289] on label "MYCOMBO__INFOND_1609" at bounding box center [797, 288] width 128 height 14
type input "MYCOMBO__INFOND_1609"
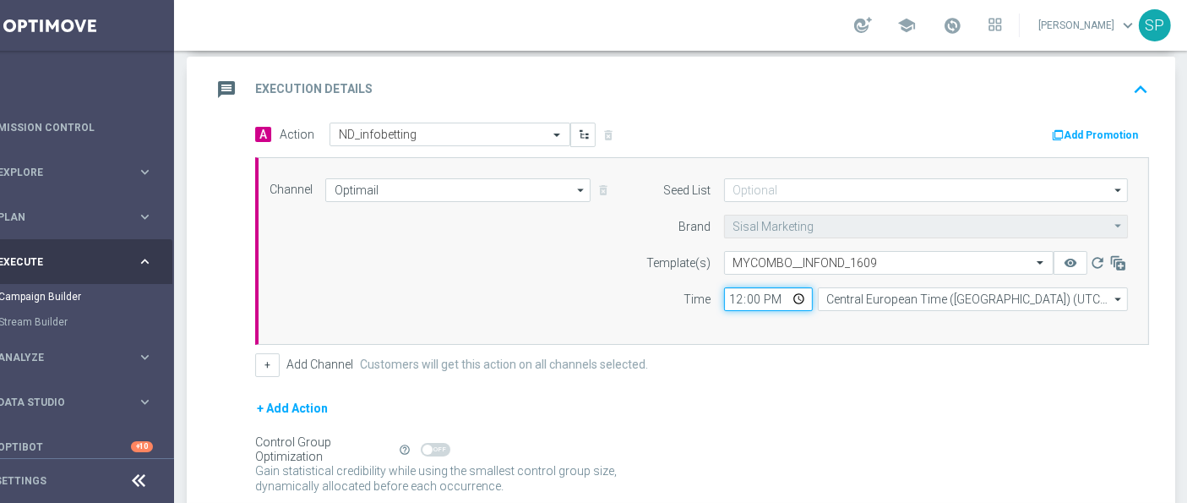
click at [732, 288] on input "12:00" at bounding box center [768, 299] width 89 height 24
type input "17:00"
click at [510, 288] on div "Channel Optimail Optimail arrow_drop_down Show Selected 1 of 20 Optimail" at bounding box center [699, 250] width 884 height 145
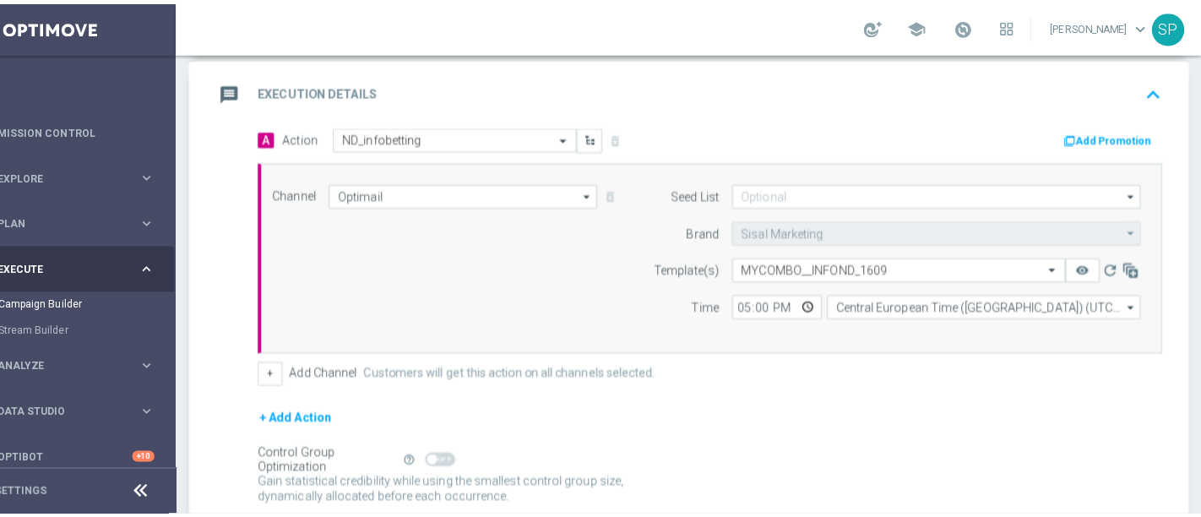
scroll to position [474, 0]
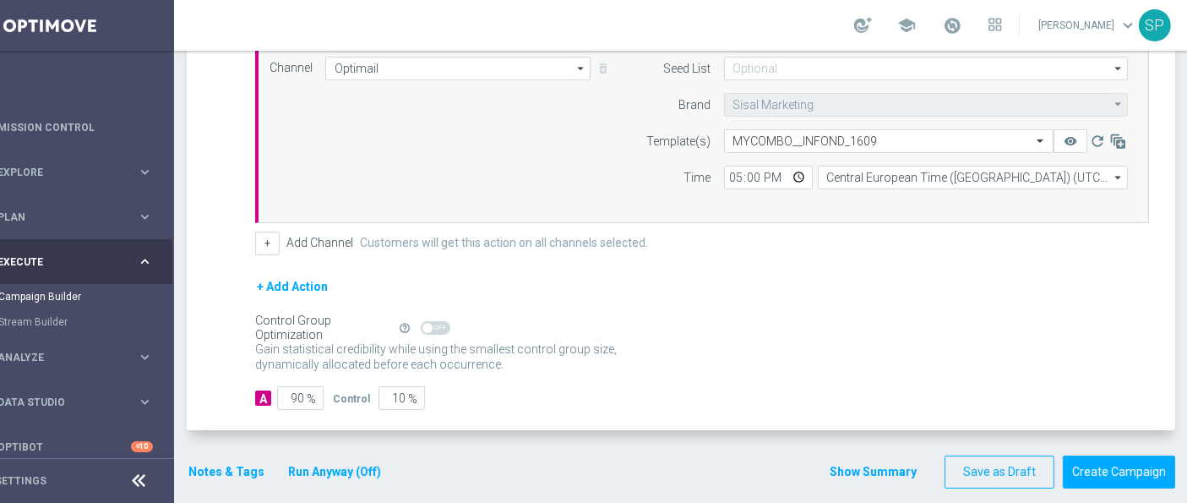
click at [316, 474] on button "Run Anyway (Off)" at bounding box center [334, 471] width 96 height 21
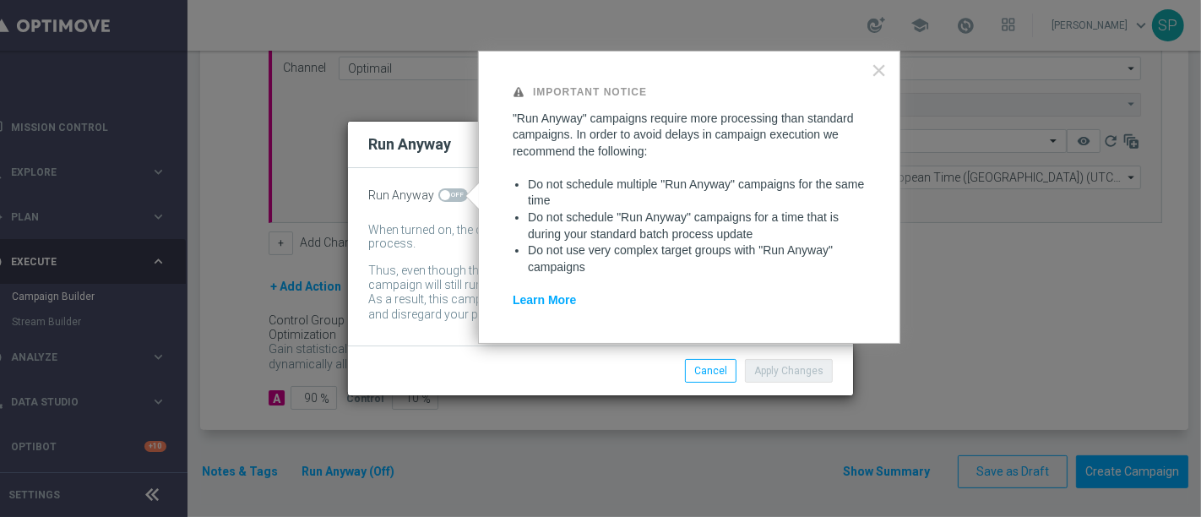
click at [451, 192] on span at bounding box center [453, 195] width 30 height 14
click at [451, 192] on input "checkbox" at bounding box center [453, 195] width 30 height 14
checkbox input "true"
click at [797, 376] on button "Apply Changes" at bounding box center [789, 371] width 88 height 24
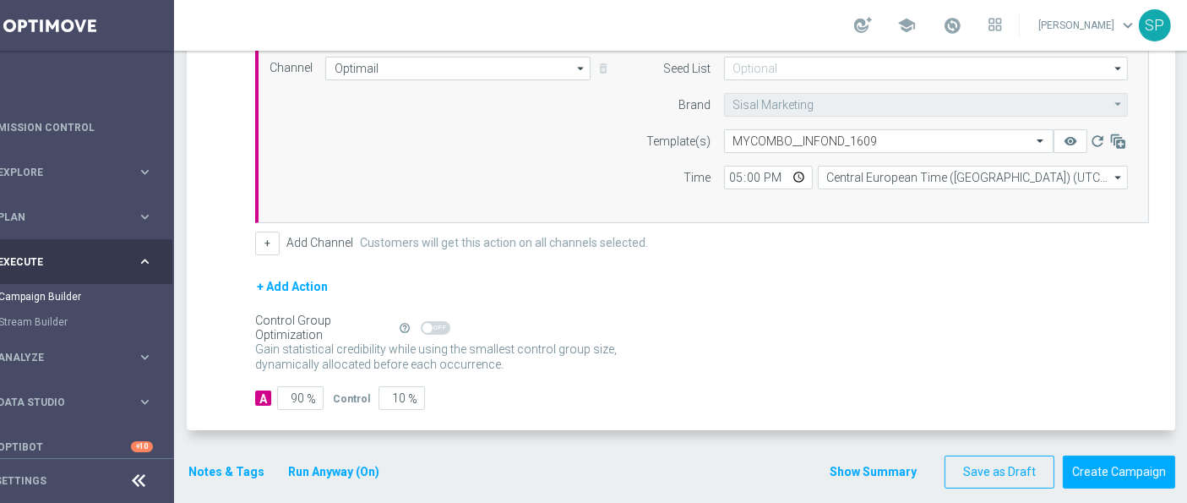
click at [253, 467] on button "Notes & Tags" at bounding box center [226, 471] width 79 height 21
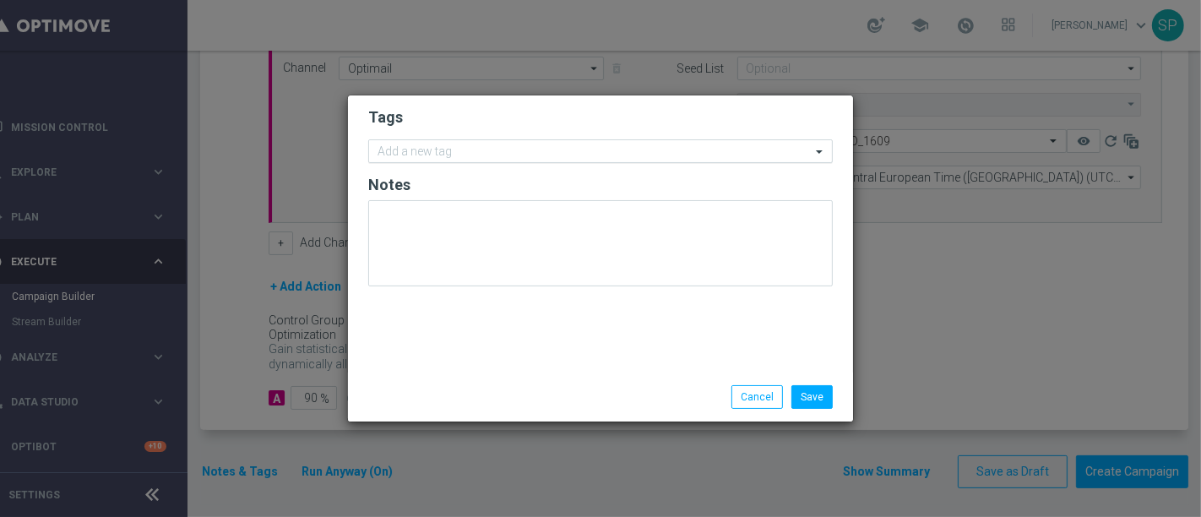
click at [533, 147] on input "text" at bounding box center [594, 152] width 433 height 14
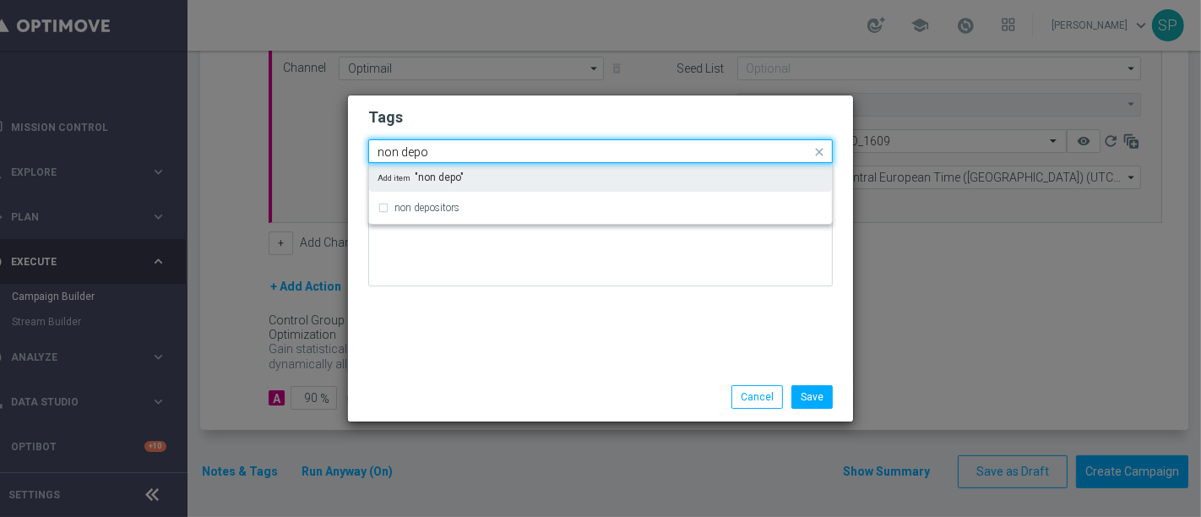
type input "non depo"
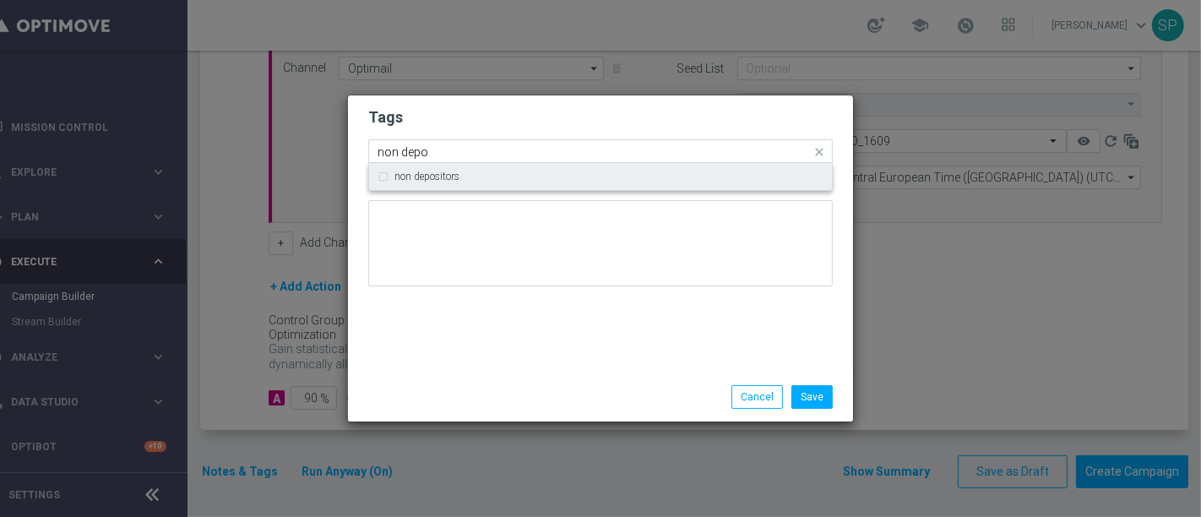
click at [521, 172] on div "non depositors" at bounding box center [608, 176] width 429 height 10
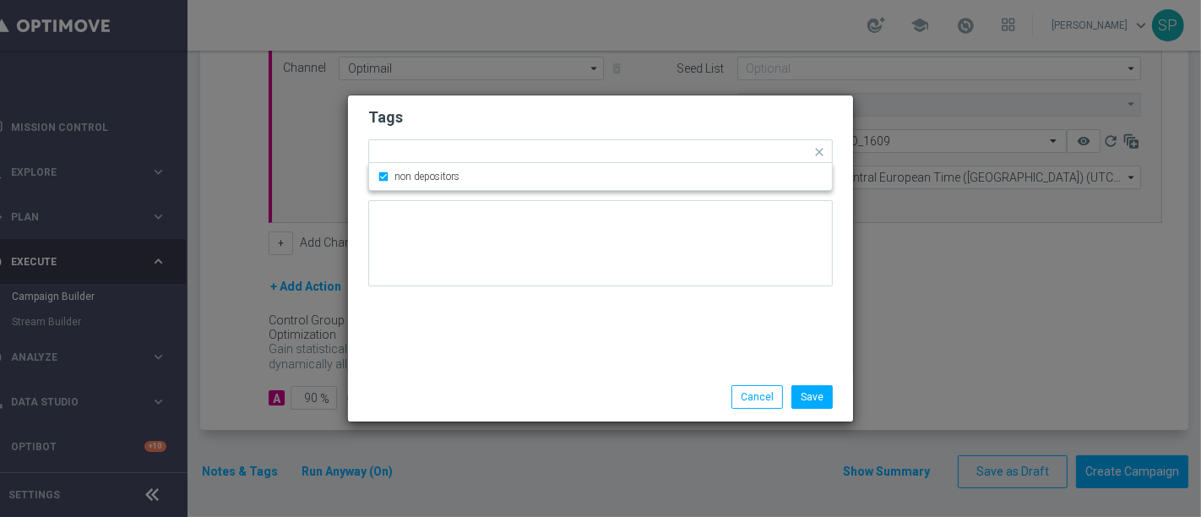
click at [555, 119] on h2 "Tags" at bounding box center [600, 117] width 465 height 20
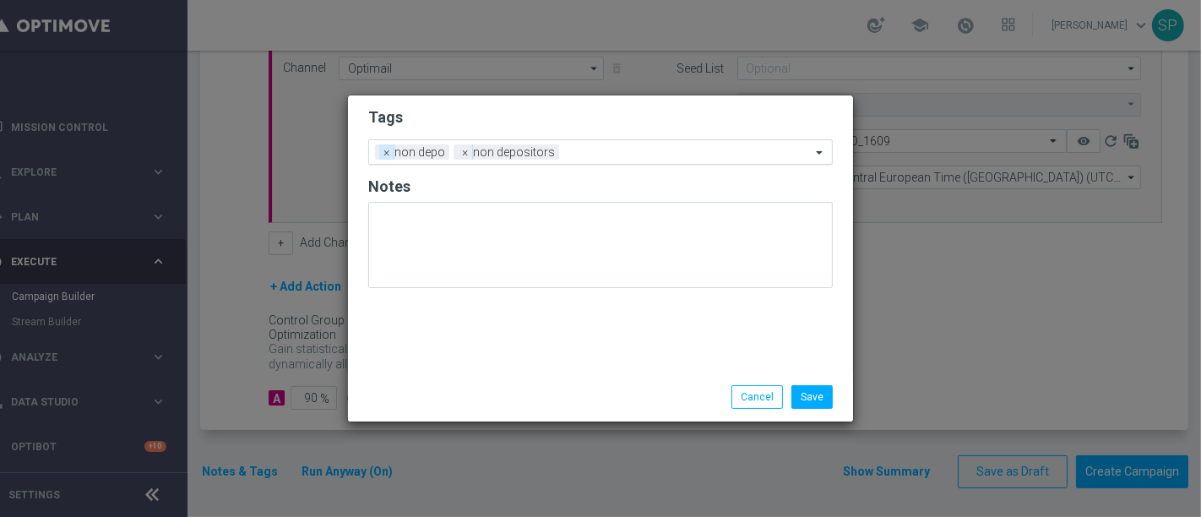
click at [384, 156] on span "×" at bounding box center [386, 151] width 15 height 15
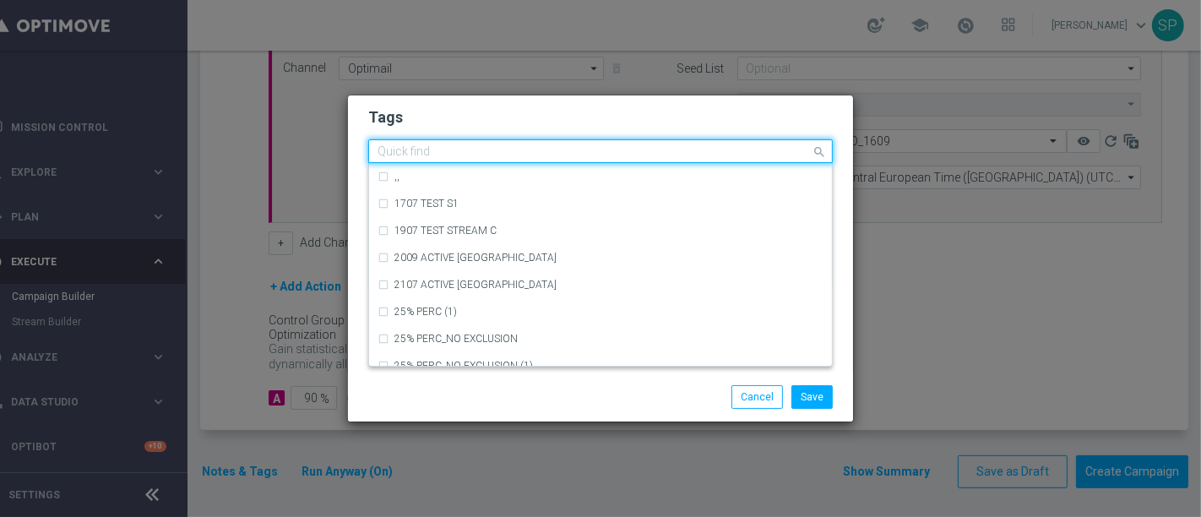
click at [519, 144] on div "Quick find × non depositors" at bounding box center [590, 151] width 442 height 21
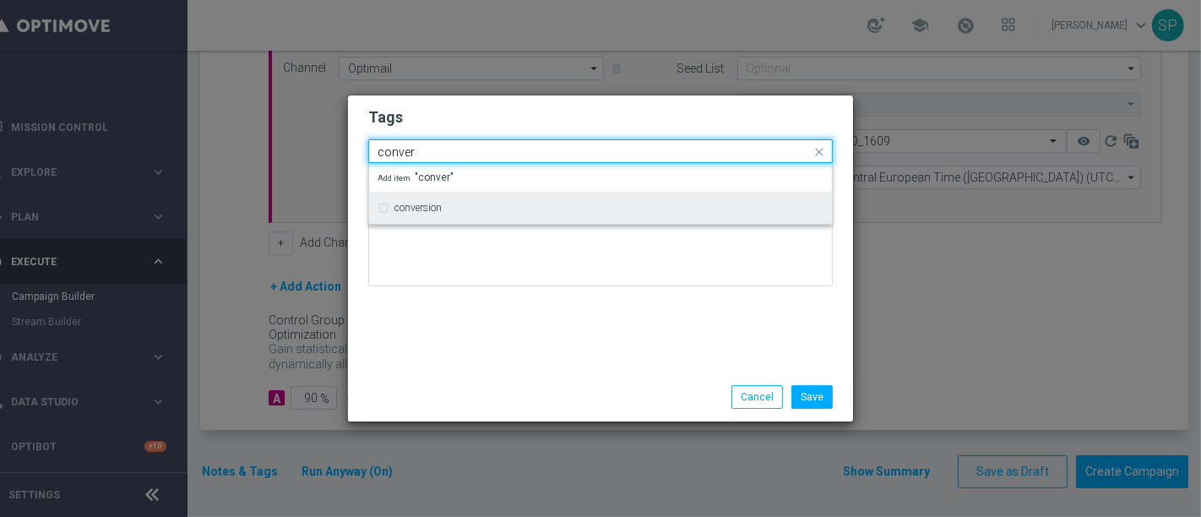
type input "conver"
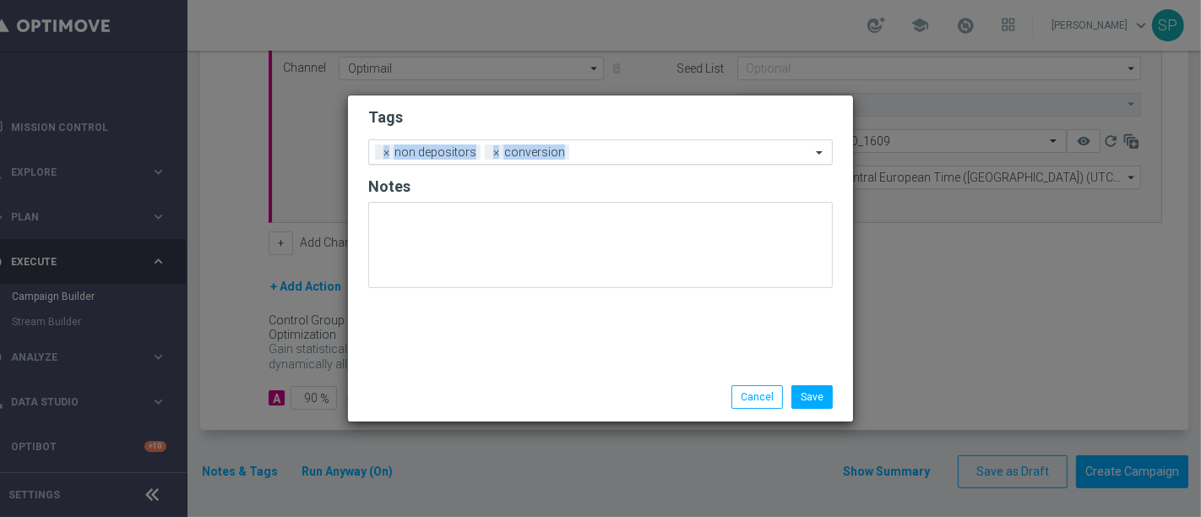
drag, startPoint x: 547, startPoint y: 123, endPoint x: 584, endPoint y: 146, distance: 43.6
click at [584, 146] on form "Tags Add a new tag × non depositors × conversion Notes" at bounding box center [600, 202] width 465 height 198
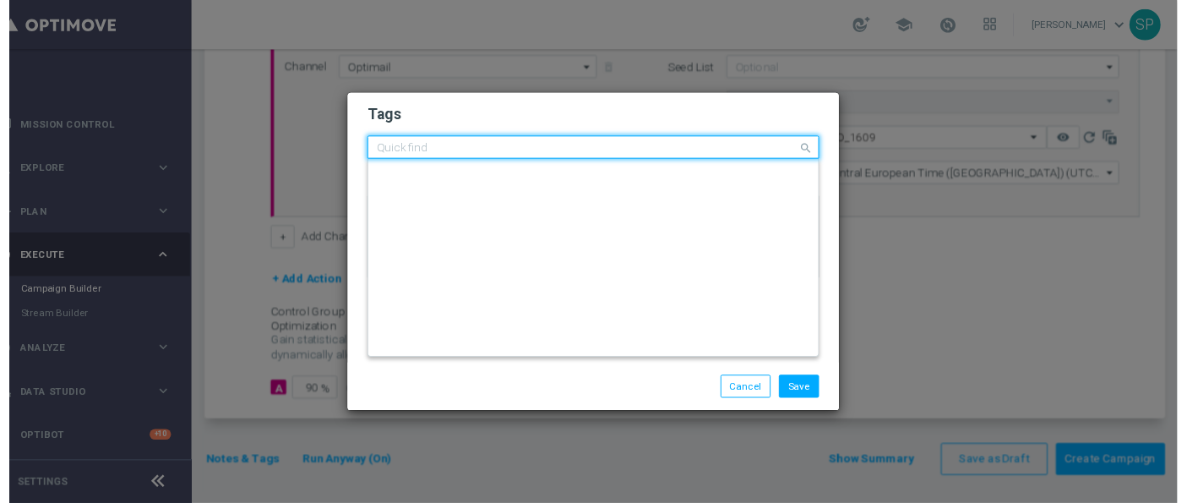
scroll to position [0, 0]
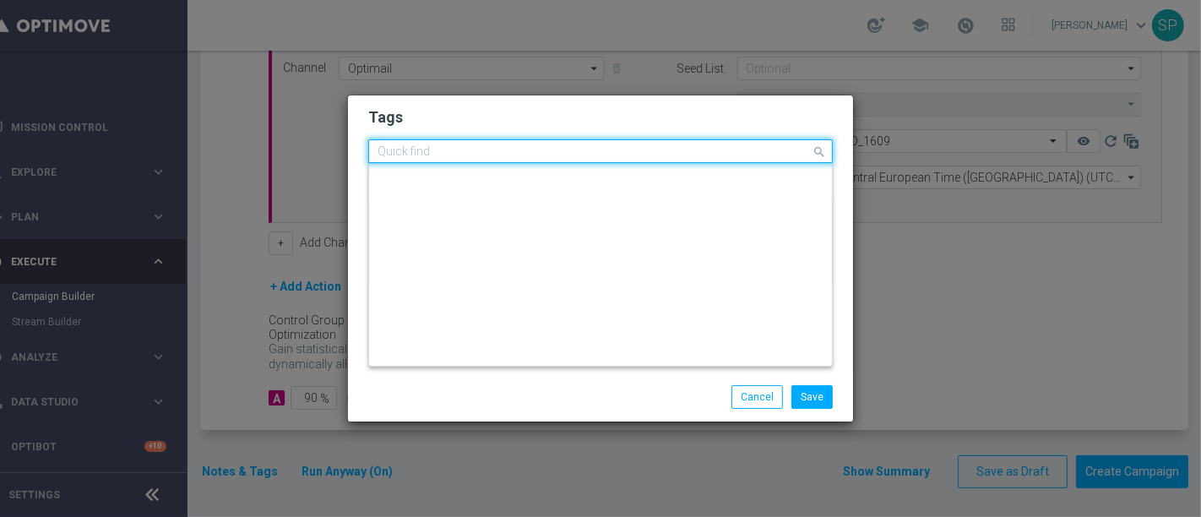
click at [584, 146] on input "text" at bounding box center [594, 152] width 433 height 14
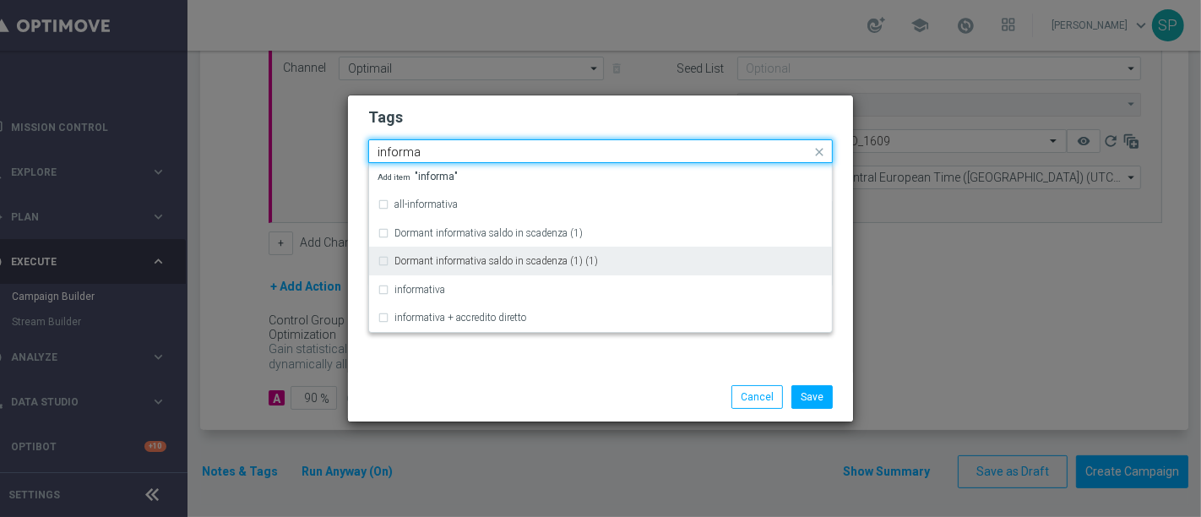
type input "informa"
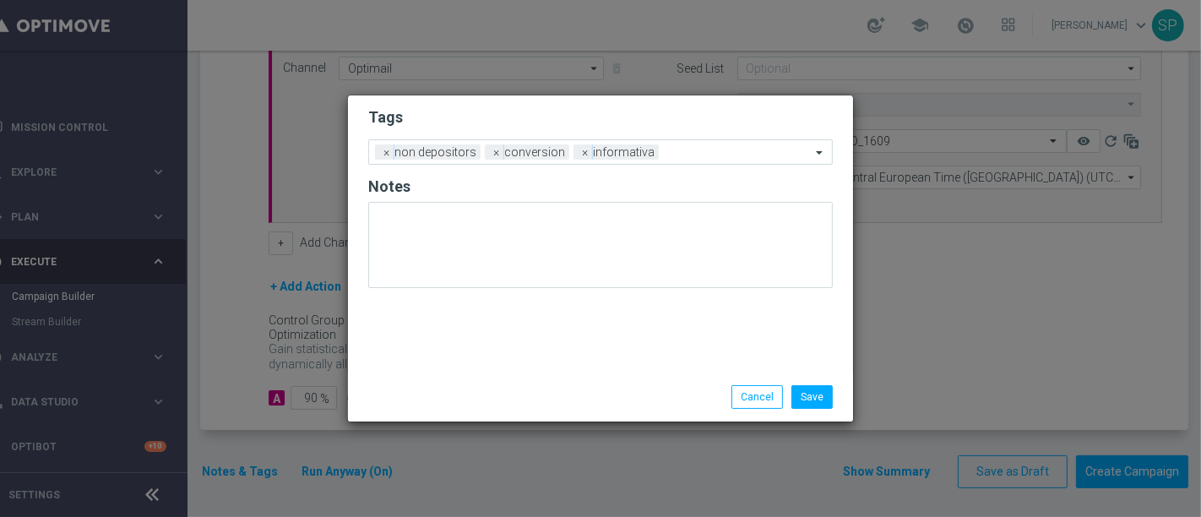
click at [633, 106] on form "Tags Add a new tag × non depositors × conversion × informativa Notes" at bounding box center [600, 202] width 465 height 198
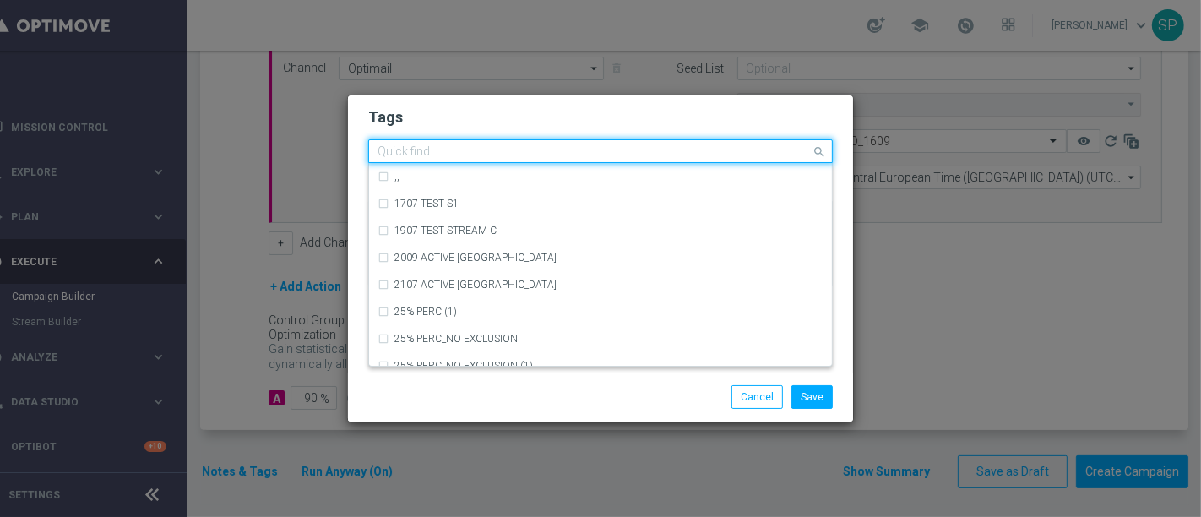
click at [670, 145] on input "text" at bounding box center [594, 152] width 433 height 14
type input "betting"
drag, startPoint x: 673, startPoint y: 144, endPoint x: 721, endPoint y: 105, distance: 61.9
click at [721, 105] on form "Tags Quick find × non depositors × conversion × informativa × betting betting b…" at bounding box center [600, 201] width 465 height 196
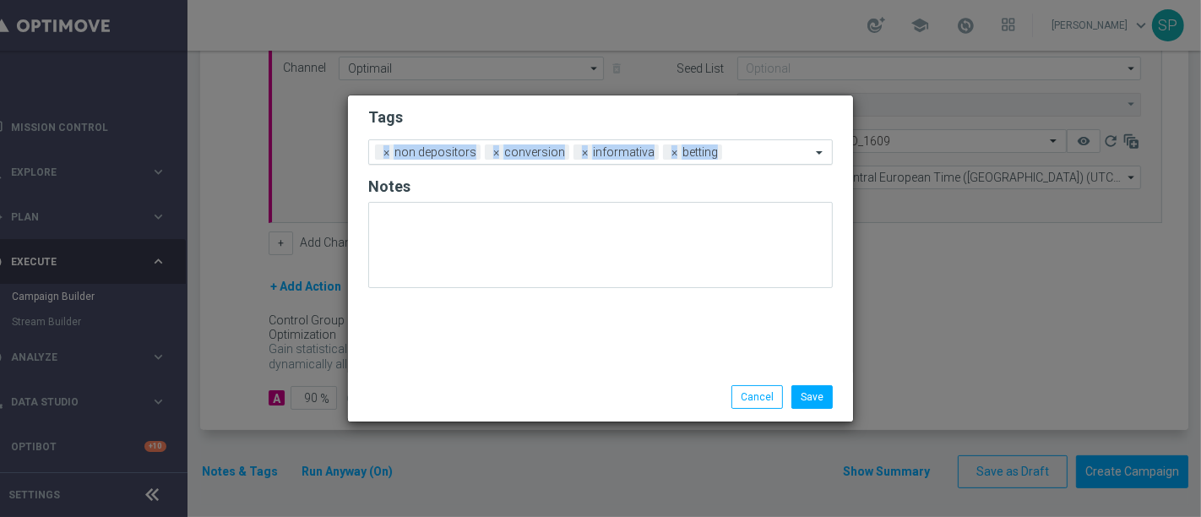
drag, startPoint x: 721, startPoint y: 105, endPoint x: 780, endPoint y: 149, distance: 73.0
click at [780, 149] on form "Tags Add a new tag × non depositors × conversion × informativa × betting Notes" at bounding box center [600, 202] width 465 height 198
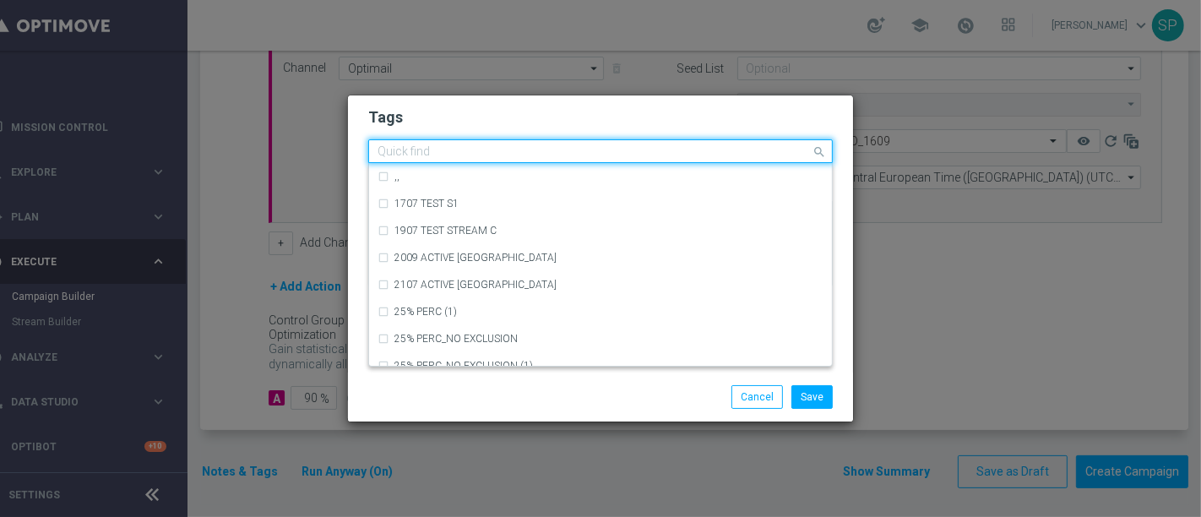
click at [780, 149] on input "text" at bounding box center [594, 152] width 433 height 14
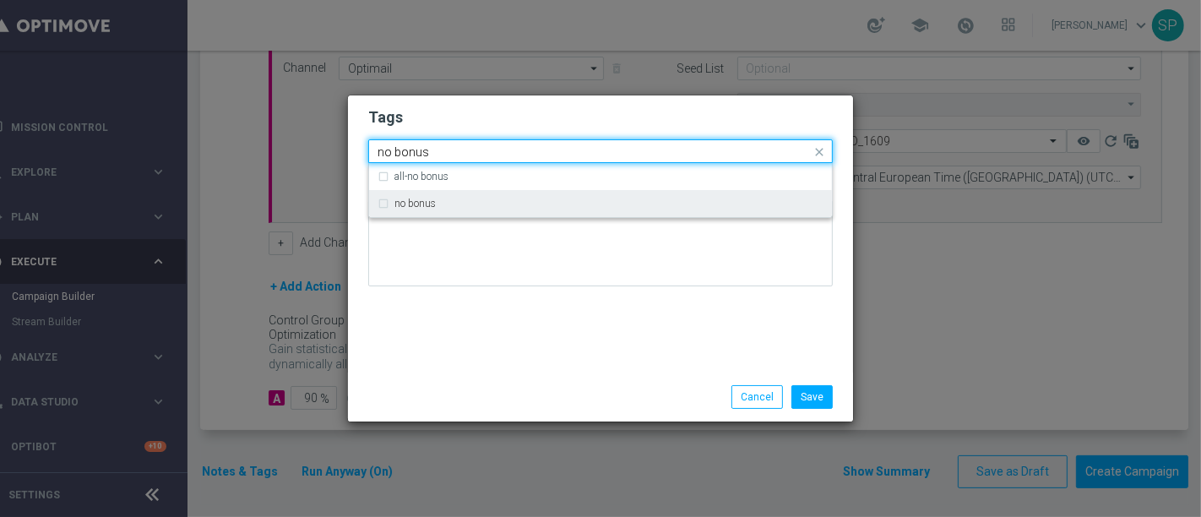
click at [723, 199] on div "no bonus" at bounding box center [608, 204] width 429 height 10
type input "no bonus"
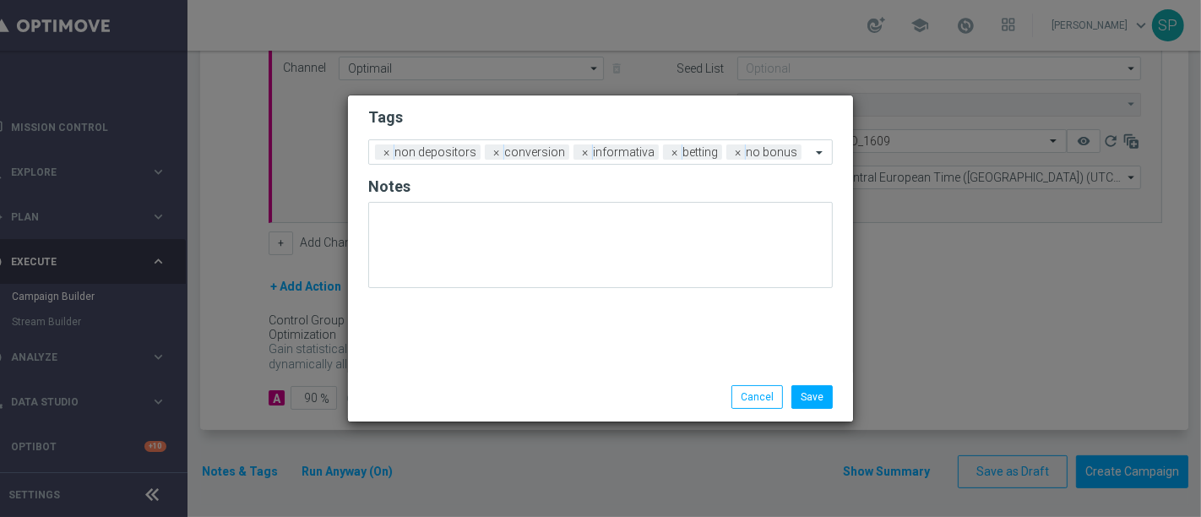
click at [735, 353] on div "Tags Add a new tag × non depositors × conversion × informativa × betting × no b…" at bounding box center [600, 233] width 505 height 277
click at [807, 401] on button "Save" at bounding box center [812, 397] width 41 height 24
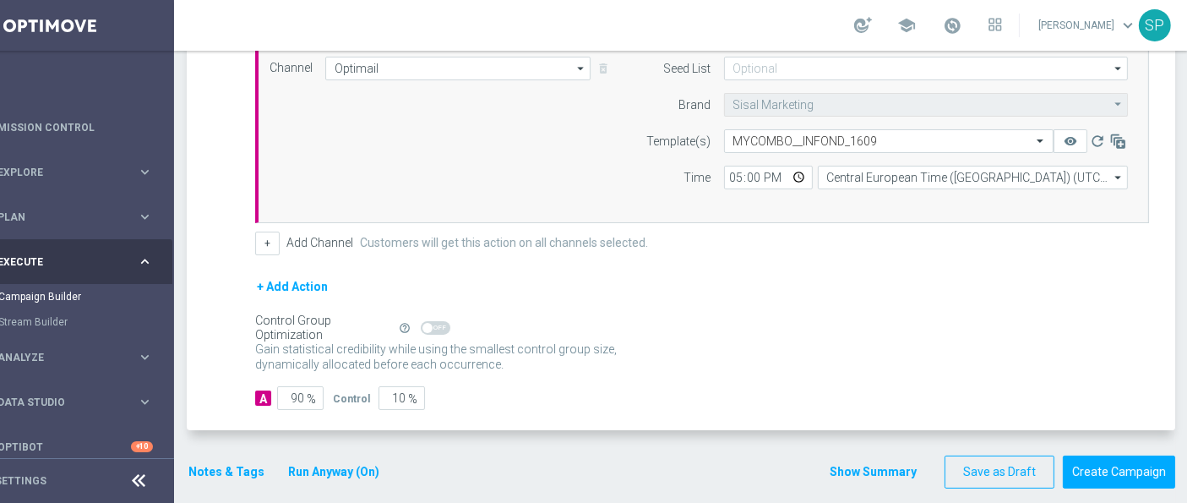
click at [845, 462] on button "Show Summary" at bounding box center [873, 471] width 89 height 19
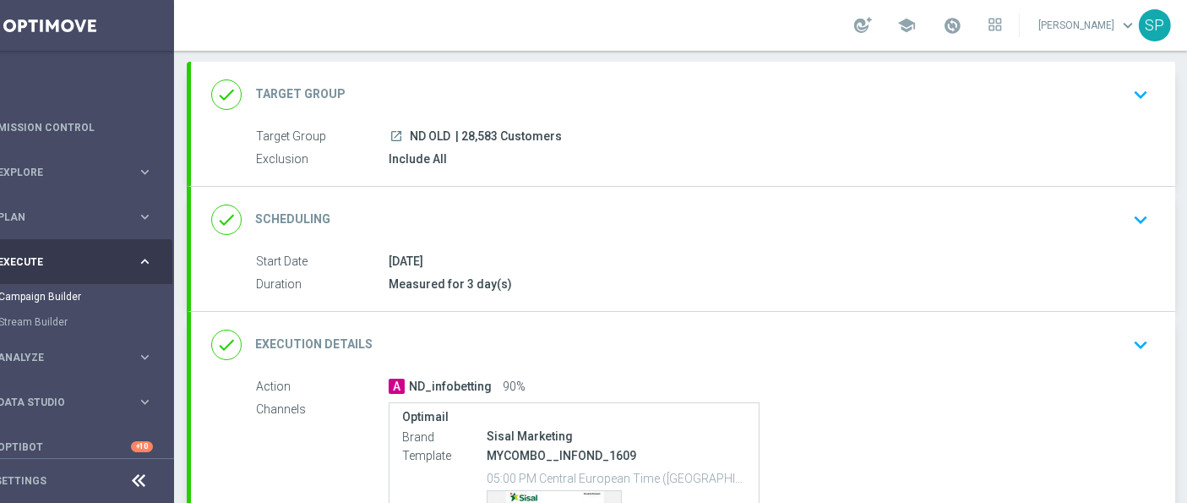
scroll to position [303, 0]
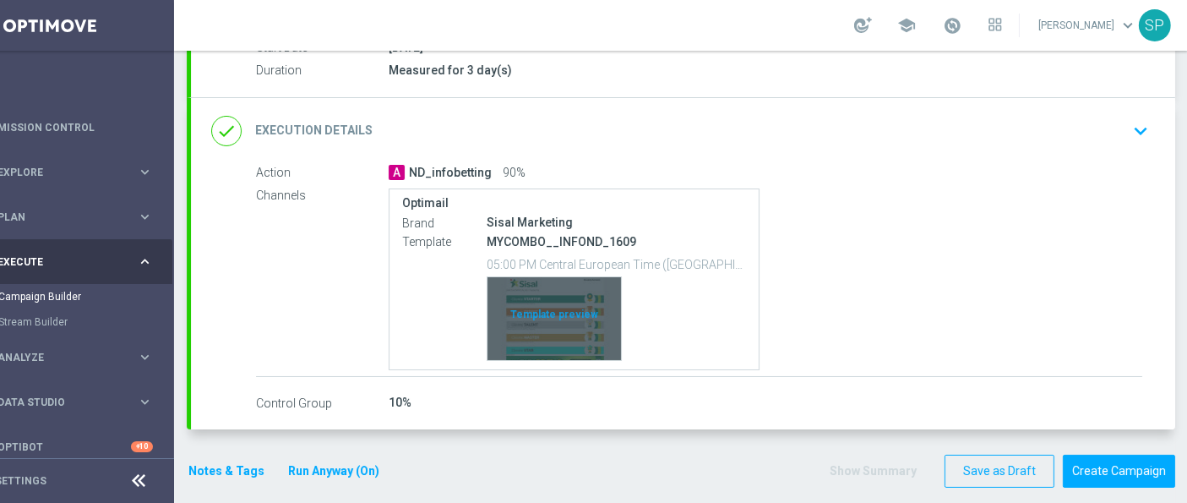
click at [541, 324] on div "Template preview" at bounding box center [553, 318] width 133 height 83
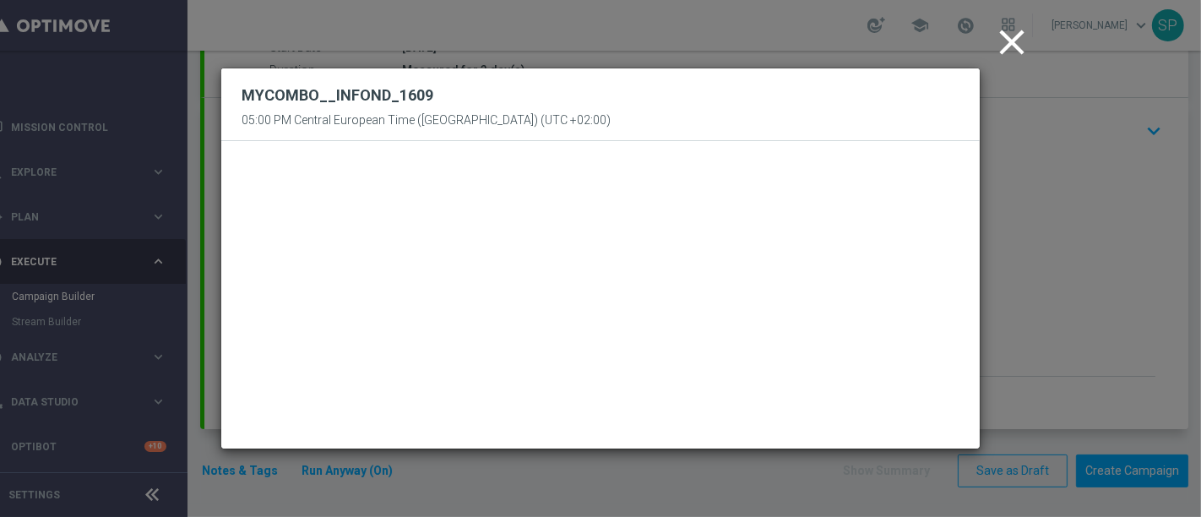
click at [998, 23] on icon "close" at bounding box center [1012, 42] width 42 height 42
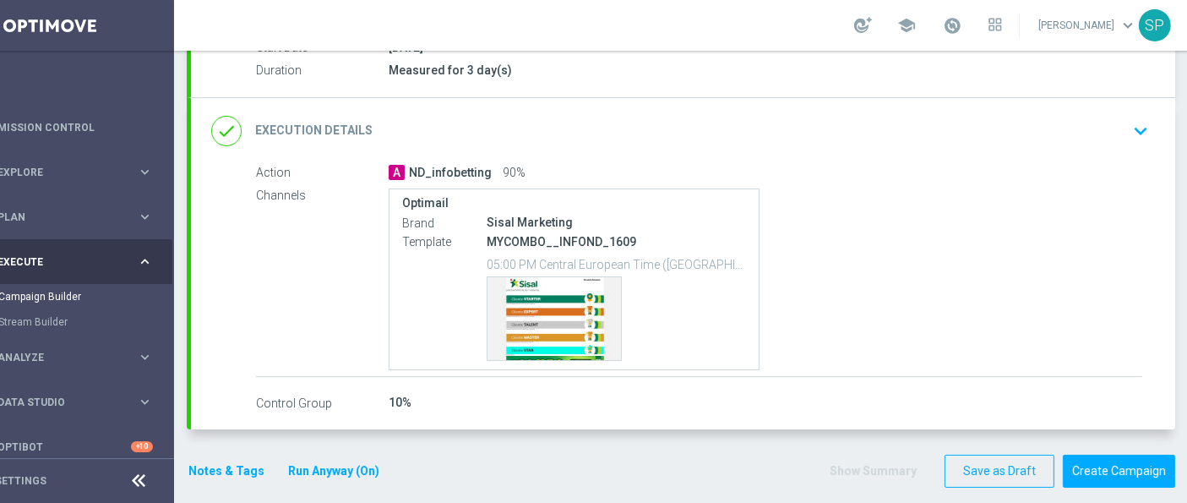
scroll to position [14, 46]
click at [1107, 454] on button "Create Campaign" at bounding box center [1119, 470] width 112 height 33
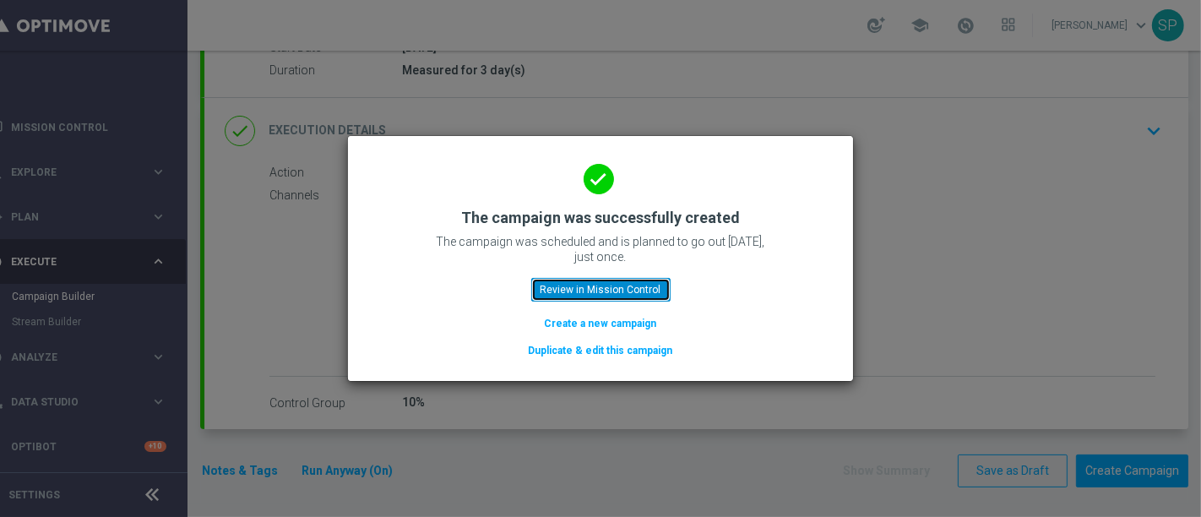
click at [649, 280] on button "Review in Mission Control" at bounding box center [600, 290] width 139 height 24
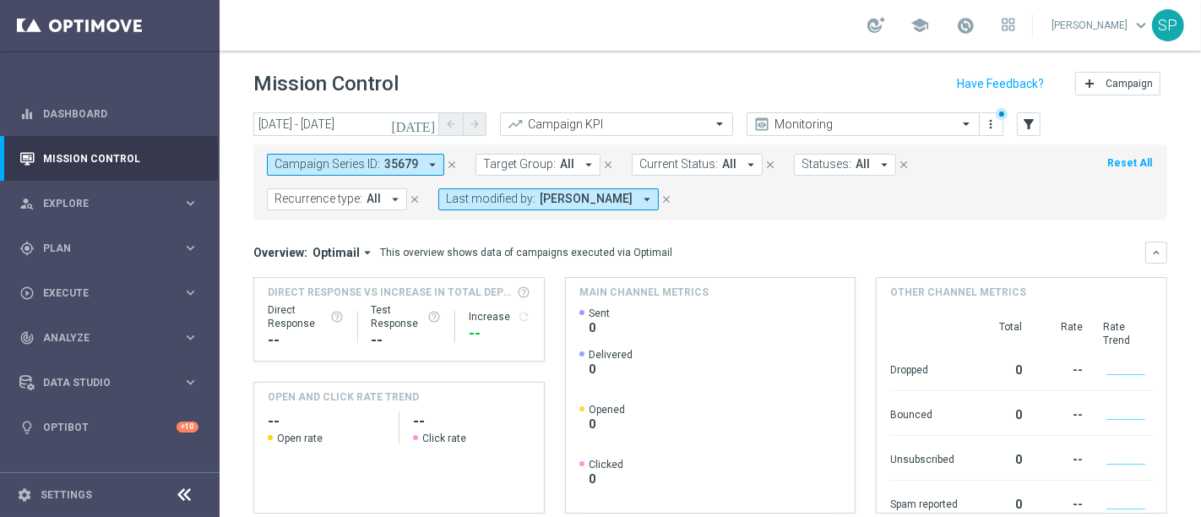
click at [446, 159] on icon "close" at bounding box center [452, 165] width 12 height 12
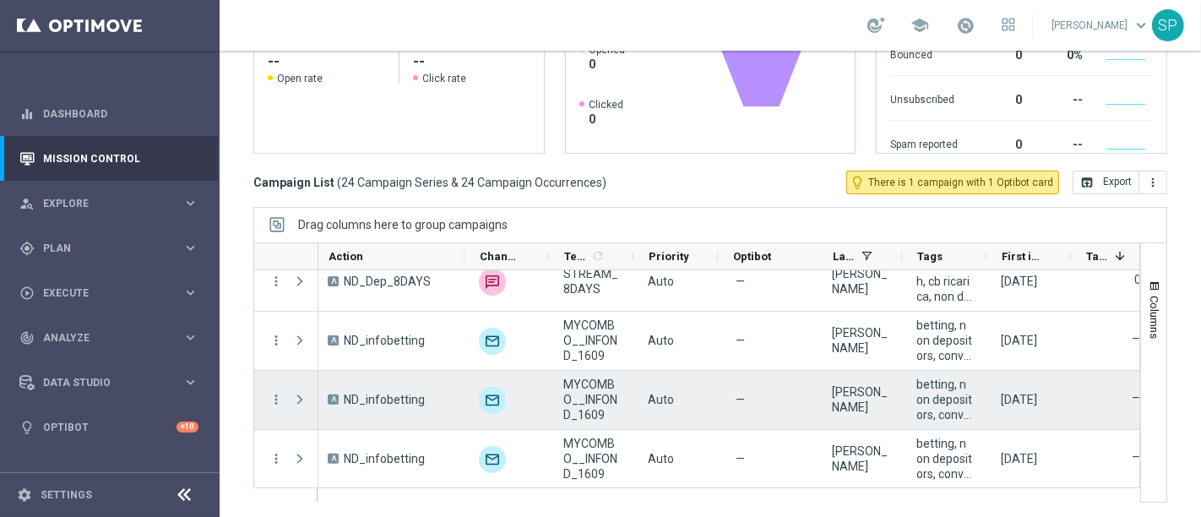
scroll to position [1201, 0]
drag, startPoint x: 514, startPoint y: 423, endPoint x: 803, endPoint y: 471, distance: 293.6
click at [803, 471] on div "—" at bounding box center [767, 458] width 91 height 50
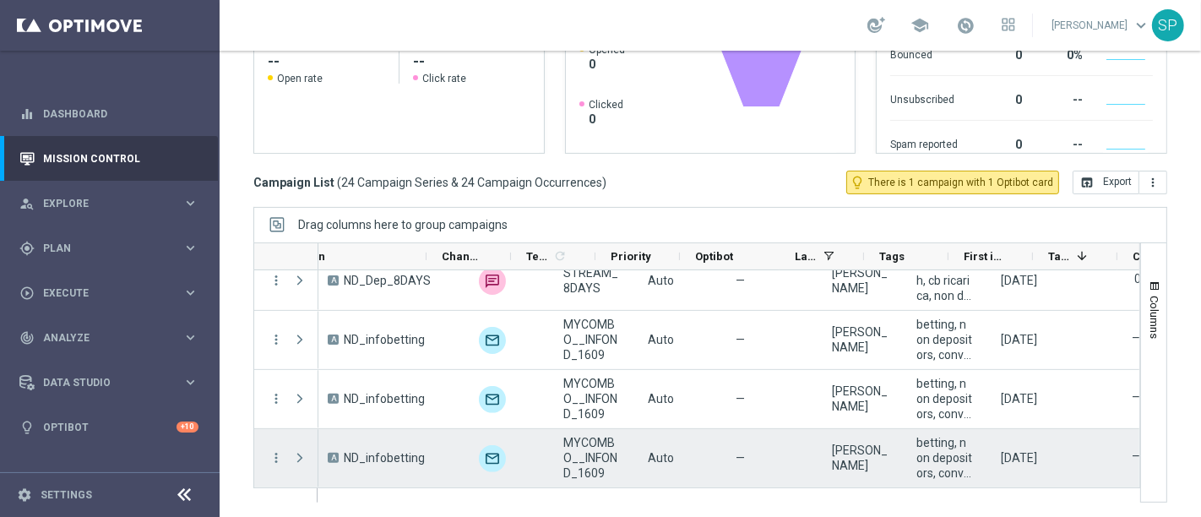
scroll to position [0, 632]
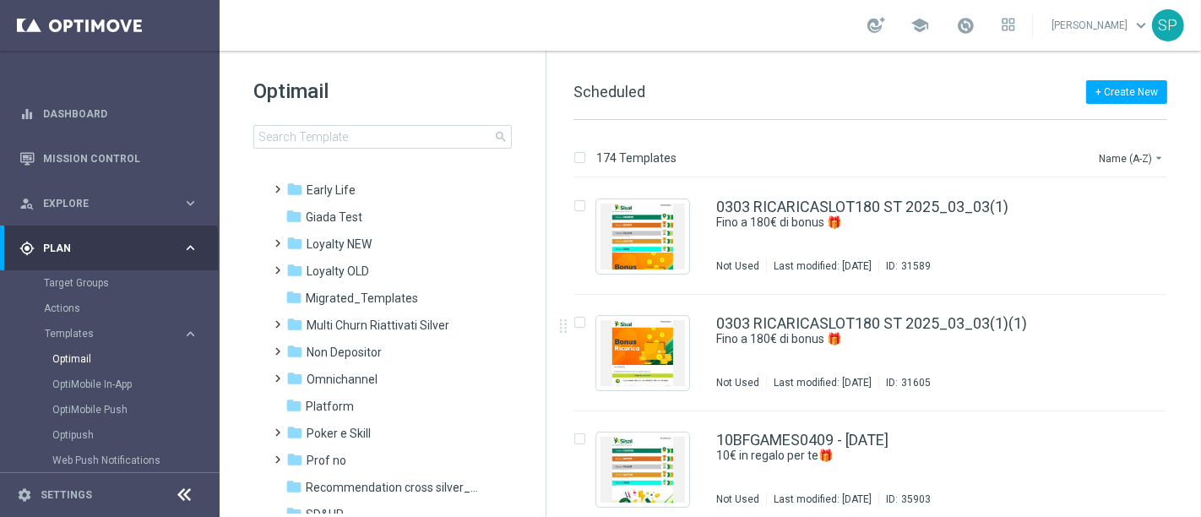
scroll to position [264, 0]
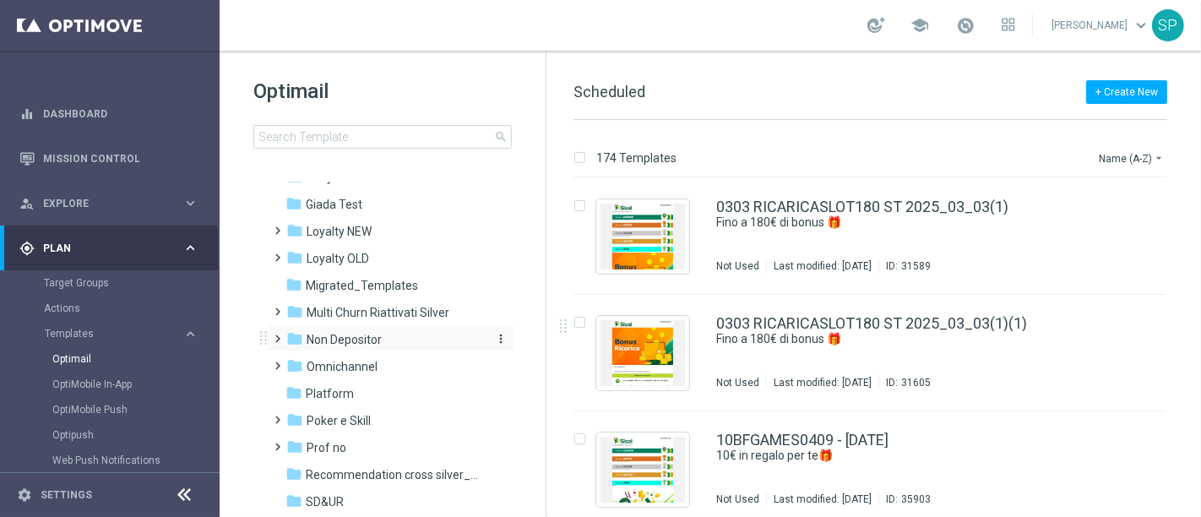
click at [395, 342] on div "folder Non Depositor" at bounding box center [383, 339] width 194 height 19
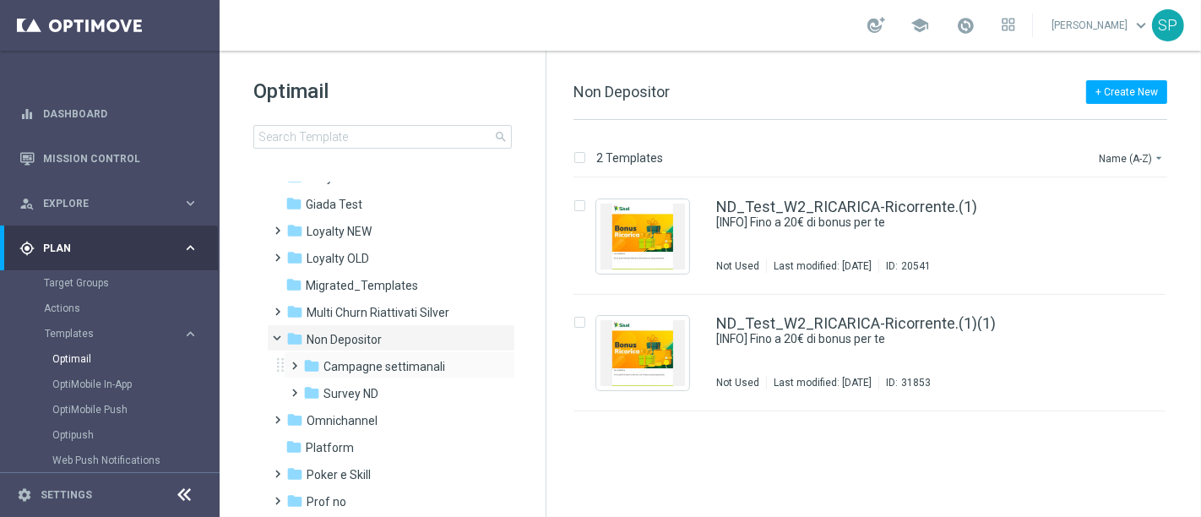
click at [400, 351] on div "folder Campagne settimanali more_vert" at bounding box center [399, 364] width 231 height 27
click at [400, 367] on span "Campagne settimanali" at bounding box center [385, 366] width 122 height 15
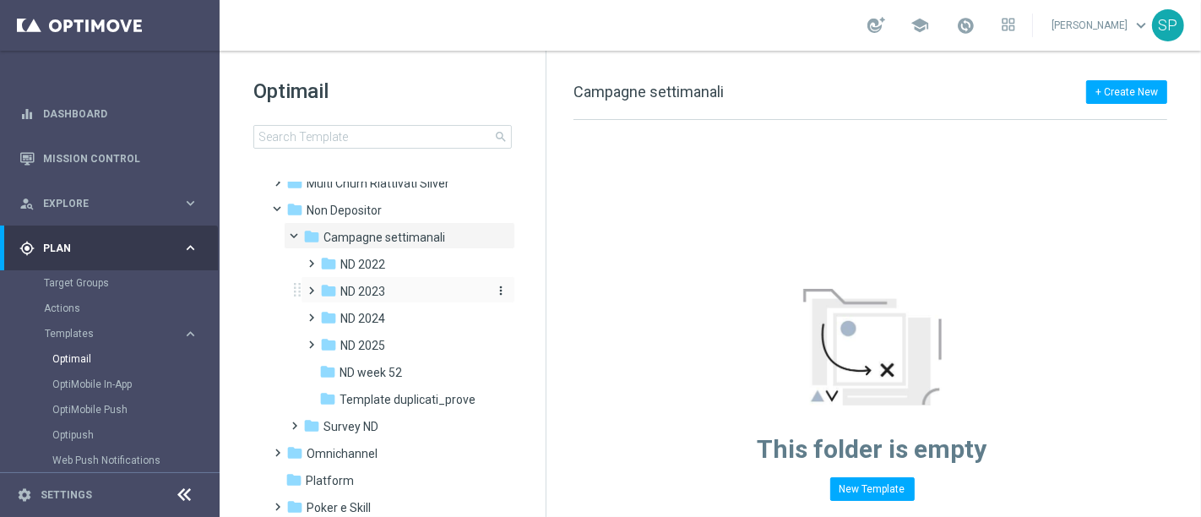
scroll to position [398, 0]
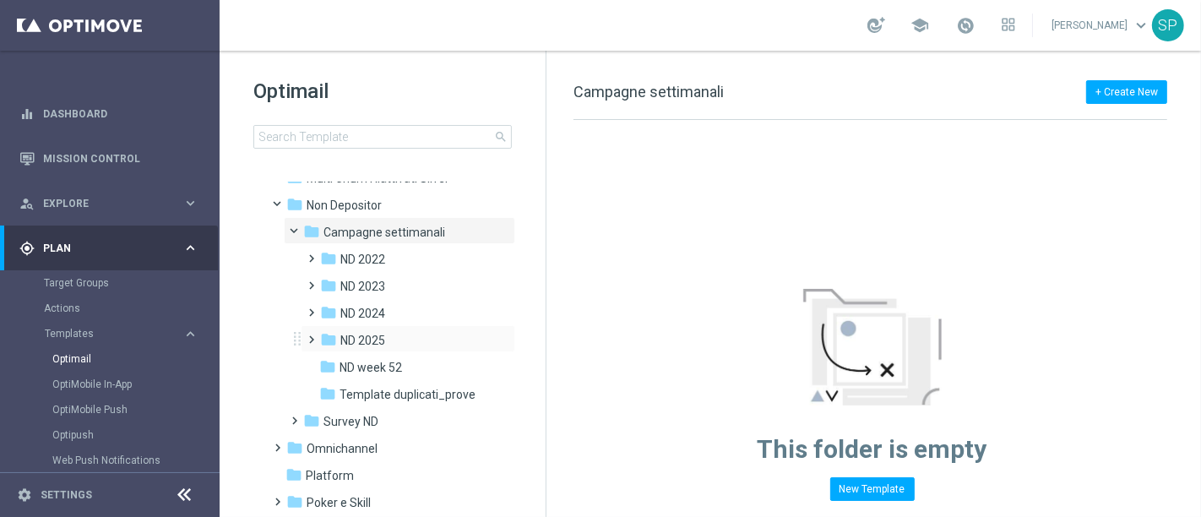
click at [430, 350] on div "folder ND 2025 more_vert" at bounding box center [408, 338] width 215 height 27
click at [359, 334] on span "ND 2025" at bounding box center [362, 340] width 45 height 15
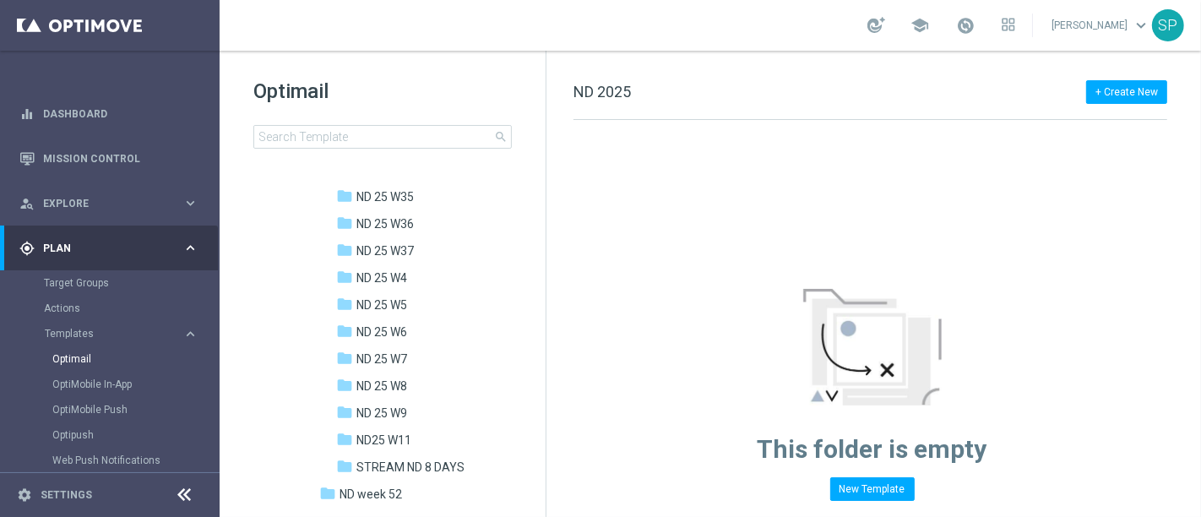
scroll to position [1246, 0]
click at [405, 262] on div "folder ND 25 W4 more_vert" at bounding box center [417, 274] width 198 height 27
click at [412, 240] on div "folder ND 25 W37" at bounding box center [412, 249] width 152 height 19
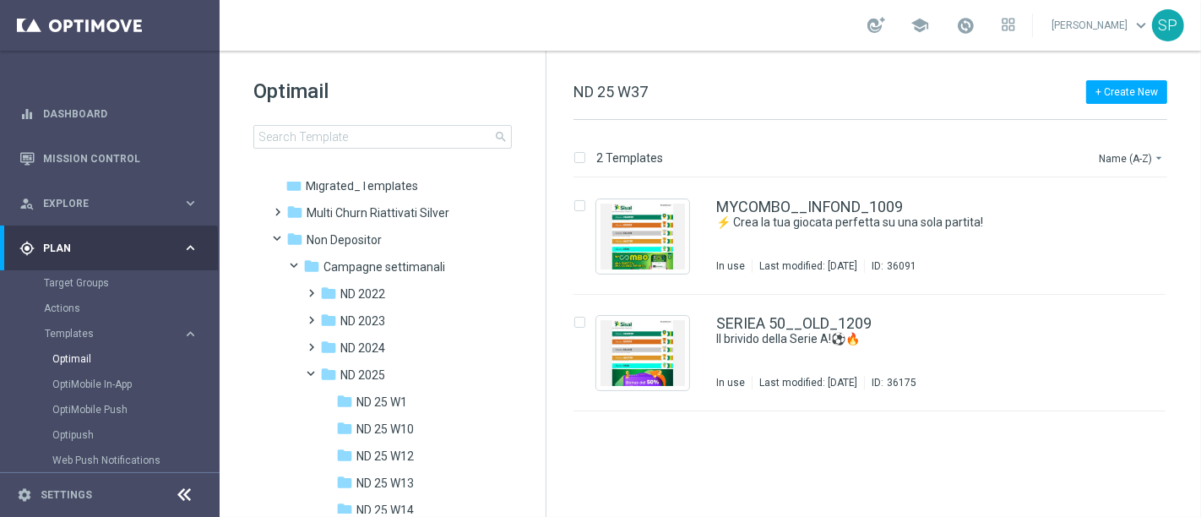
scroll to position [362, 0]
click at [496, 373] on icon "more_vert" at bounding box center [501, 376] width 14 height 14
click at [574, 278] on span "New Folder" at bounding box center [568, 285] width 52 height 14
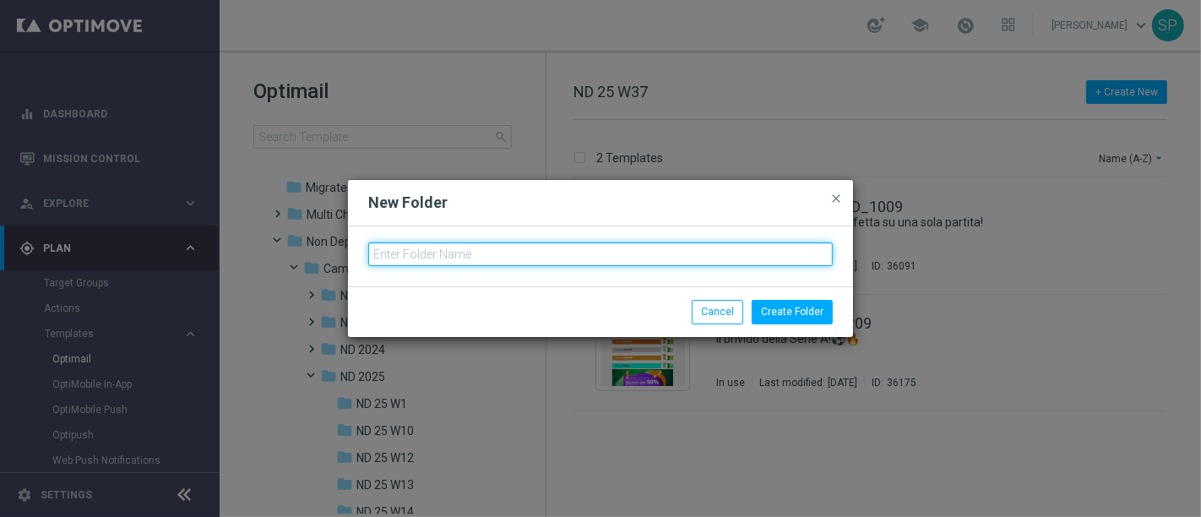
click at [574, 251] on input "text" at bounding box center [600, 254] width 465 height 24
type input "ND 25 W38"
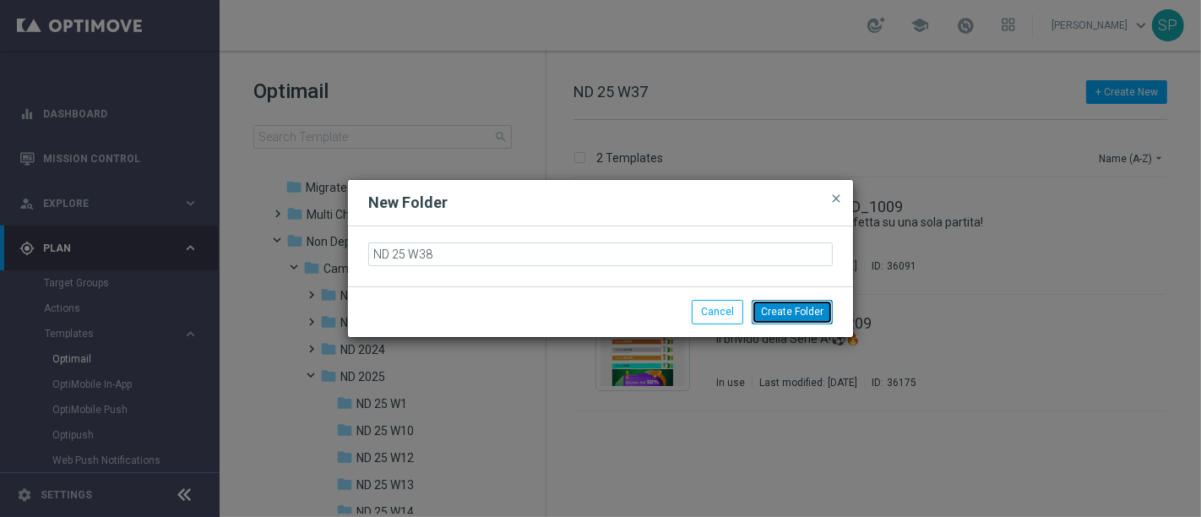
click at [790, 306] on button "Create Folder" at bounding box center [792, 312] width 81 height 24
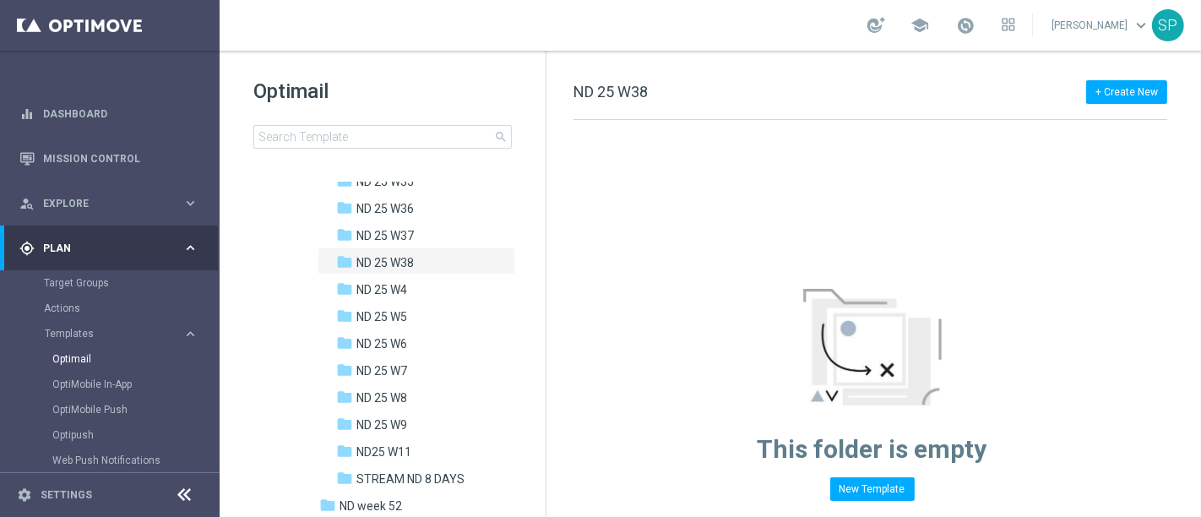
scroll to position [1261, 0]
click at [432, 237] on div "folder ND 25 W37" at bounding box center [412, 234] width 152 height 19
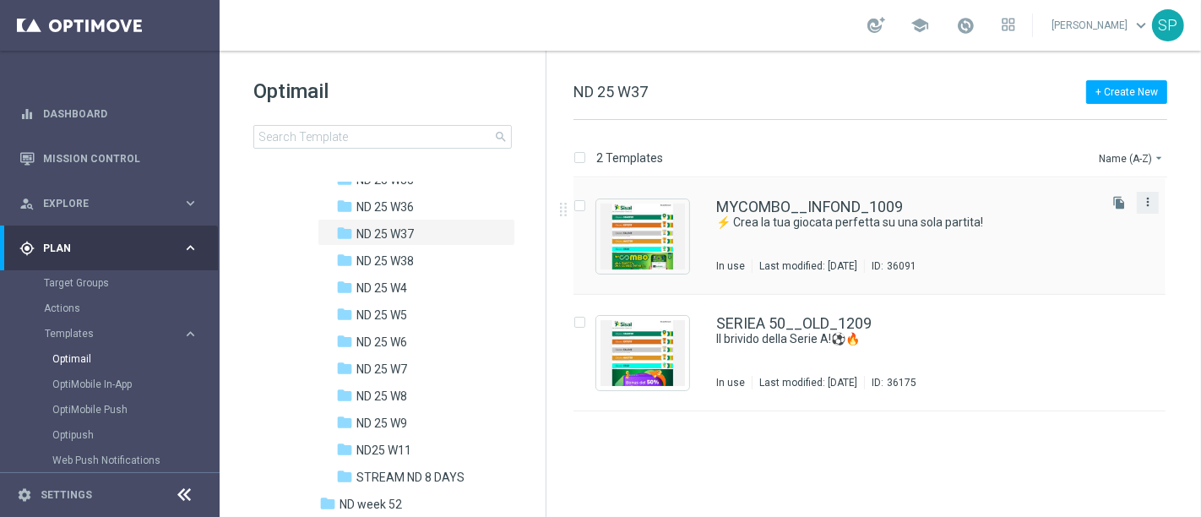
click at [1148, 203] on icon "more_vert" at bounding box center [1148, 202] width 14 height 14
click at [1119, 237] on div "drive_file_move Copy To" at bounding box center [1071, 243] width 135 height 24
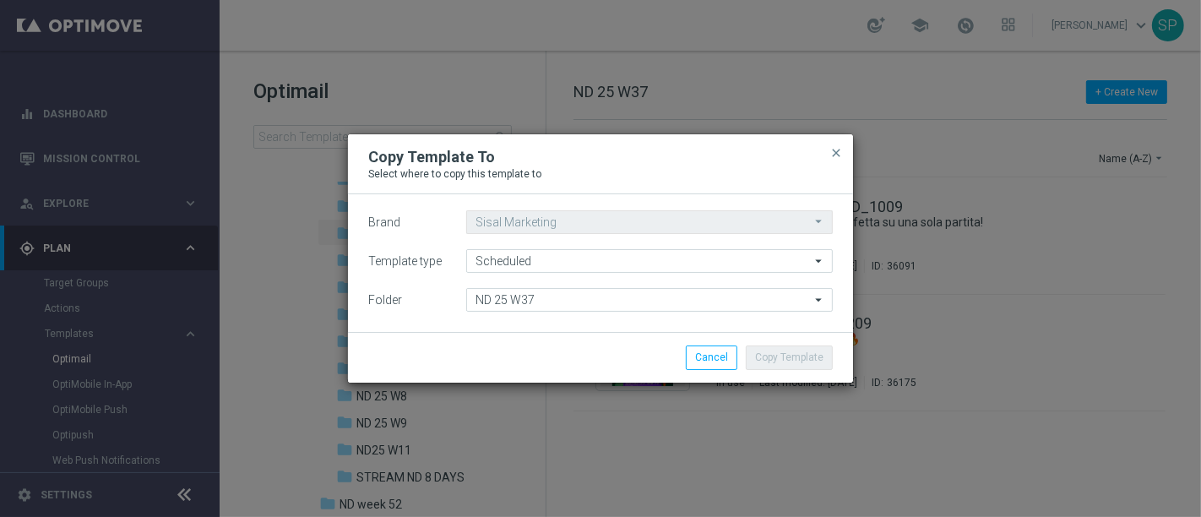
click at [627, 316] on div "Brand Sisal Marketing Sisal Marketing arrow_drop_down Drag here to set row grou…" at bounding box center [600, 263] width 505 height 138
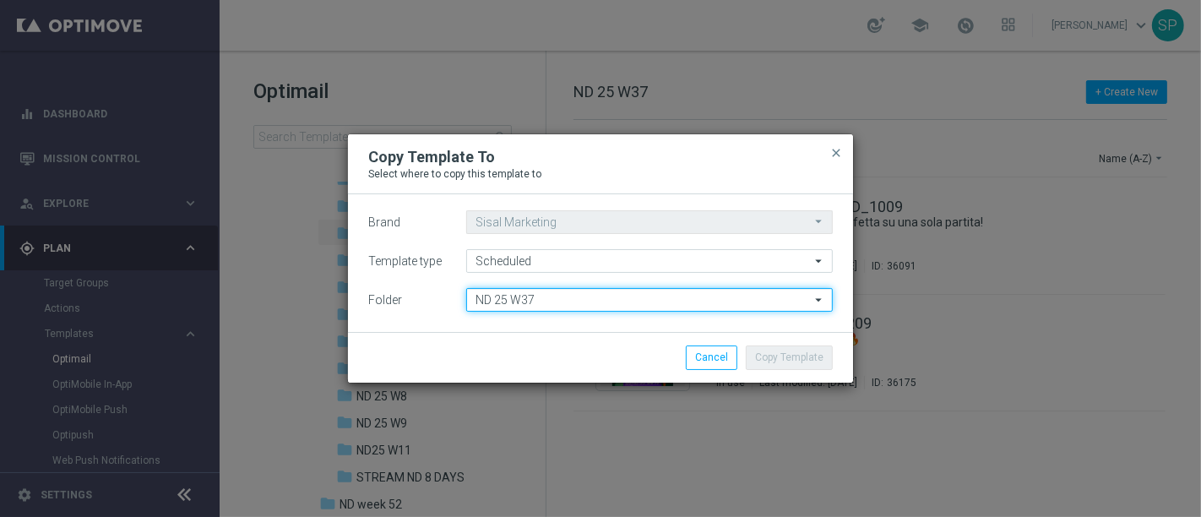
click at [639, 292] on input "ND 25 W37" at bounding box center [649, 300] width 367 height 24
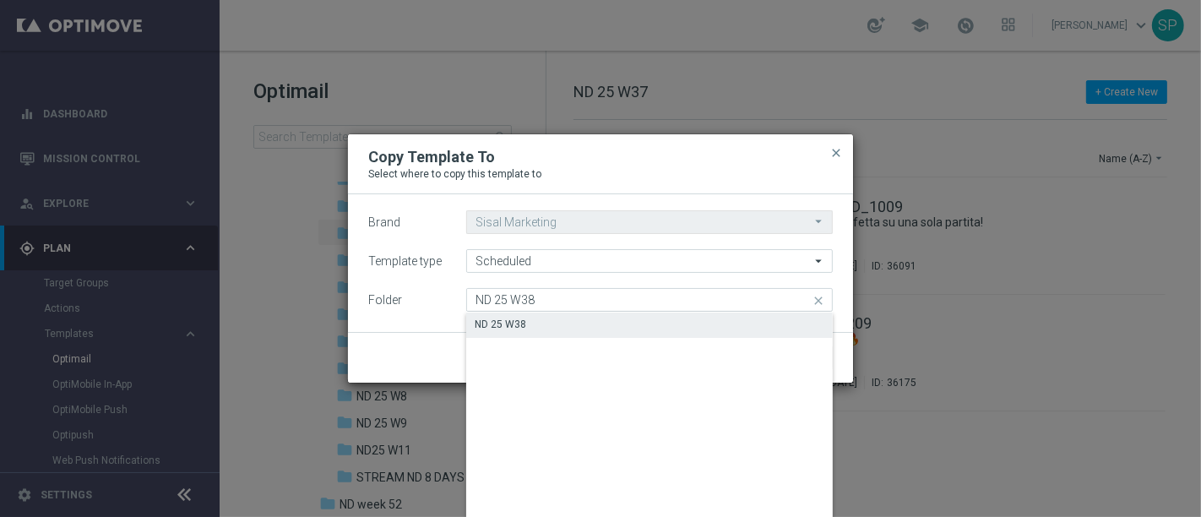
click at [642, 324] on div "ND 25 W38" at bounding box center [649, 325] width 367 height 24
type input "ND 25 W38"
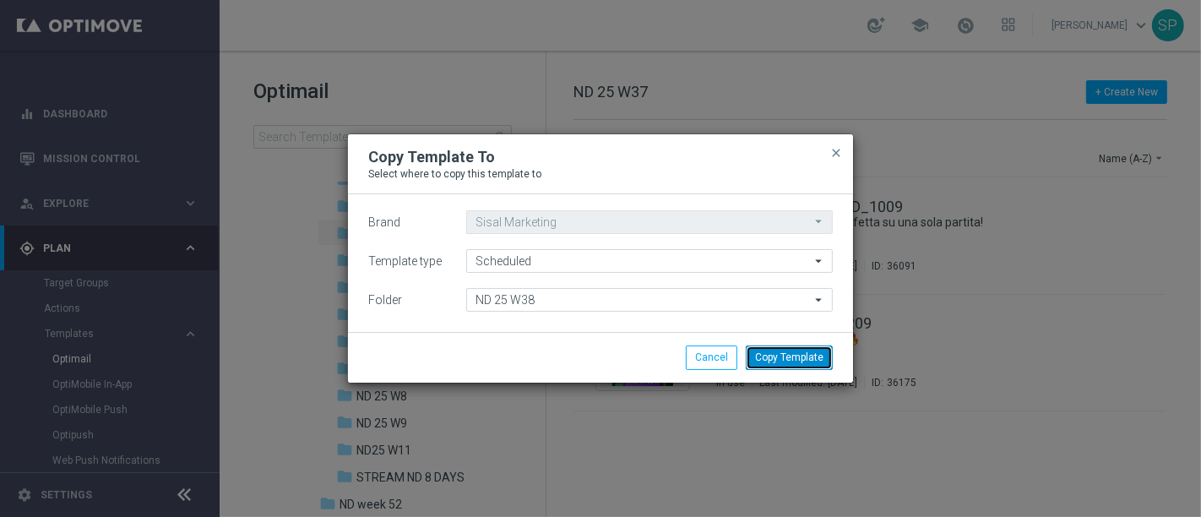
click at [788, 348] on button "Copy Template" at bounding box center [789, 357] width 87 height 24
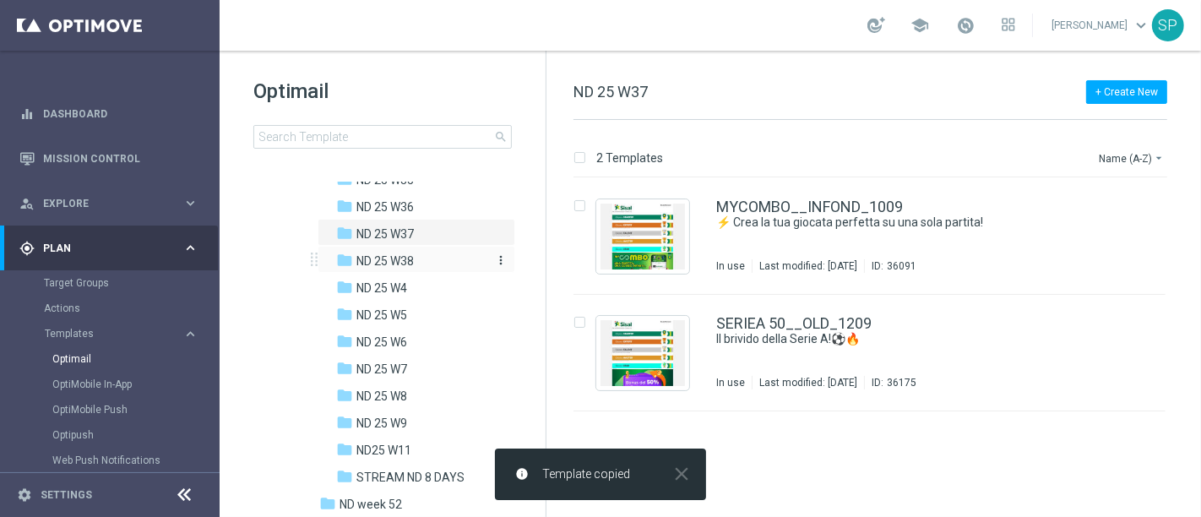
click at [377, 259] on span "ND 25 W38" at bounding box center [384, 260] width 57 height 15
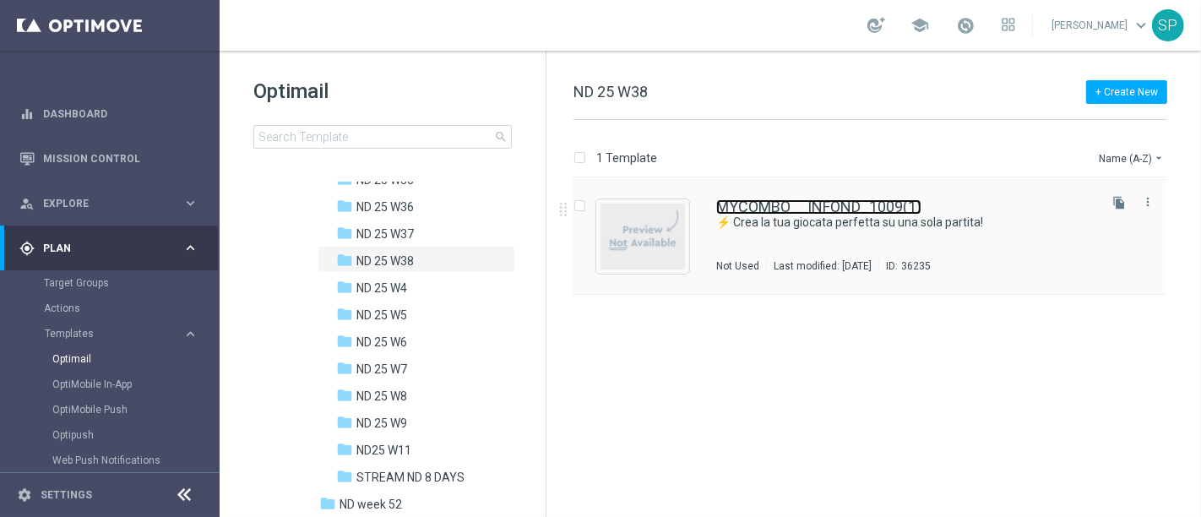
click at [810, 204] on link "MYCOMBO__INFOND_1009(1)" at bounding box center [818, 206] width 205 height 15
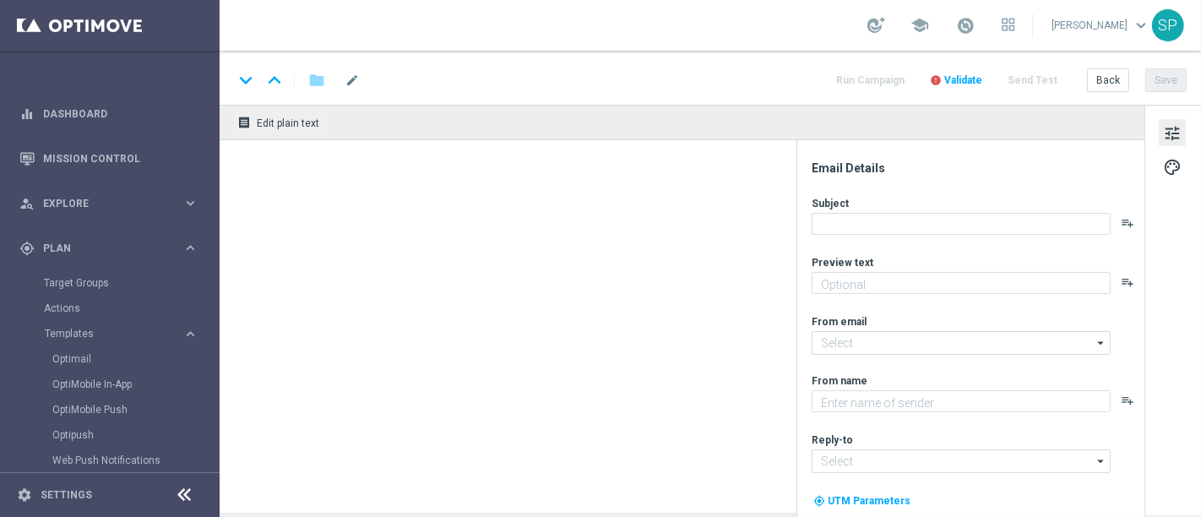
type textarea "Bonus di 70€"
type textarea "SISAL"
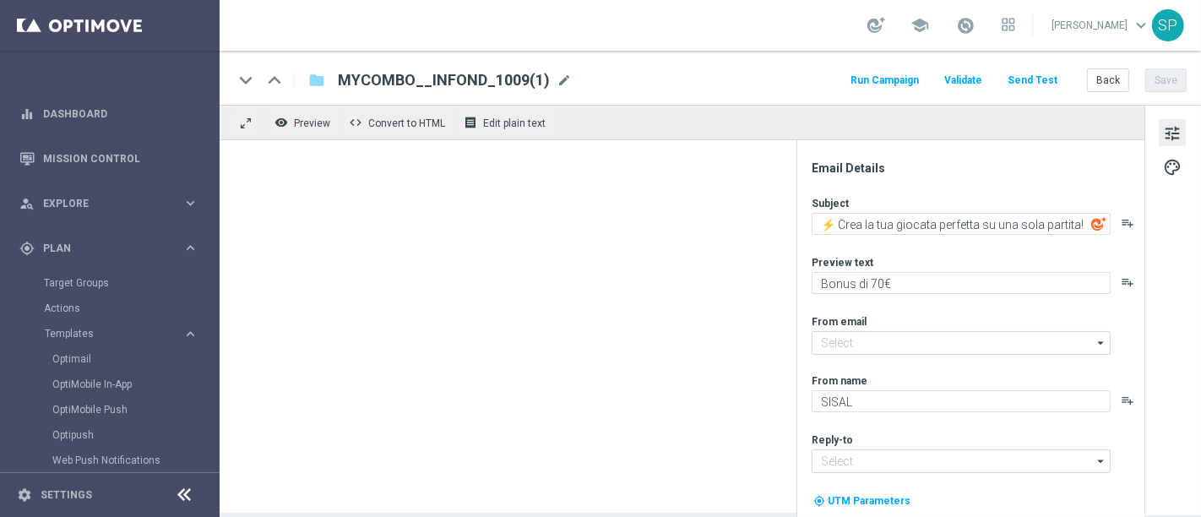
type input "[EMAIL_ADDRESS][DOMAIN_NAME]"
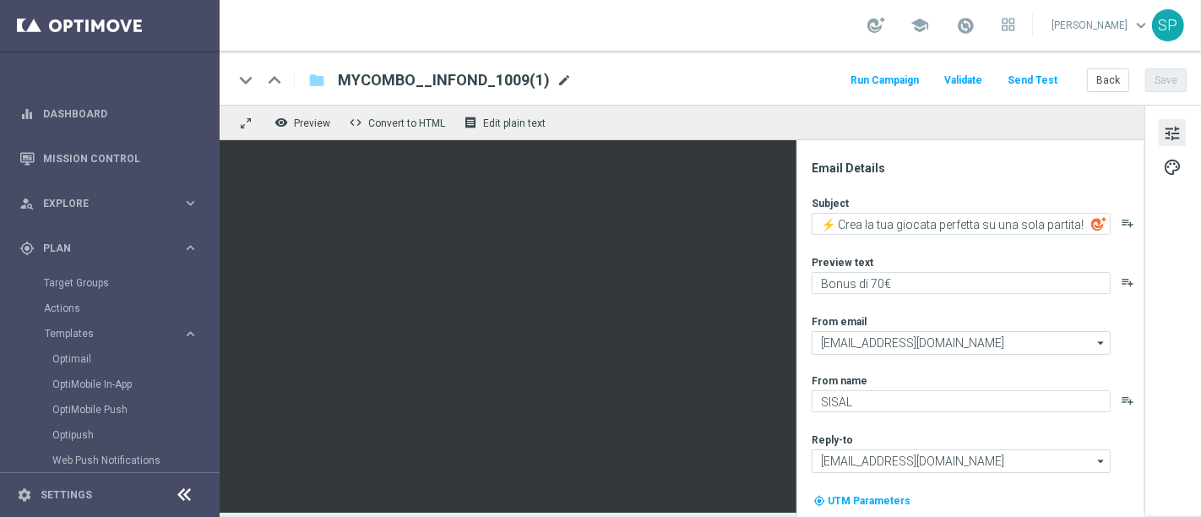
click at [557, 73] on span "mode_edit" at bounding box center [564, 80] width 15 height 15
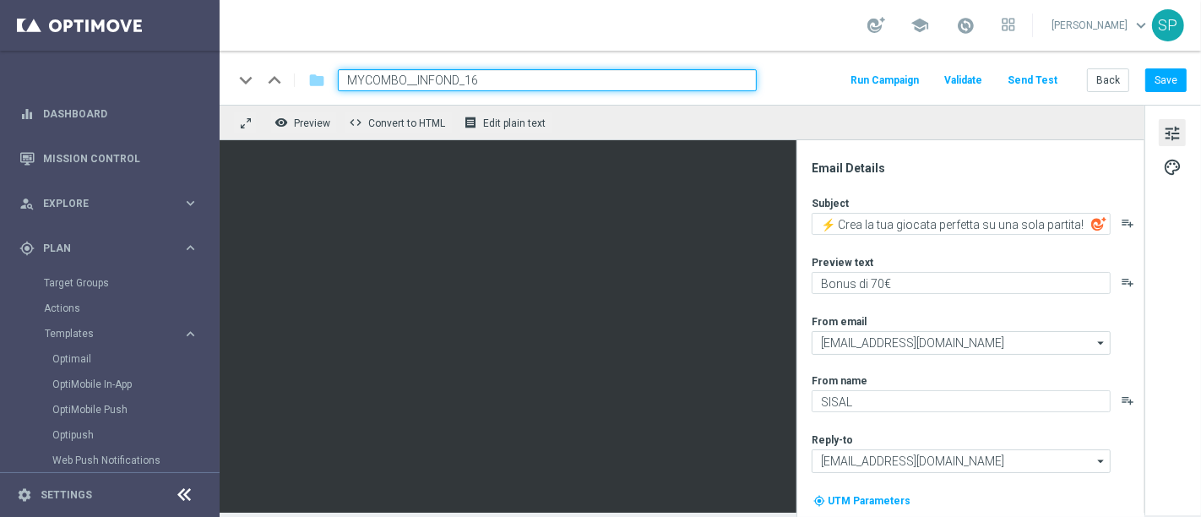
click at [512, 69] on input "MYCOMBO__INFOND_16" at bounding box center [547, 80] width 419 height 22
type input "MYCOMBO__INFOND_1609"
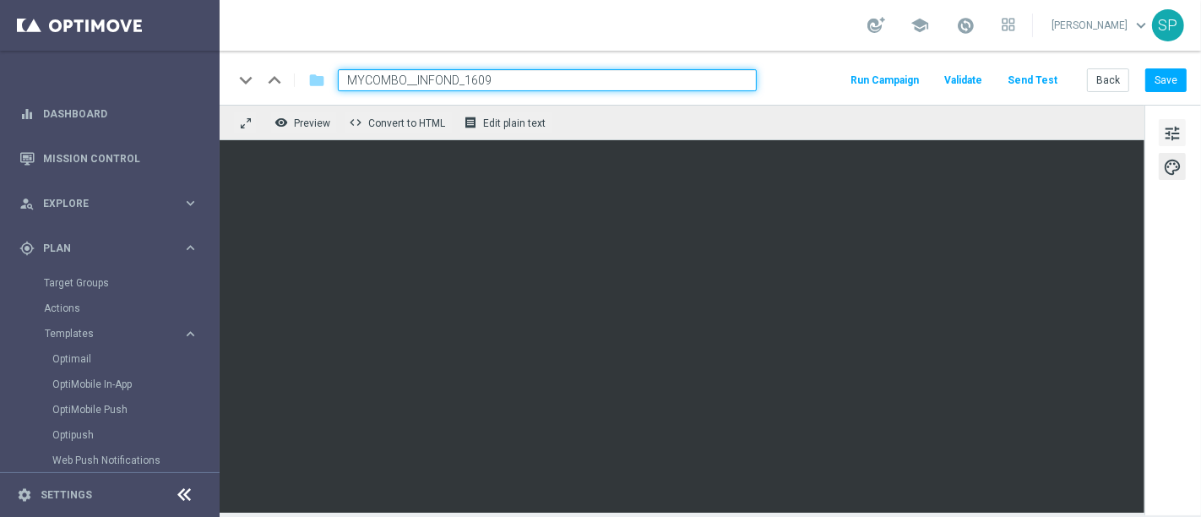
click at [1176, 136] on span "tune" at bounding box center [1172, 133] width 19 height 22
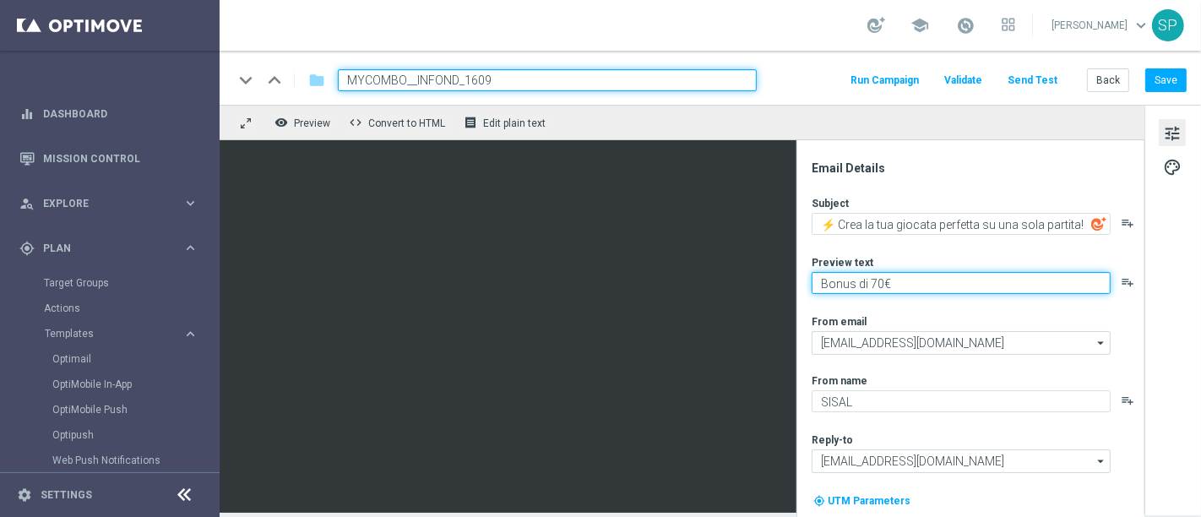
drag, startPoint x: 953, startPoint y: 290, endPoint x: 791, endPoint y: 320, distance: 165.0
click at [541, 187] on div "remove_red_eye Preview code Convert to HTML receipt Edit plain text Email Detai…" at bounding box center [711, 309] width 982 height 408
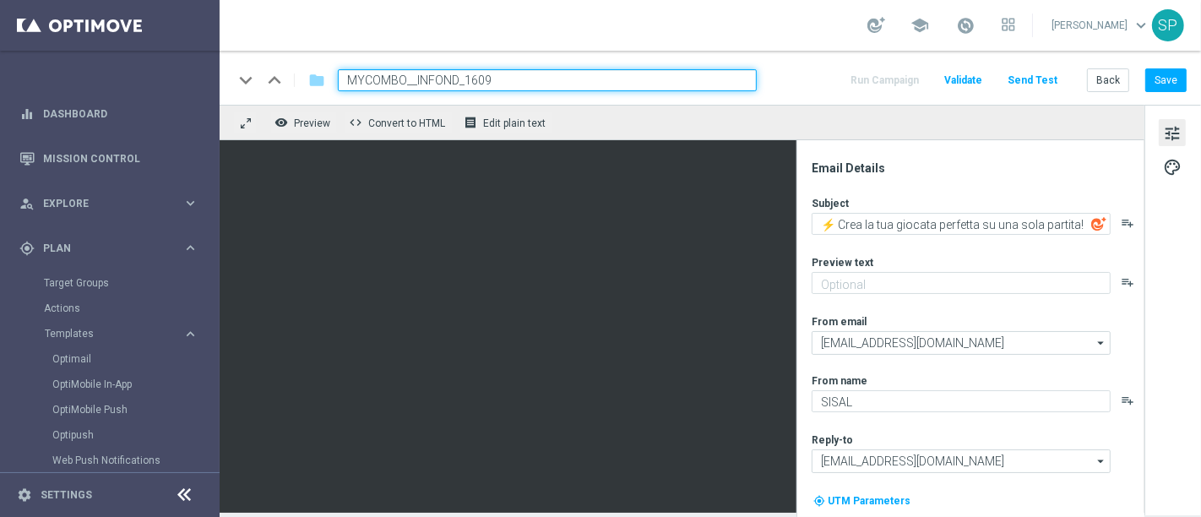
click at [959, 170] on div "Email Details" at bounding box center [977, 167] width 331 height 15
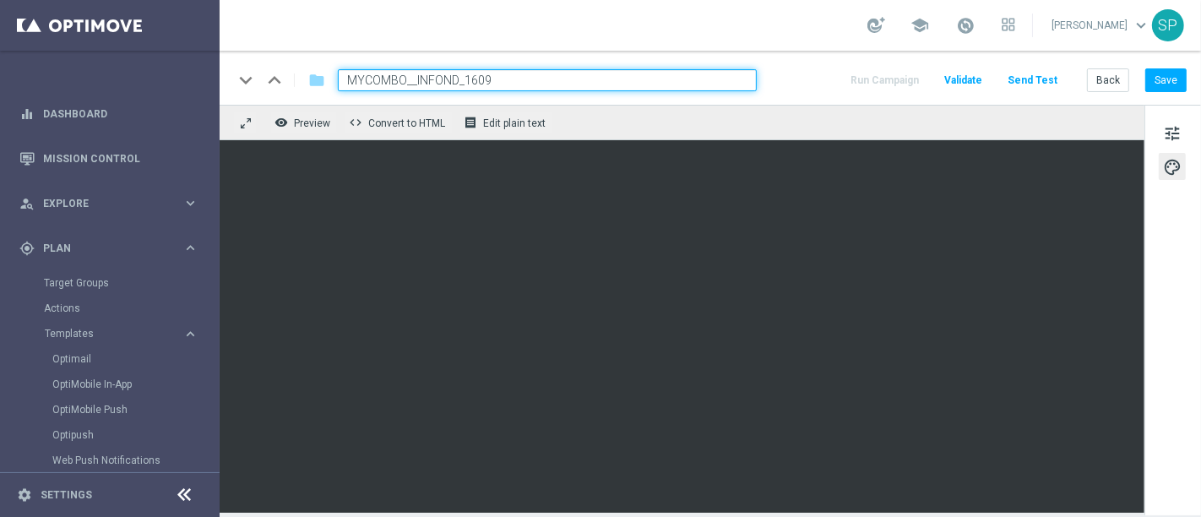
click at [1192, 134] on div "tune palette" at bounding box center [1173, 310] width 57 height 411
drag, startPoint x: 1189, startPoint y: 131, endPoint x: 1161, endPoint y: 140, distance: 30.2
click at [1161, 140] on div "tune palette" at bounding box center [1173, 310] width 57 height 411
click at [1161, 140] on button "tune" at bounding box center [1172, 132] width 27 height 27
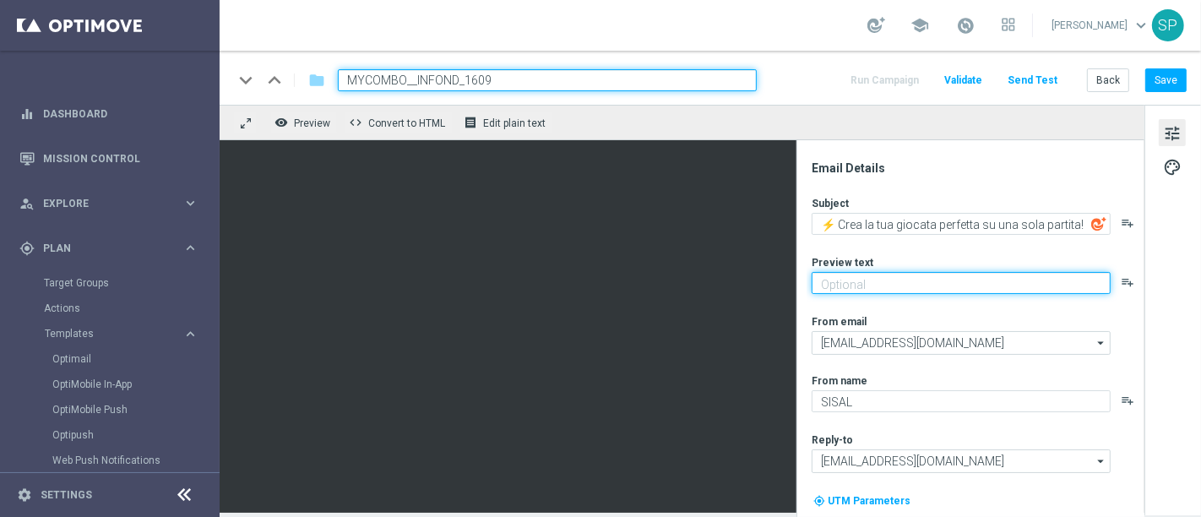
click at [1016, 278] on textarea at bounding box center [961, 283] width 299 height 22
type textarea "p"
type textarea "M"
type textarea "Prova My Combo"
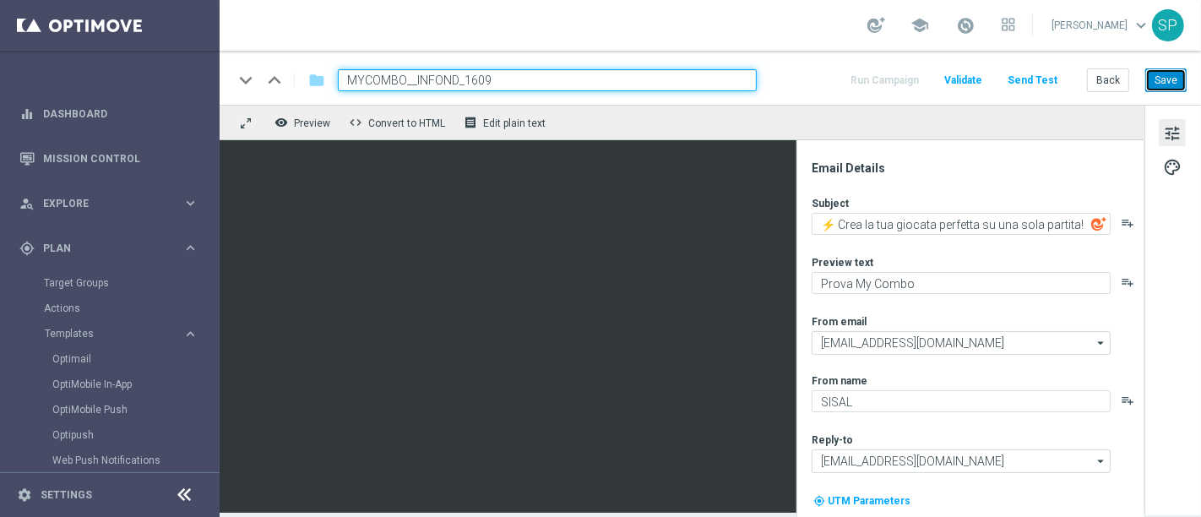
click at [1165, 87] on button "Save" at bounding box center [1165, 80] width 41 height 24
drag, startPoint x: 551, startPoint y: 80, endPoint x: 173, endPoint y: 48, distance: 379.0
click at [173, 48] on main "equalizer Dashboard Mission Control" at bounding box center [600, 258] width 1201 height 517
